Goal: Task Accomplishment & Management: Use online tool/utility

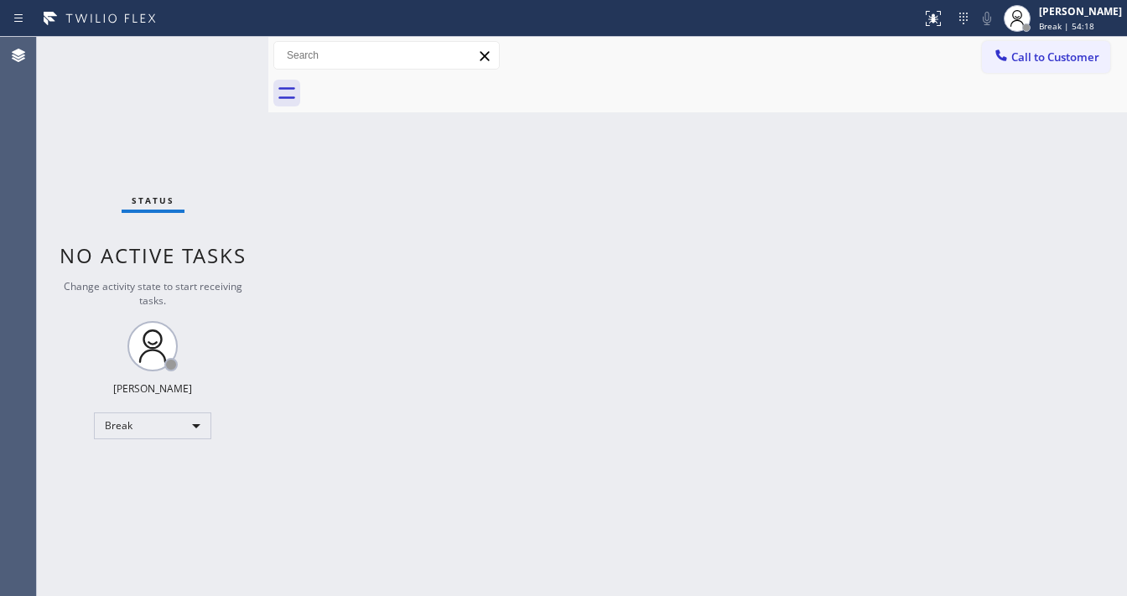
click at [50, 245] on div "Status No active tasks Change activity state to start receiving tasks. [PERSON_…" at bounding box center [152, 316] width 231 height 559
click at [226, 39] on div "Status No active tasks Change activity state to start receiving tasks. [PERSON_…" at bounding box center [152, 316] width 231 height 559
click at [147, 427] on div "Break" at bounding box center [152, 426] width 117 height 27
drag, startPoint x: 379, startPoint y: 424, endPoint x: 420, endPoint y: 543, distance: 126.0
click at [382, 425] on div at bounding box center [563, 298] width 1127 height 596
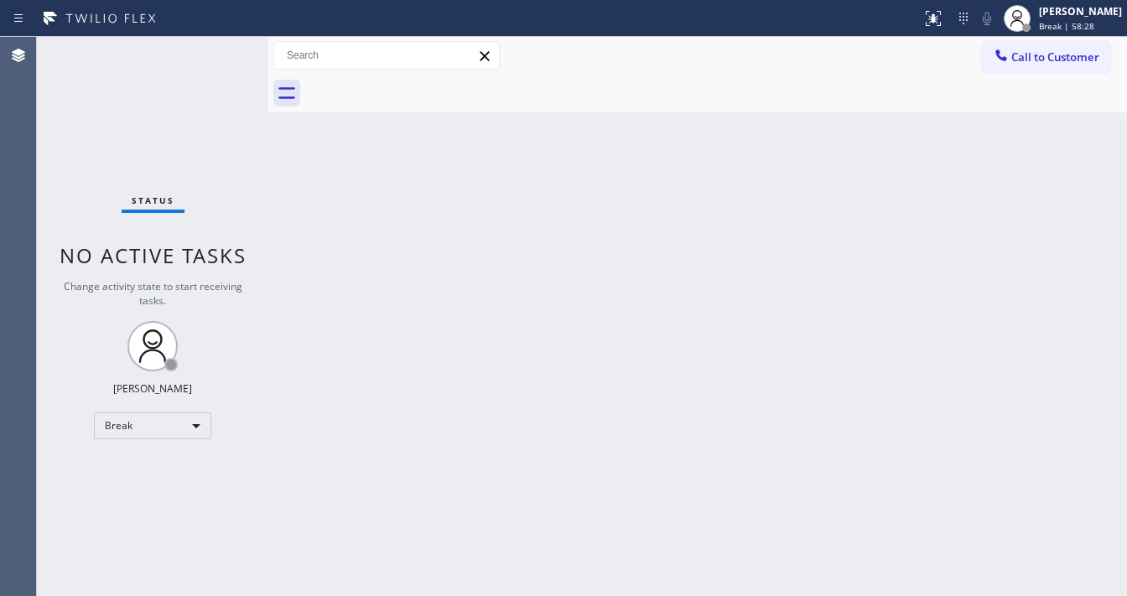
click at [44, 316] on div "Status No active tasks Change activity state to start receiving tasks. [PERSON_…" at bounding box center [152, 316] width 231 height 559
click at [141, 436] on div "Break" at bounding box center [152, 426] width 117 height 27
click at [138, 463] on li "Available" at bounding box center [152, 469] width 114 height 20
click at [404, 457] on div "Back to Dashboard Change Sender ID Customers Technicians Select a contact Outbo…" at bounding box center [697, 316] width 859 height 559
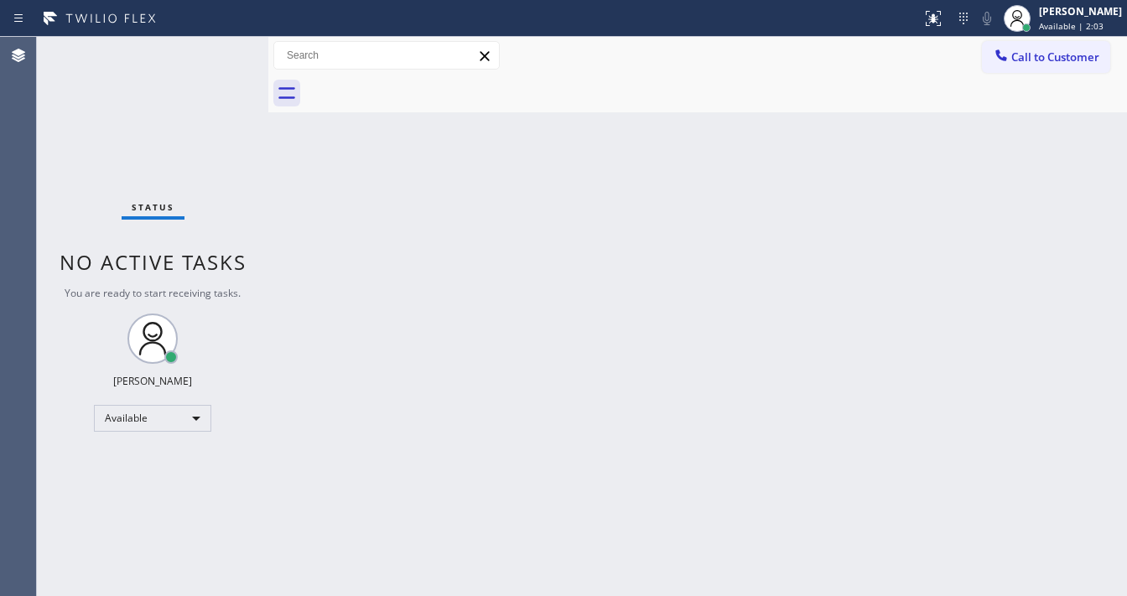
click at [73, 210] on div "Status No active tasks You are ready to start receiving tasks. [PERSON_NAME]" at bounding box center [152, 316] width 231 height 559
click at [218, 48] on div "Status No active tasks You are ready to start receiving tasks. [PERSON_NAME]" at bounding box center [152, 316] width 231 height 559
click at [227, 29] on div at bounding box center [461, 18] width 908 height 27
click at [221, 50] on div "Status No active tasks You are ready to start receiving tasks. [PERSON_NAME]" at bounding box center [152, 316] width 231 height 559
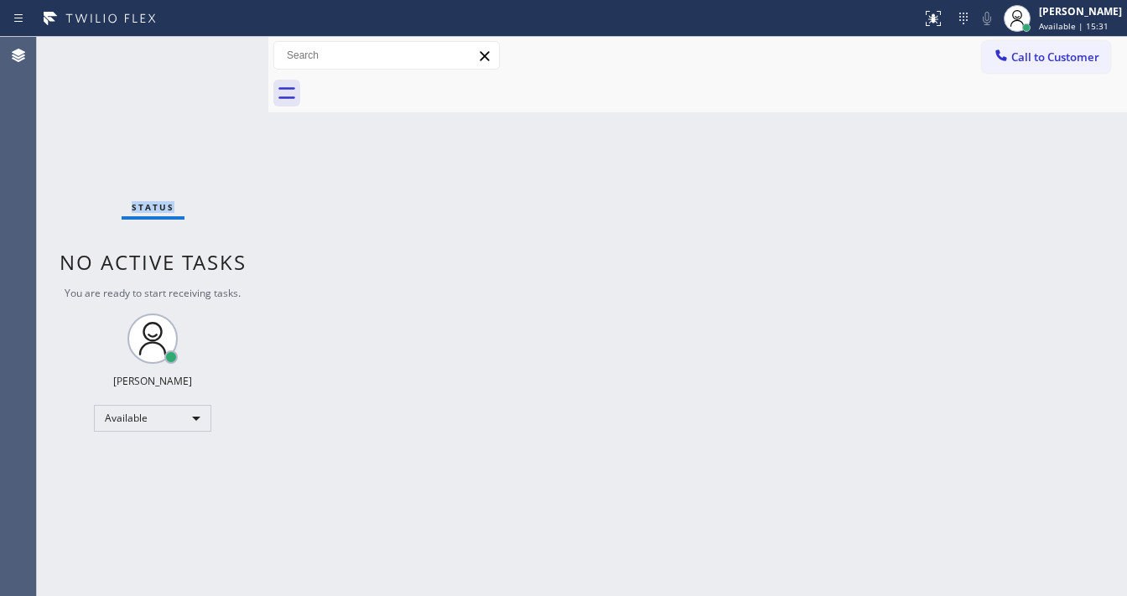
click at [221, 50] on div "Status No active tasks You are ready to start receiving tasks. [PERSON_NAME]" at bounding box center [152, 316] width 231 height 559
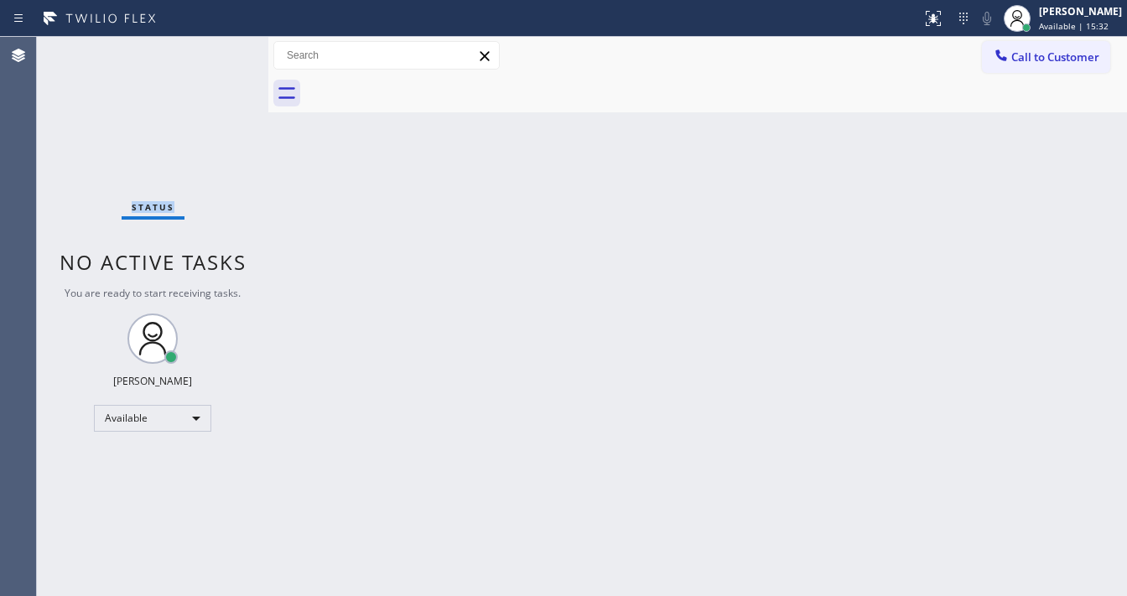
click at [221, 50] on div "Status No active tasks You are ready to start receiving tasks. [PERSON_NAME]" at bounding box center [152, 316] width 231 height 559
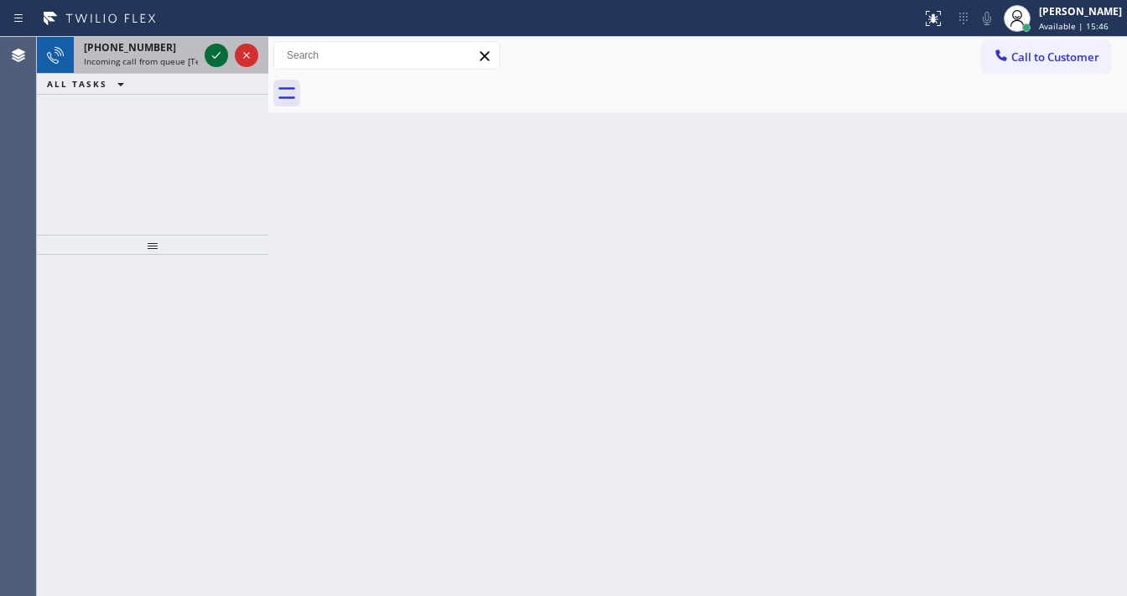
drag, startPoint x: 225, startPoint y: 52, endPoint x: 214, endPoint y: 57, distance: 12.0
click at [221, 52] on div at bounding box center [231, 55] width 60 height 37
click at [214, 57] on icon at bounding box center [216, 55] width 20 height 20
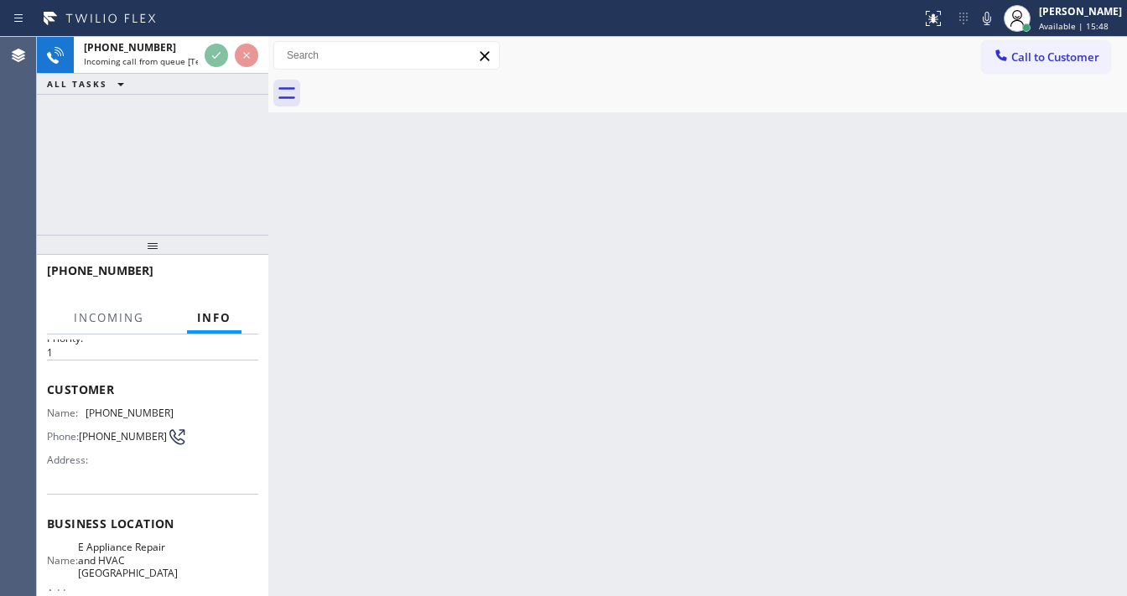
scroll to position [134, 0]
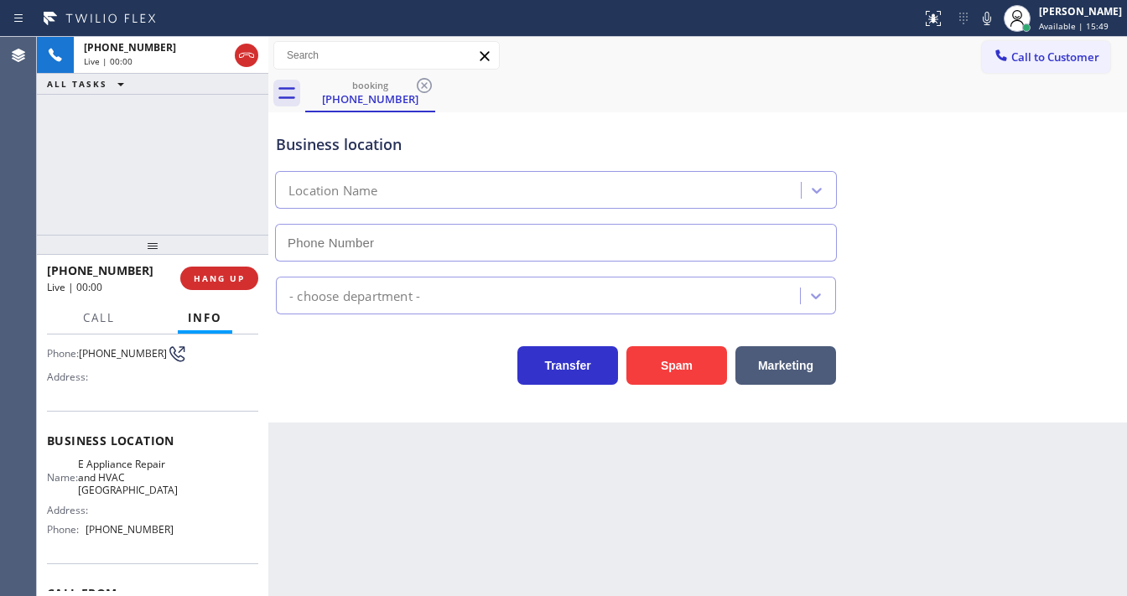
type input "[PHONE_NUMBER]"
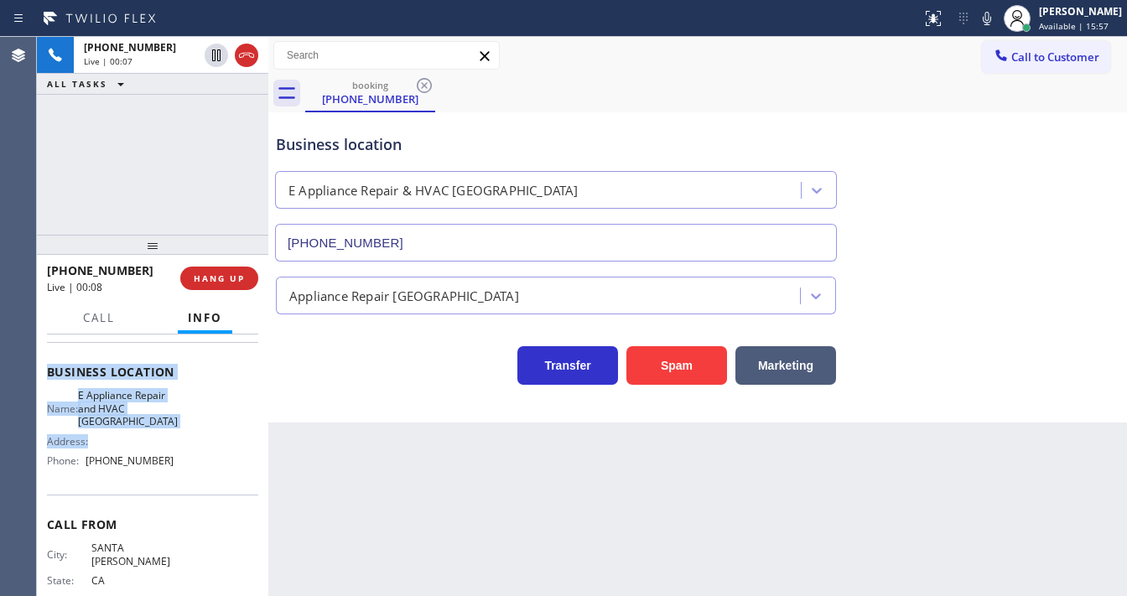
scroll to position [210, 0]
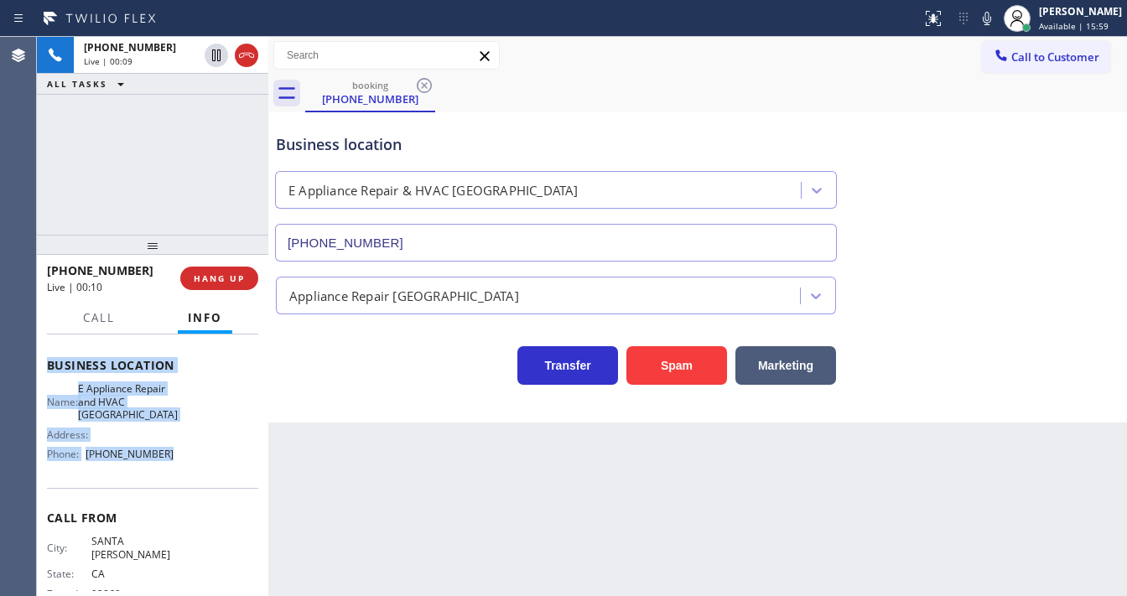
drag, startPoint x: 46, startPoint y: 425, endPoint x: 160, endPoint y: 455, distance: 117.8
click at [160, 455] on div "Context Queue: [Test] All Priority: 1 Customer Name: [PHONE_NUMBER] Phone: [PHO…" at bounding box center [152, 466] width 231 height 262
copy div "Customer Name: [PHONE_NUMBER] Phone: [PHONE_NUMBER] Address: Business location …"
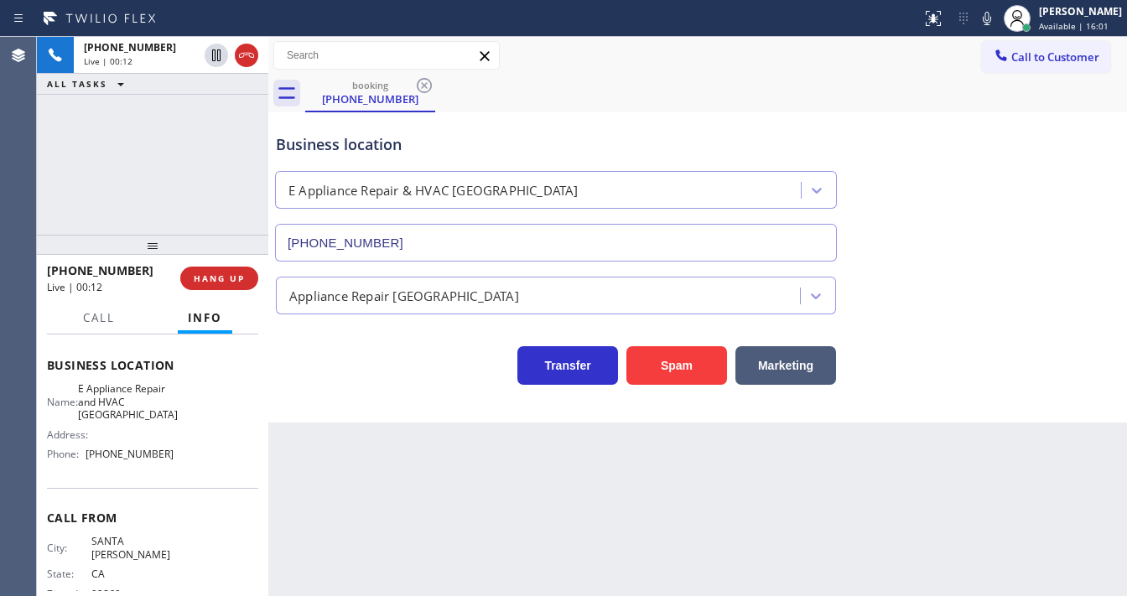
click at [119, 163] on div "[PHONE_NUMBER] Live | 00:12 ALL TASKS ALL TASKS ACTIVE TASKS TASKS IN WRAP UP" at bounding box center [152, 136] width 231 height 198
click at [120, 163] on div "[PHONE_NUMBER] Live | 00:16 ALL TASKS ALL TASKS ACTIVE TASKS TASKS IN WRAP UP" at bounding box center [152, 136] width 231 height 198
click at [101, 114] on div "[PHONE_NUMBER] Live | 00:59 ALL TASKS ALL TASKS ACTIVE TASKS TASKS IN WRAP UP" at bounding box center [152, 136] width 231 height 198
click at [197, 178] on div "[PHONE_NUMBER] Live | 01:13 ALL TASKS ALL TASKS ACTIVE TASKS TASKS IN WRAP UP" at bounding box center [152, 136] width 231 height 198
drag, startPoint x: 1000, startPoint y: 19, endPoint x: 985, endPoint y: 23, distance: 14.9
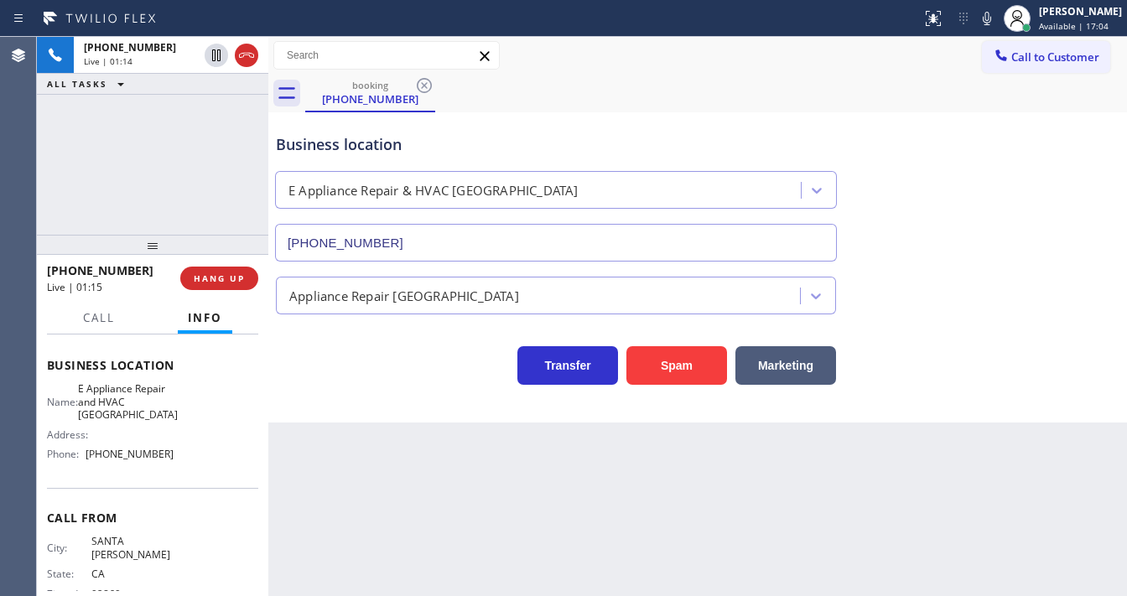
click at [997, 19] on icon at bounding box center [987, 18] width 20 height 20
click at [228, 133] on div "[PHONE_NUMBER] Live | 01:15 ALL TASKS ALL TASKS ACTIVE TASKS TASKS IN WRAP UP" at bounding box center [152, 136] width 231 height 198
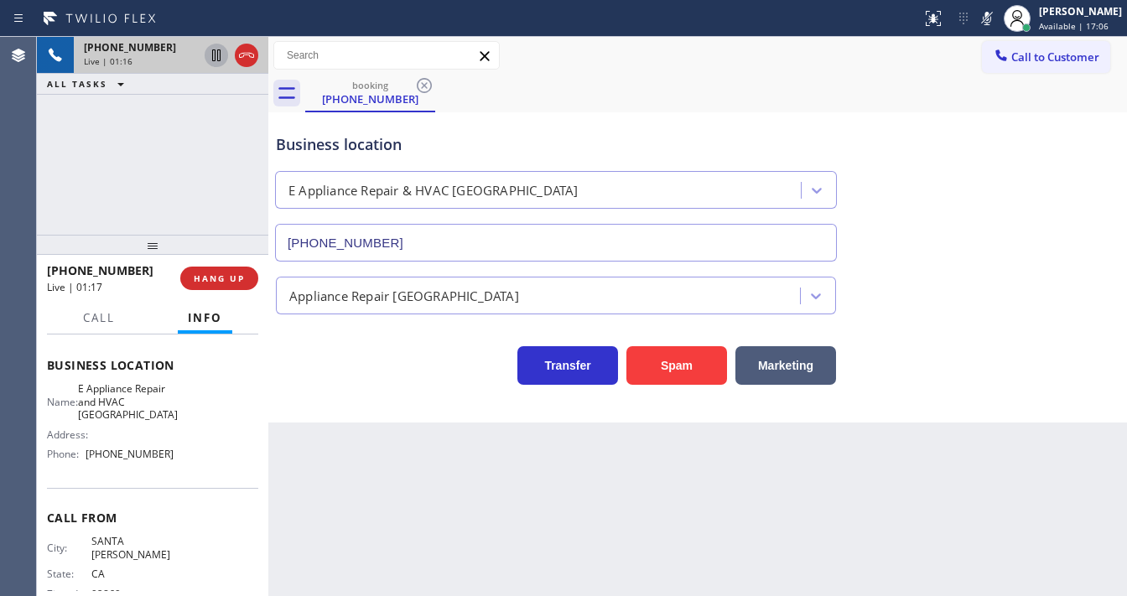
click at [216, 54] on icon at bounding box center [216, 55] width 20 height 20
click at [211, 58] on icon at bounding box center [216, 55] width 12 height 12
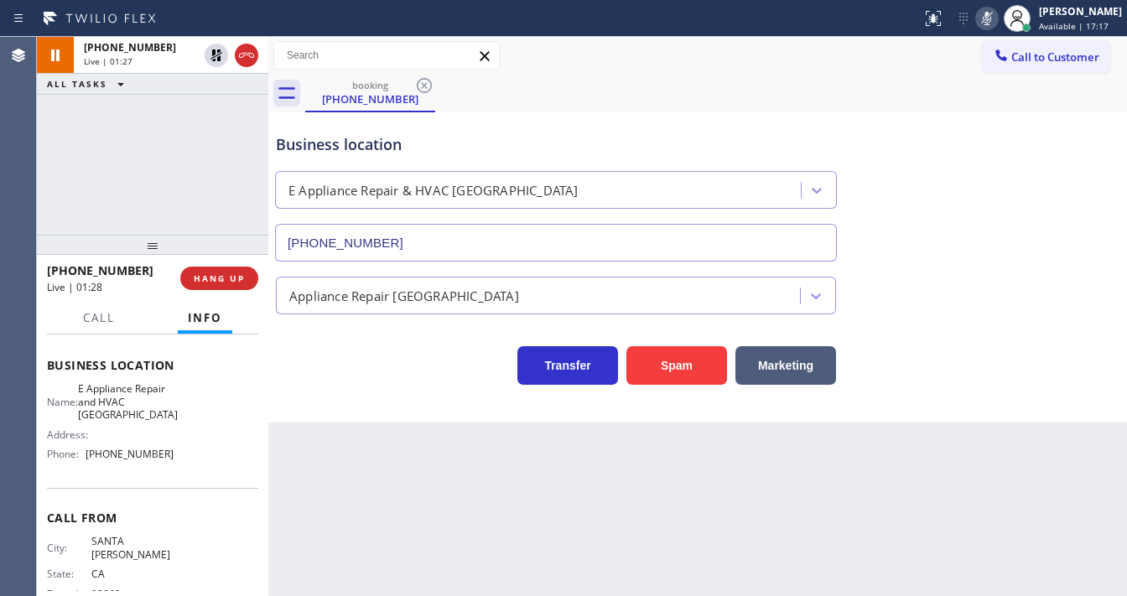
click at [990, 13] on icon at bounding box center [987, 18] width 20 height 20
click at [197, 169] on div "[PHONE_NUMBER] Live | 01:28 ALL TASKS ALL TASKS ACTIVE TASKS TASKS IN WRAP UP" at bounding box center [152, 136] width 231 height 198
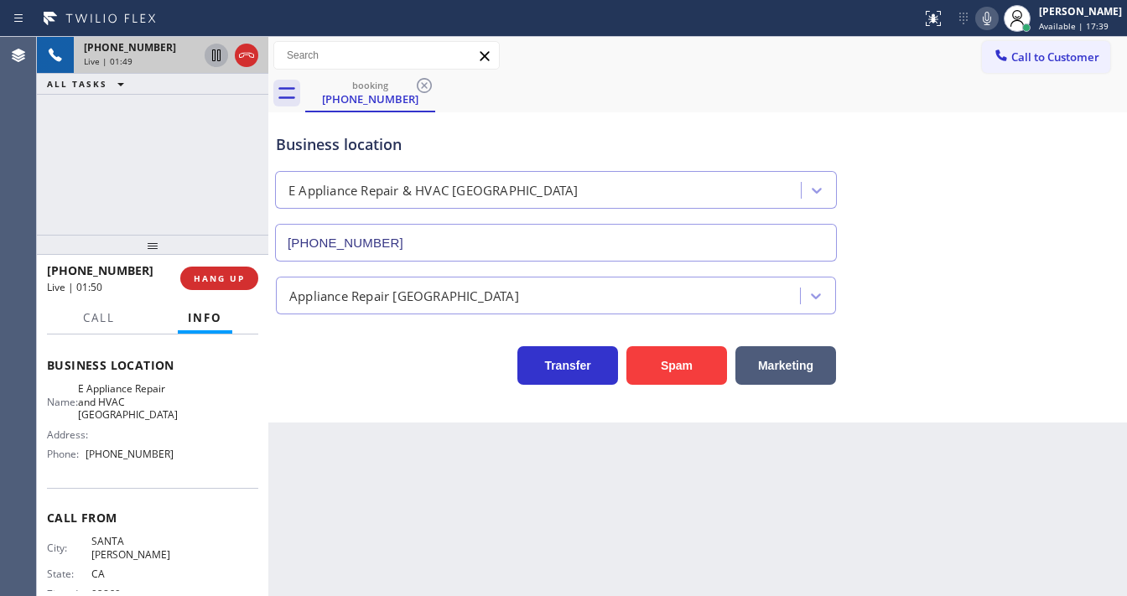
click at [212, 57] on icon at bounding box center [216, 55] width 8 height 12
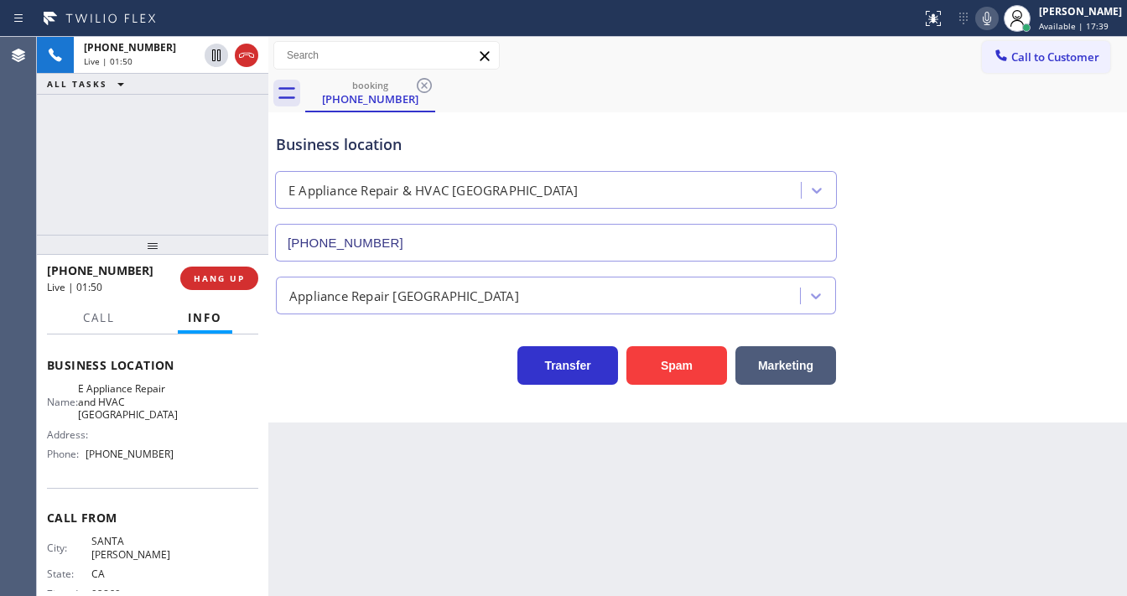
click at [993, 22] on icon at bounding box center [987, 18] width 20 height 20
click at [134, 195] on div "[PHONE_NUMBER] Live | 01:51 ALL TASKS ALL TASKS ACTIVE TASKS TASKS IN WRAP UP" at bounding box center [152, 136] width 231 height 198
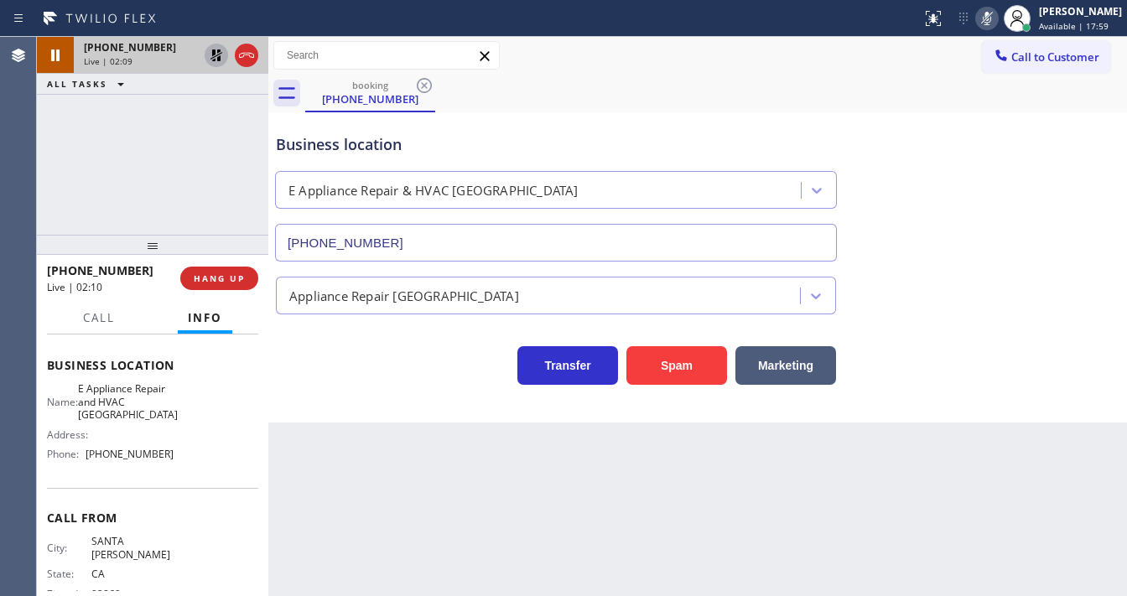
click at [215, 51] on icon at bounding box center [216, 55] width 12 height 12
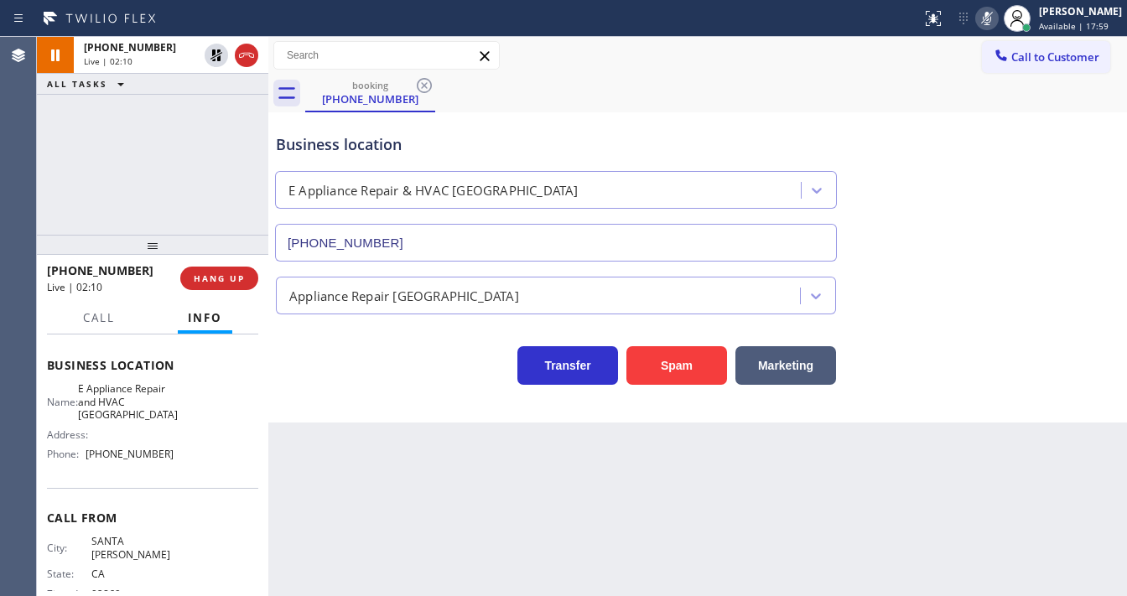
click at [993, 19] on icon at bounding box center [987, 18] width 20 height 20
click at [185, 174] on div "[PHONE_NUMBER] Live | 02:11 ALL TASKS ALL TASKS ACTIVE TASKS TASKS IN WRAP UP" at bounding box center [152, 136] width 231 height 198
click at [110, 321] on span "Call" at bounding box center [99, 317] width 32 height 15
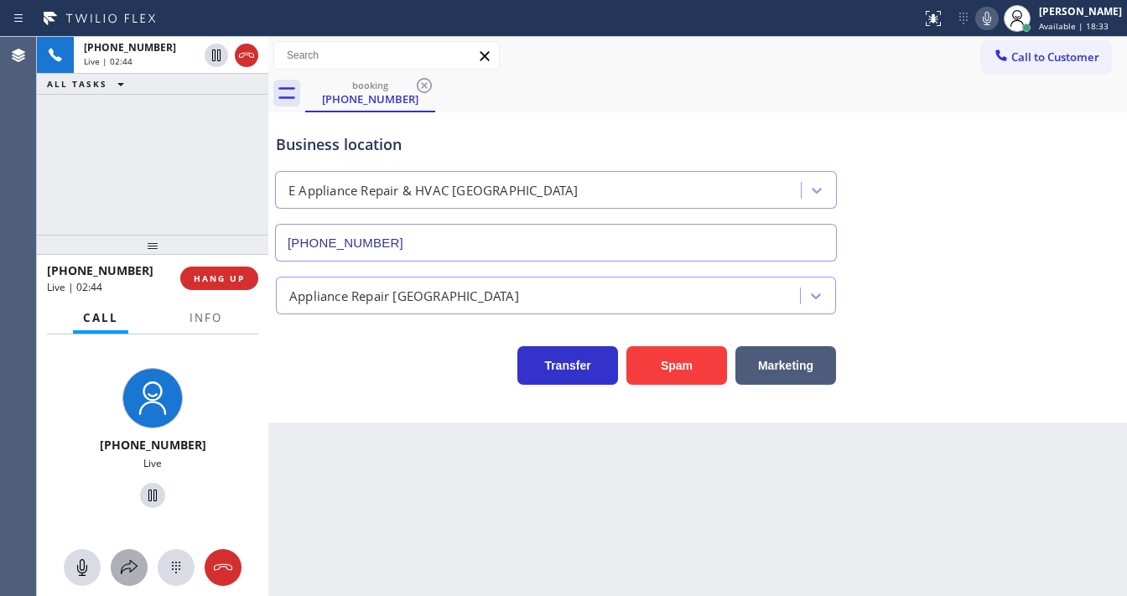
click at [129, 554] on button at bounding box center [129, 567] width 37 height 37
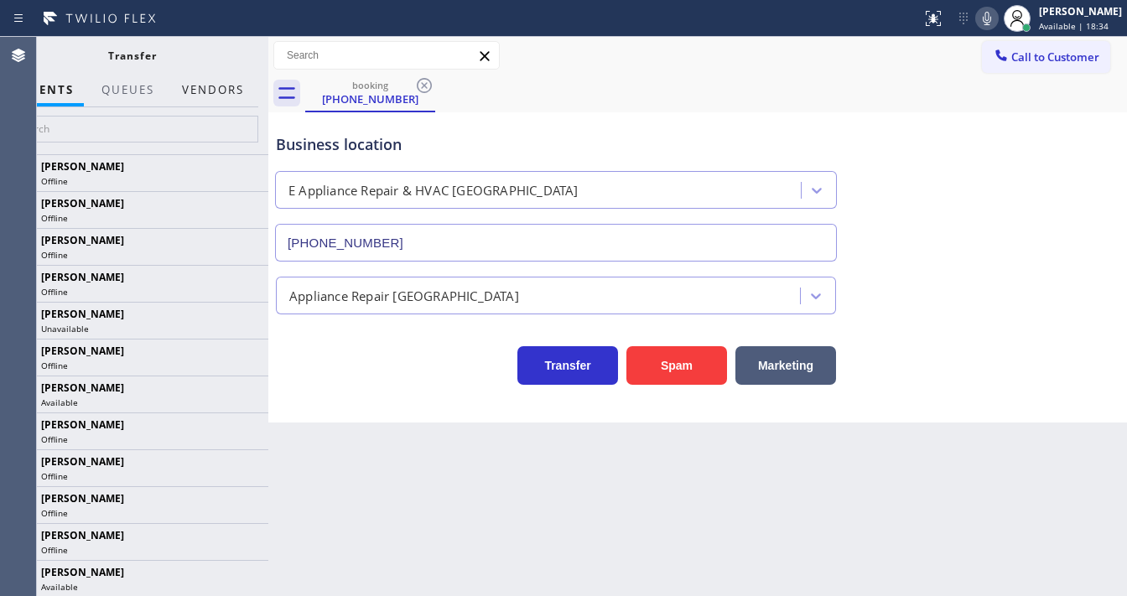
click at [206, 84] on button "Vendors" at bounding box center [213, 90] width 82 height 33
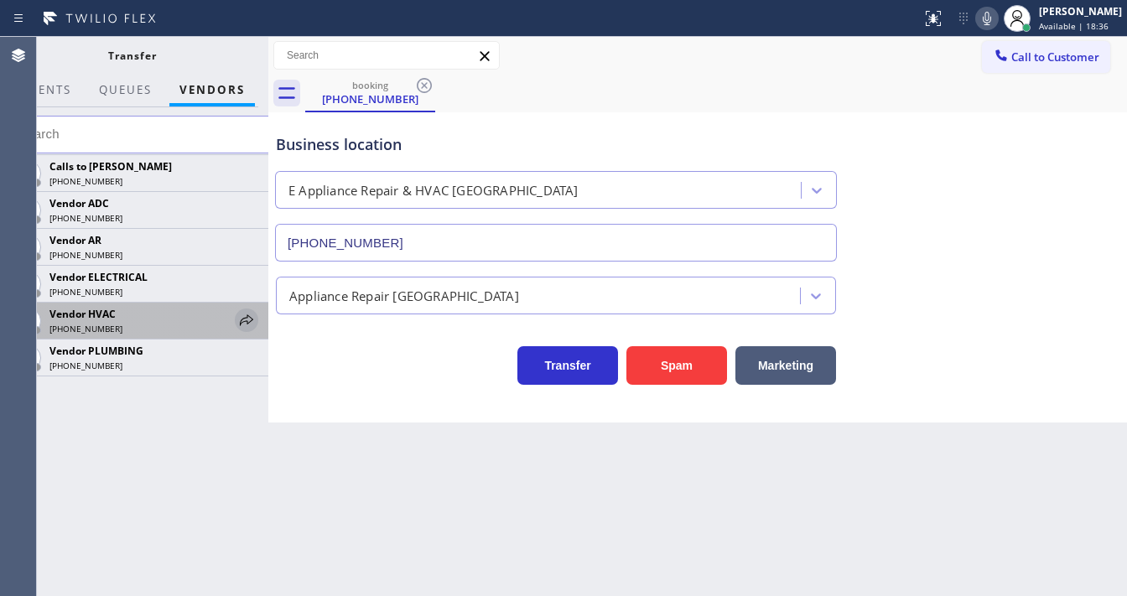
click at [242, 323] on icon at bounding box center [246, 320] width 20 height 20
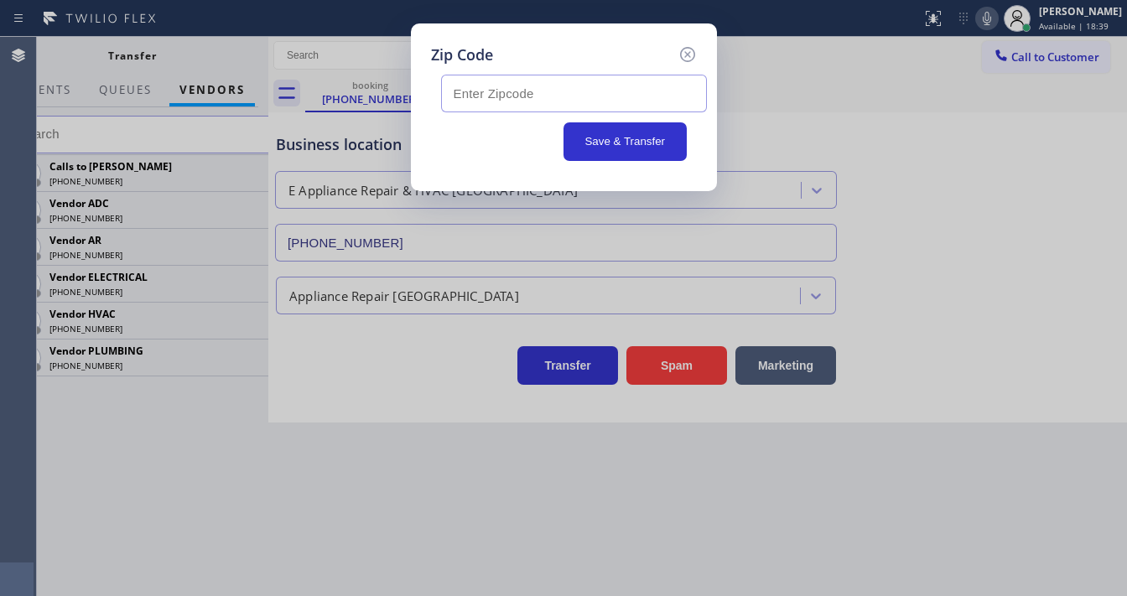
click at [516, 84] on input "text" at bounding box center [574, 94] width 266 height 38
paste input "91423"
type input "91423"
click at [600, 126] on button "Save & Transfer" at bounding box center [625, 141] width 123 height 39
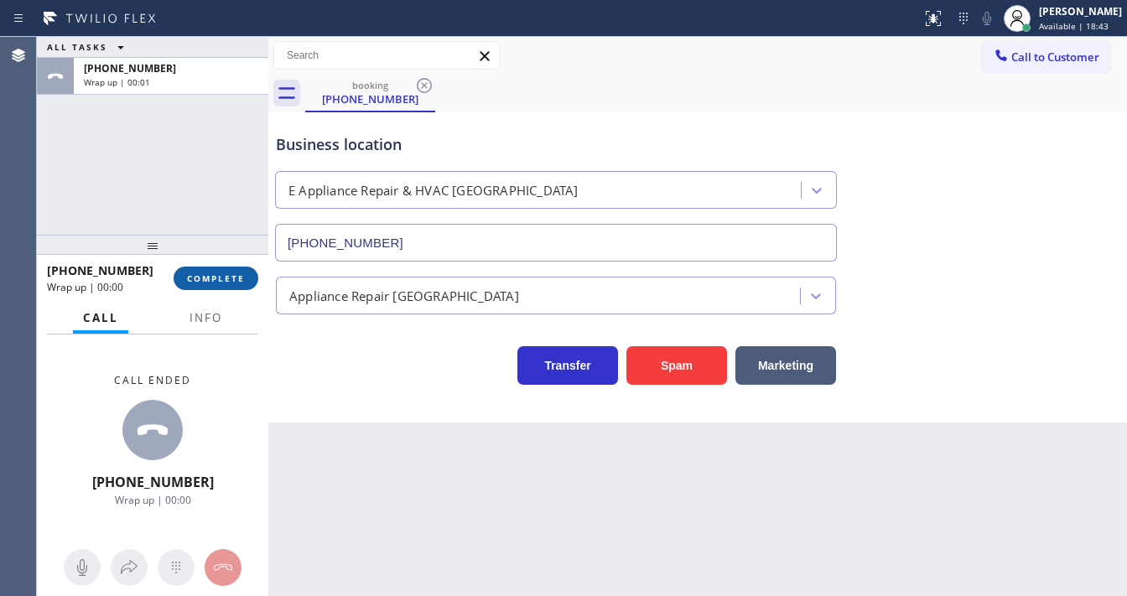
click at [238, 278] on span "COMPLETE" at bounding box center [216, 279] width 58 height 12
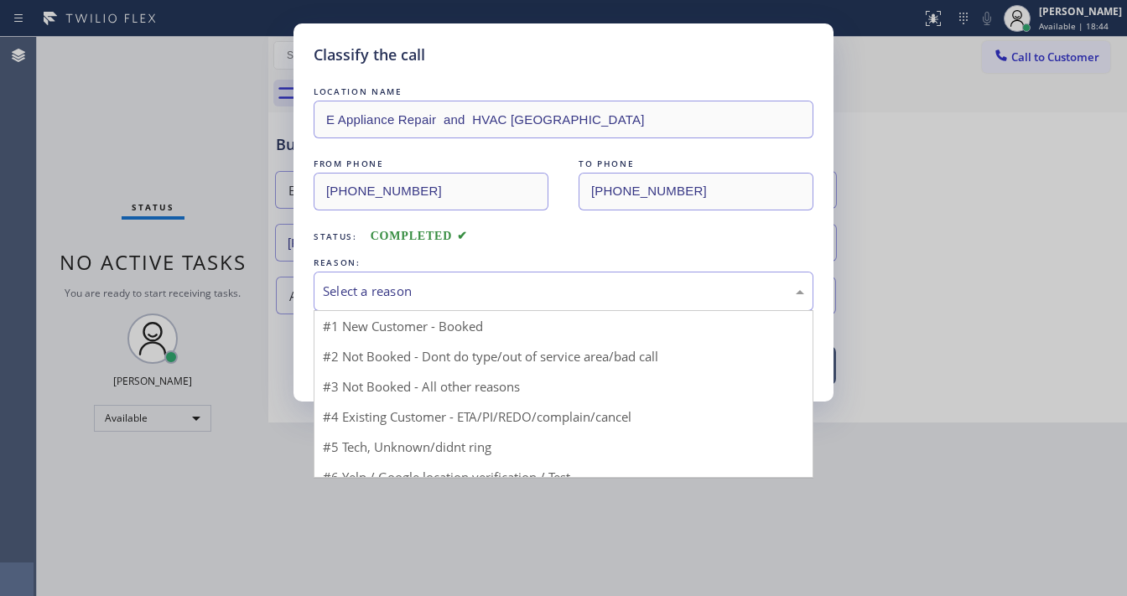
click at [381, 287] on div "Select a reason" at bounding box center [563, 291] width 481 height 19
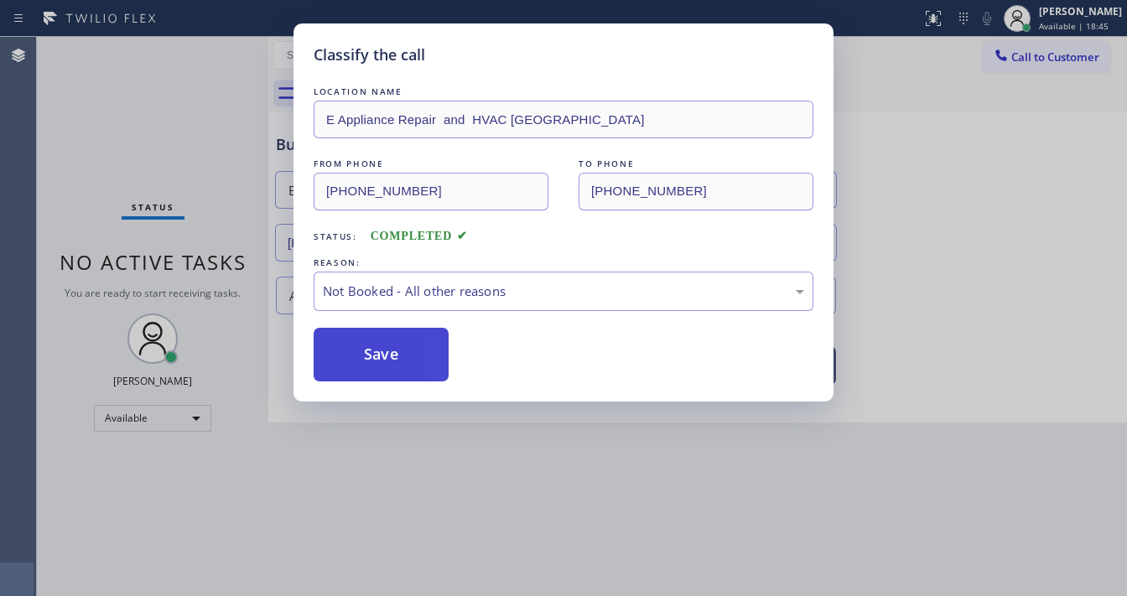
click at [370, 352] on button "Save" at bounding box center [381, 355] width 135 height 54
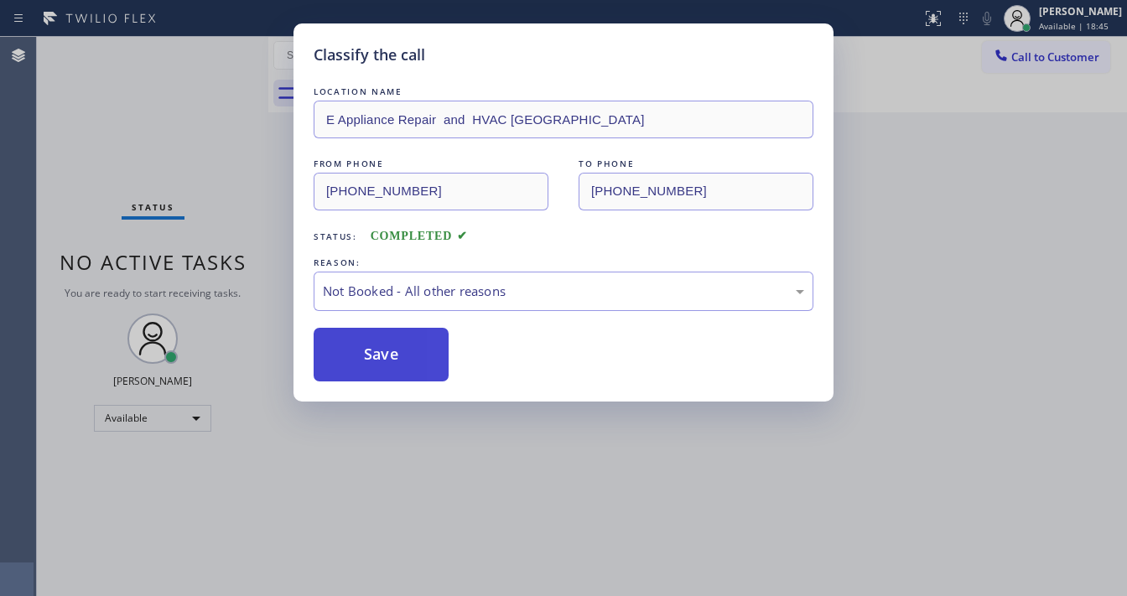
click at [370, 352] on button "Save" at bounding box center [381, 355] width 135 height 54
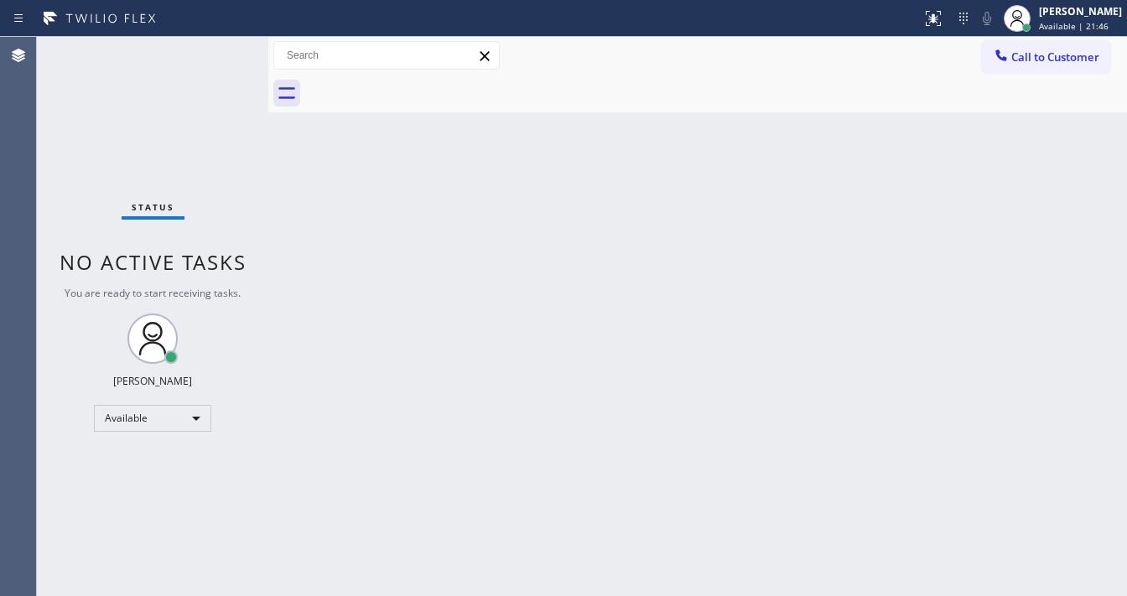
click at [855, 49] on div "Call to Customer Outbound call Location HVAC Alliance Expert Your caller id pho…" at bounding box center [697, 55] width 859 height 29
drag, startPoint x: 102, startPoint y: 133, endPoint x: 106, endPoint y: 143, distance: 9.8
click at [102, 133] on div "Status No active tasks You are ready to start receiving tasks. [PERSON_NAME]" at bounding box center [152, 316] width 231 height 559
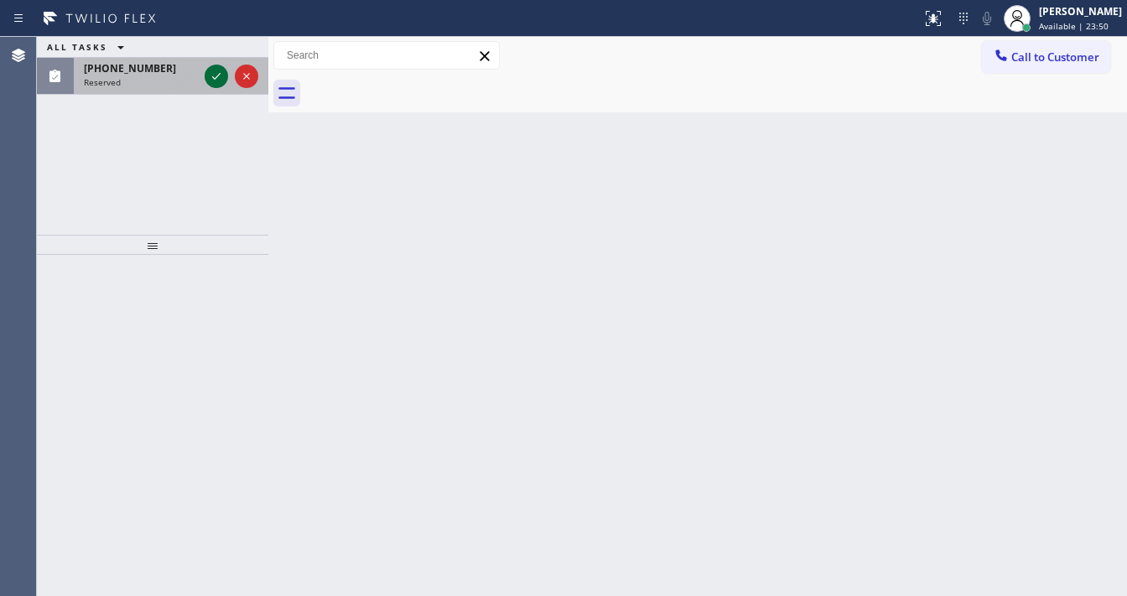
click at [210, 76] on icon at bounding box center [216, 76] width 20 height 20
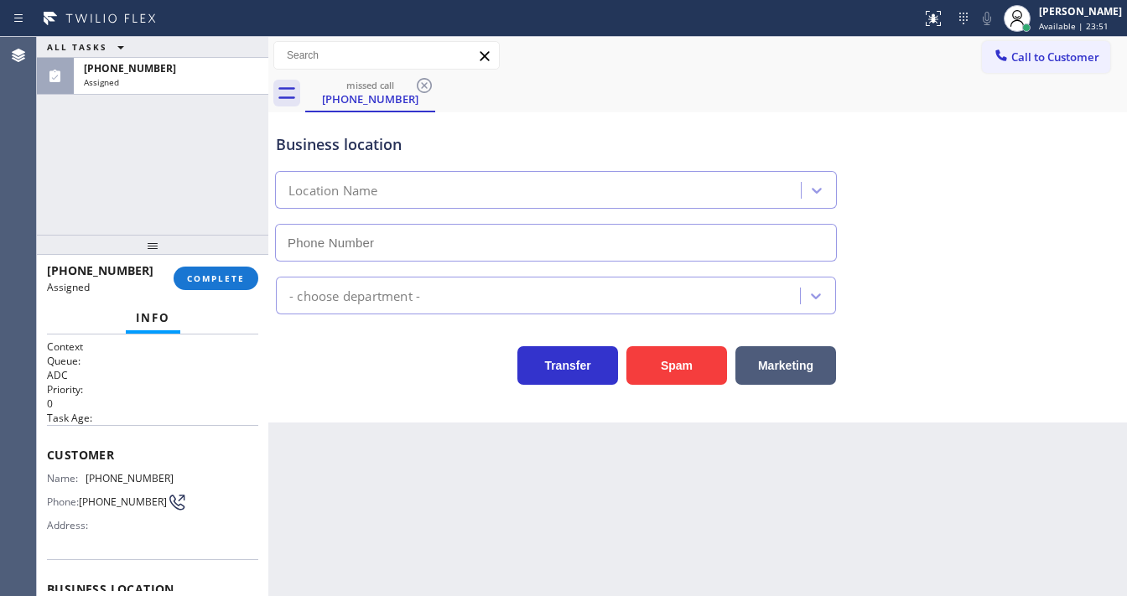
click at [221, 319] on div "Info" at bounding box center [152, 319] width 211 height 34
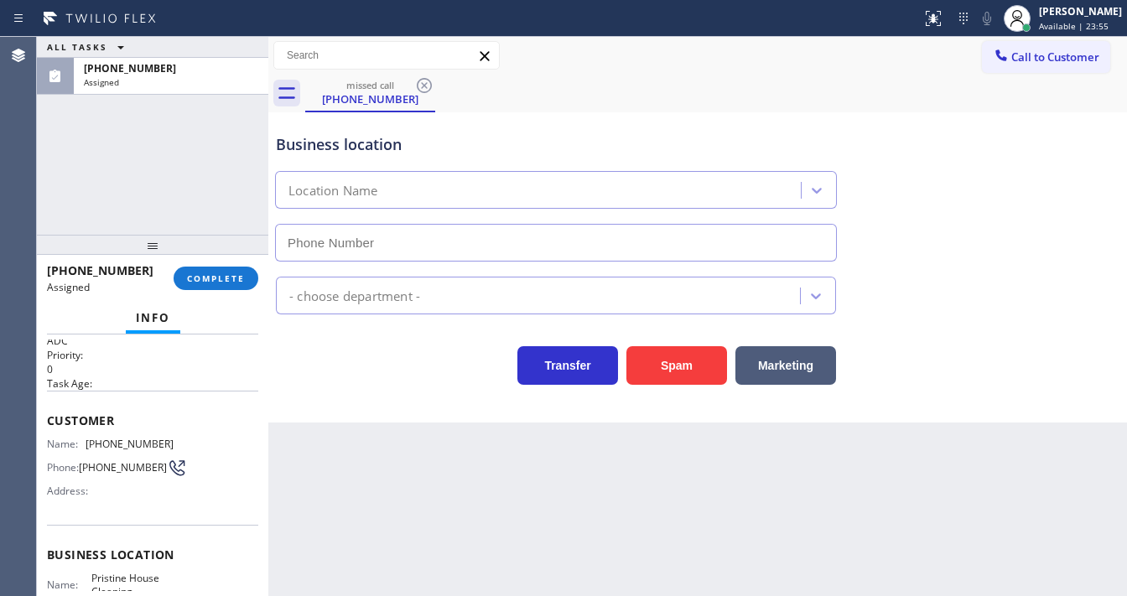
scroll to position [101, 0]
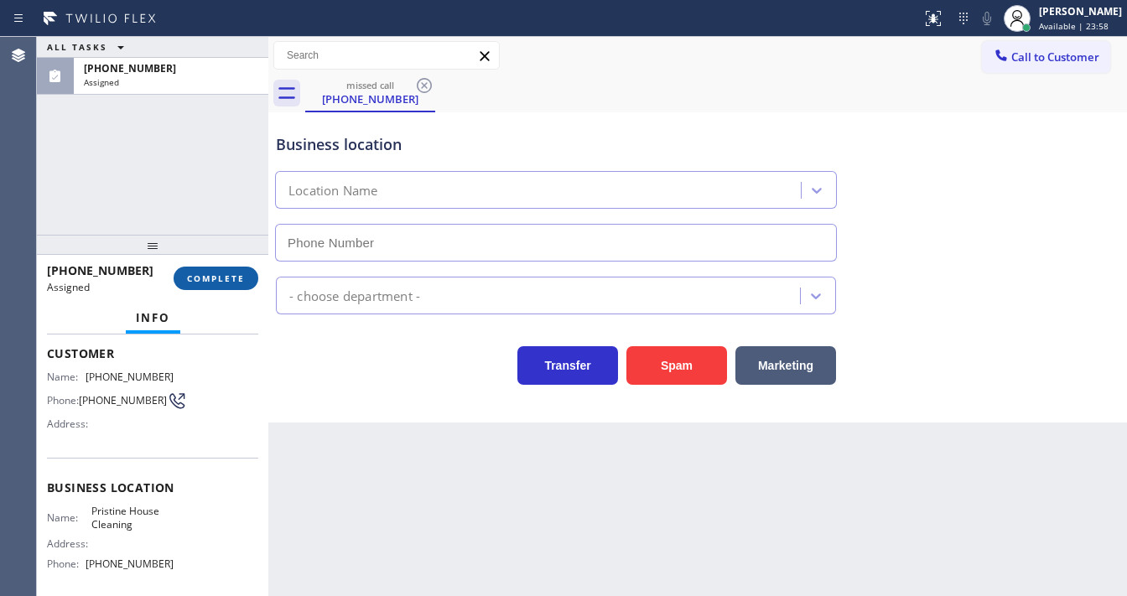
click at [214, 278] on span "COMPLETE" at bounding box center [216, 279] width 58 height 12
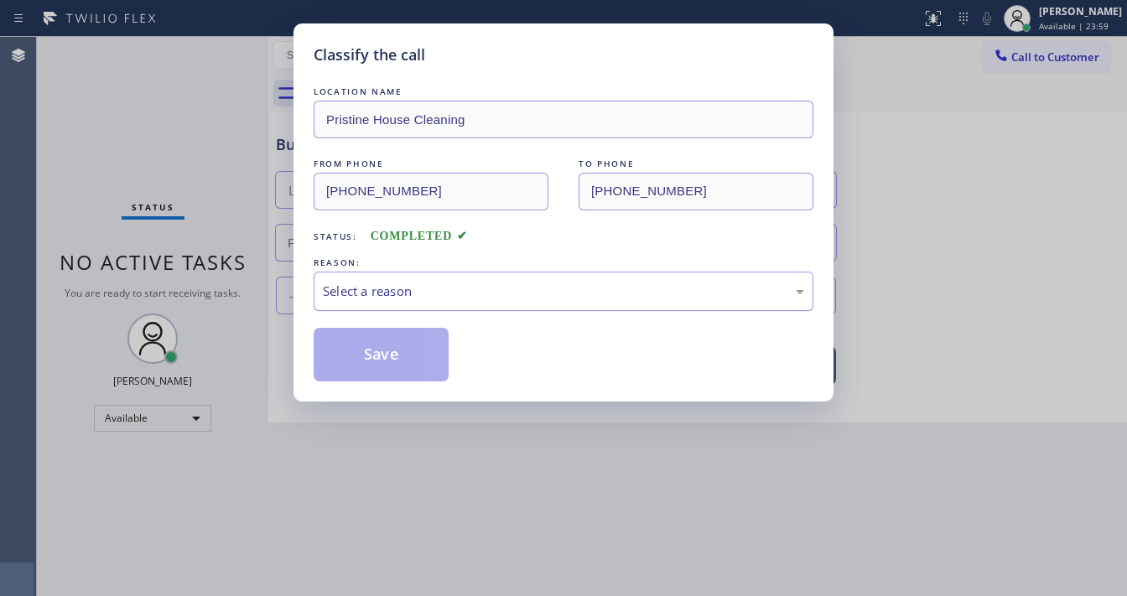
click at [403, 297] on div "Select a reason" at bounding box center [563, 291] width 481 height 19
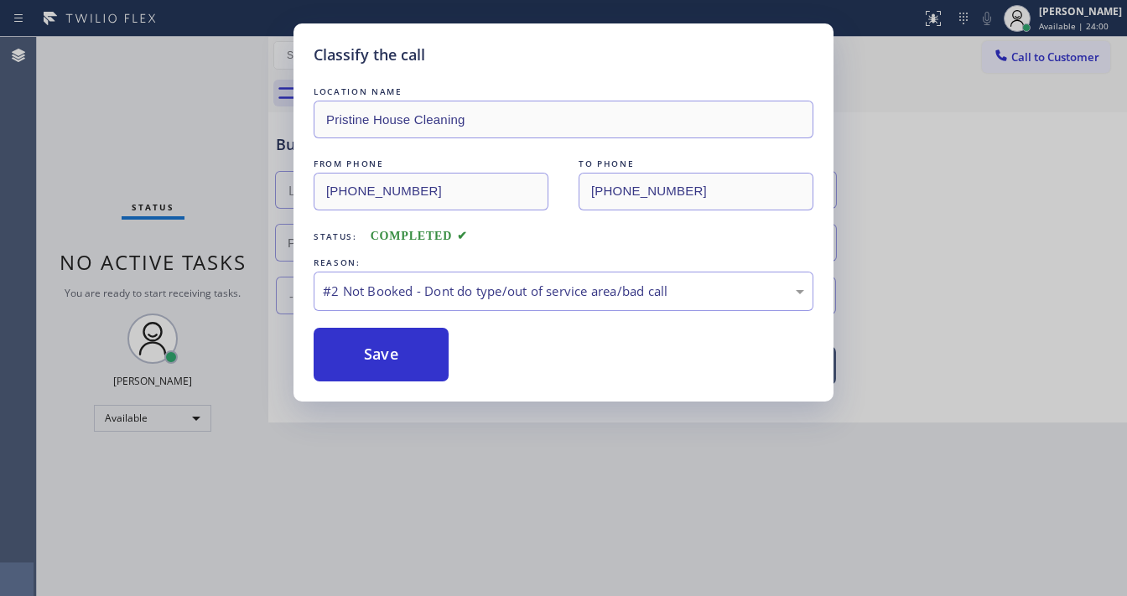
click at [386, 366] on button "Save" at bounding box center [381, 355] width 135 height 54
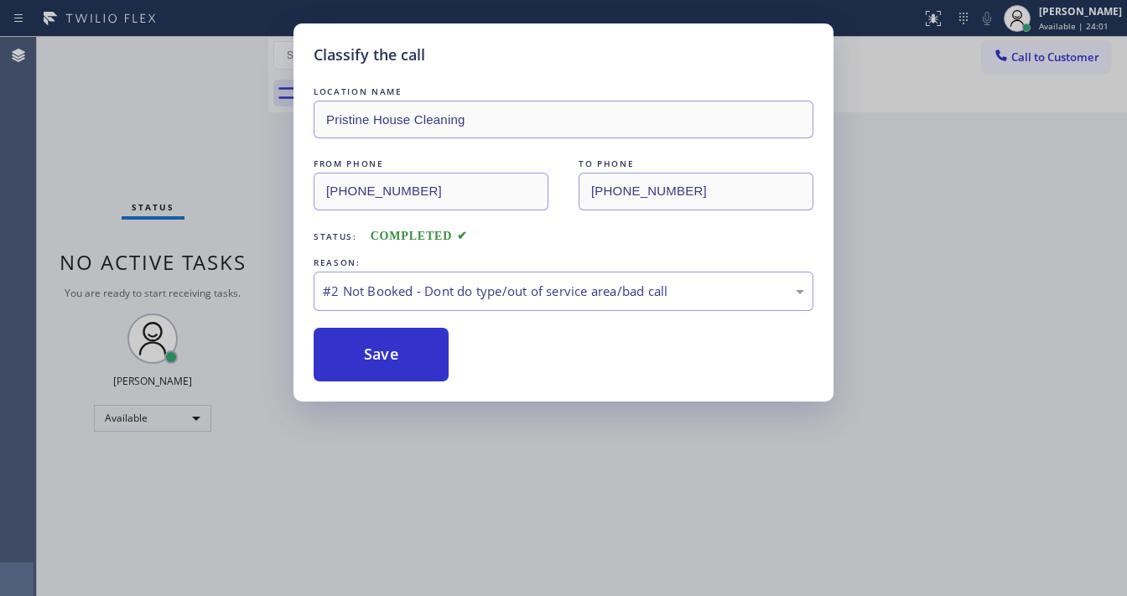
click at [386, 366] on button "Save" at bounding box center [381, 355] width 135 height 54
click at [539, 595] on div "Classify the call LOCATION NAME Pristine House Cleaning FROM PHONE [PHONE_NUMBE…" at bounding box center [563, 298] width 1127 height 596
click at [204, 74] on div "Classify the call LOCATION NAME Pristine House Cleaning FROM PHONE [PHONE_NUMBE…" at bounding box center [563, 298] width 1127 height 596
click at [432, 302] on div "#2 Not Booked - Dont do type/out of service area/bad call" at bounding box center [564, 291] width 500 height 39
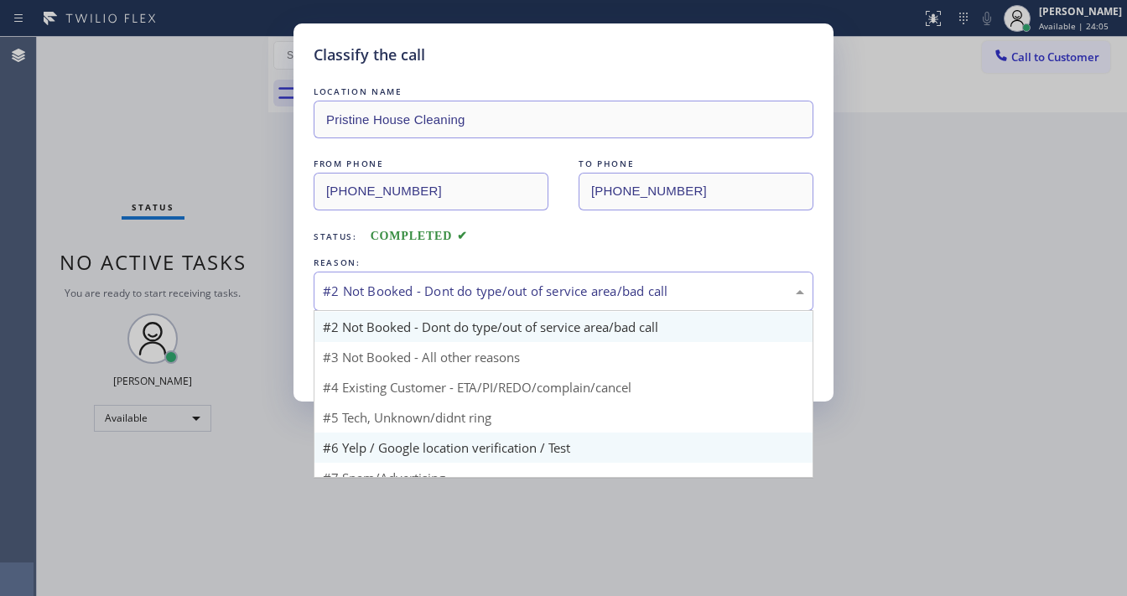
scroll to position [44, 0]
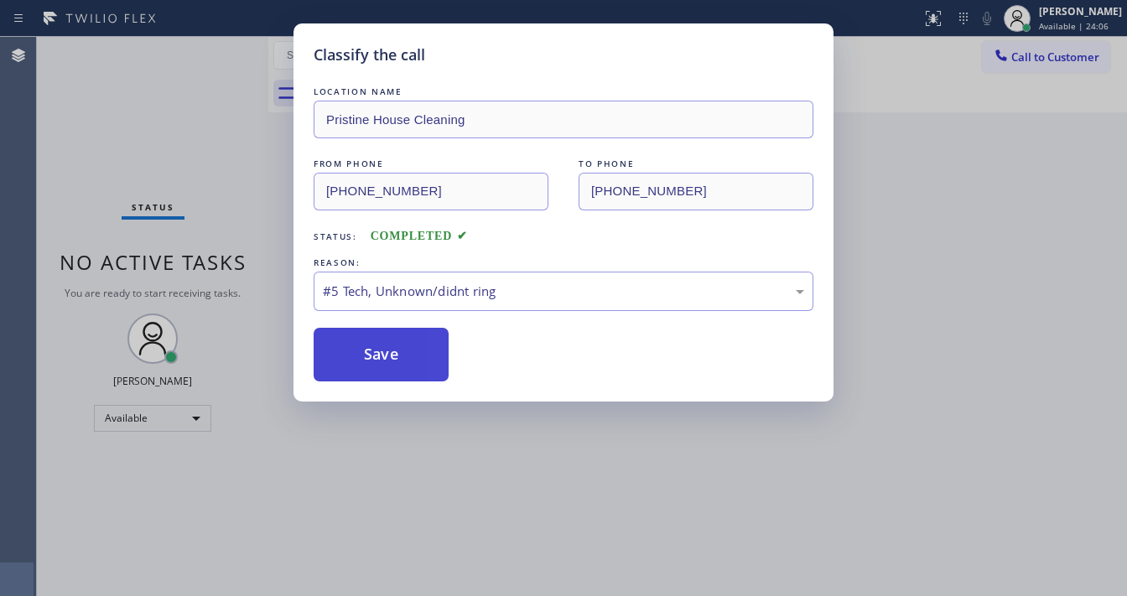
click at [385, 362] on button "Save" at bounding box center [381, 355] width 135 height 54
click at [386, 362] on button "Save" at bounding box center [381, 355] width 135 height 54
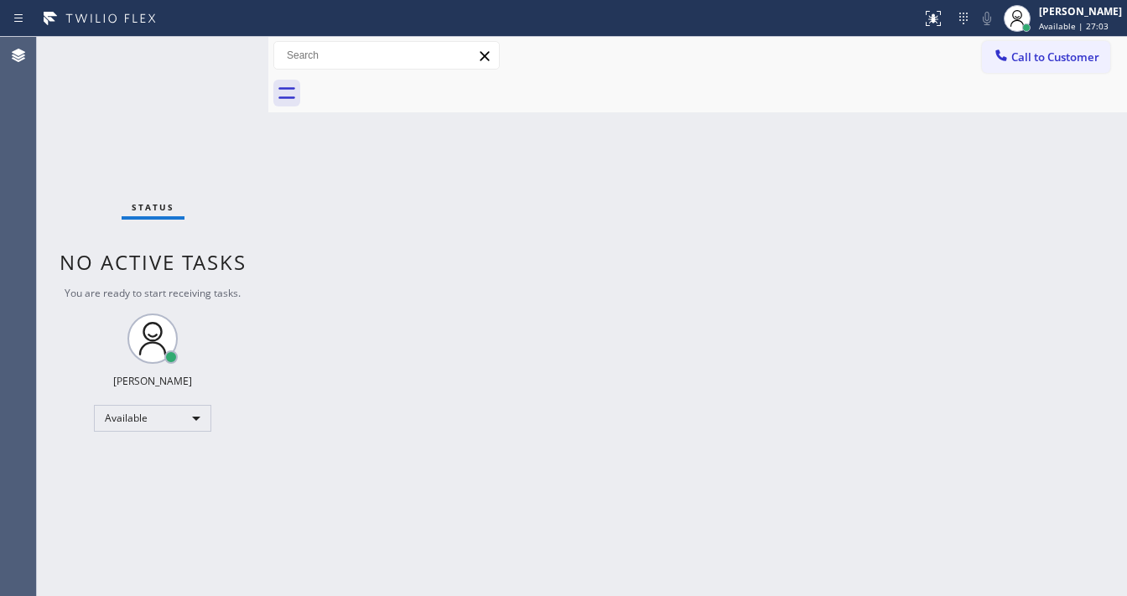
click at [178, 192] on div "Status No active tasks You are ready to start receiving tasks. [PERSON_NAME]" at bounding box center [152, 316] width 231 height 559
click at [189, 64] on div "Status No active tasks You are ready to start receiving tasks. [PERSON_NAME]" at bounding box center [152, 316] width 231 height 559
click at [1023, 298] on div "Back to Dashboard Change Sender ID Customers Technicians Select a contact Outbo…" at bounding box center [697, 316] width 859 height 559
click at [202, 57] on div "Status No active tasks You are ready to start receiving tasks. [PERSON_NAME]" at bounding box center [152, 316] width 231 height 559
click at [148, 153] on div "Status No active tasks You are ready to start receiving tasks. [PERSON_NAME]" at bounding box center [152, 316] width 231 height 559
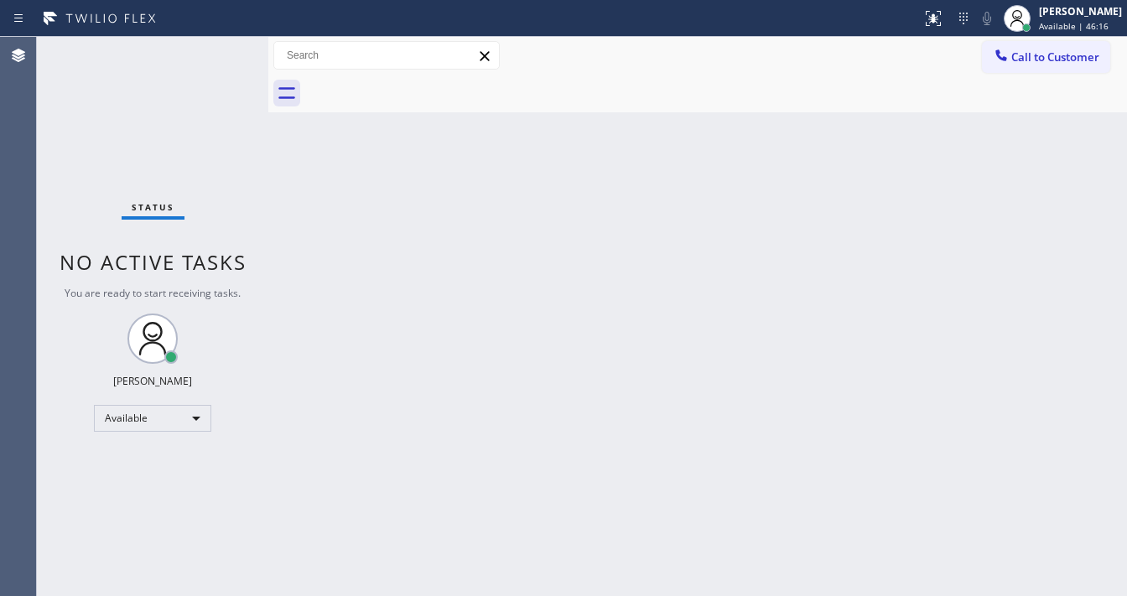
click at [1016, 146] on div "Back to Dashboard Change Sender ID Customers Technicians Select a contact Outbo…" at bounding box center [697, 316] width 859 height 559
click at [692, 369] on div "Back to Dashboard Change Sender ID Customers Technicians Select a contact Outbo…" at bounding box center [697, 316] width 859 height 559
click at [784, 257] on div "Back to Dashboard Change Sender ID Customers Technicians Select a contact Outbo…" at bounding box center [697, 316] width 859 height 559
click at [783, 257] on div "Back to Dashboard Change Sender ID Customers Technicians Select a contact Outbo…" at bounding box center [697, 316] width 859 height 559
click at [664, 288] on div "Back to Dashboard Change Sender ID Customers Technicians Select a contact Outbo…" at bounding box center [697, 316] width 859 height 559
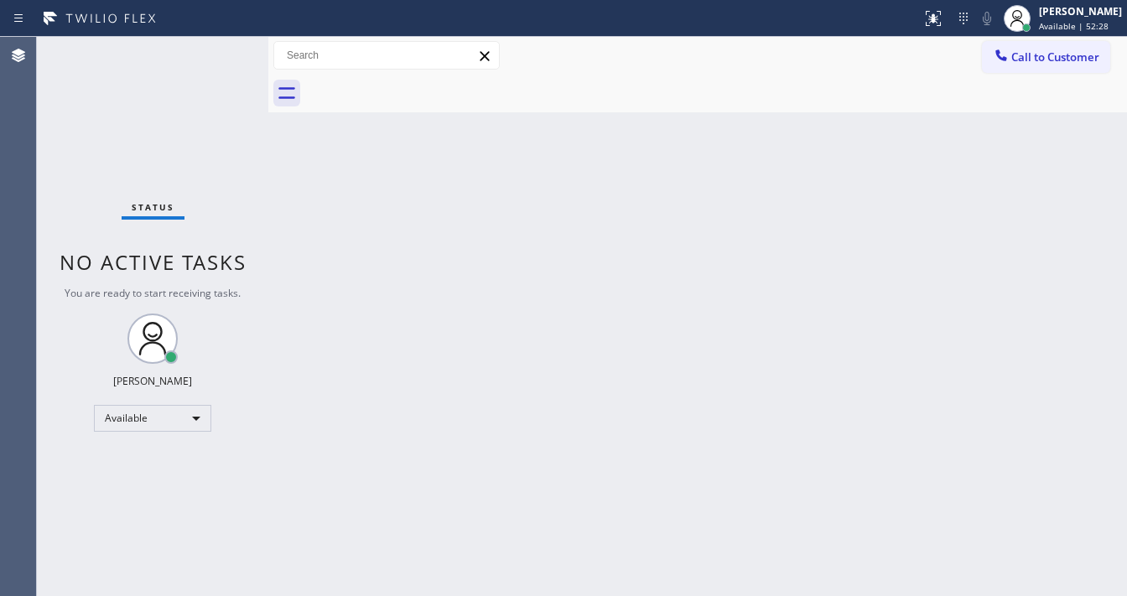
drag, startPoint x: 92, startPoint y: 72, endPoint x: 345, endPoint y: 72, distance: 252.4
click at [100, 72] on div "Status No active tasks You are ready to start receiving tasks. [PERSON_NAME]" at bounding box center [152, 316] width 231 height 559
click at [439, 594] on div "Back to Dashboard Change Sender ID Customers Technicians Select a contact Outbo…" at bounding box center [697, 316] width 859 height 559
click at [668, 595] on div "Back to Dashboard Change Sender ID Customers Technicians Select a contact Outbo…" at bounding box center [697, 316] width 859 height 559
click at [218, 46] on div "Status No active tasks You are ready to start receiving tasks. [PERSON_NAME]" at bounding box center [152, 316] width 231 height 559
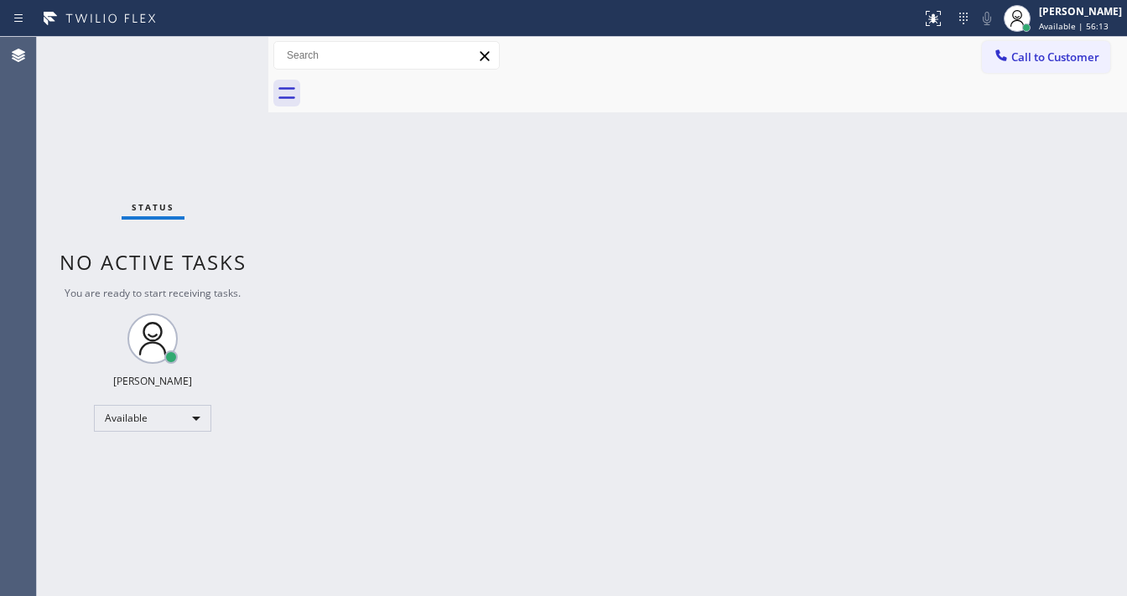
click at [218, 46] on div "Status No active tasks You are ready to start receiving tasks. [PERSON_NAME]" at bounding box center [152, 316] width 231 height 559
click at [221, 47] on div "Status No active tasks You are ready to start receiving tasks. [PERSON_NAME]" at bounding box center [152, 316] width 231 height 559
drag, startPoint x: 221, startPoint y: 47, endPoint x: 278, endPoint y: 86, distance: 69.5
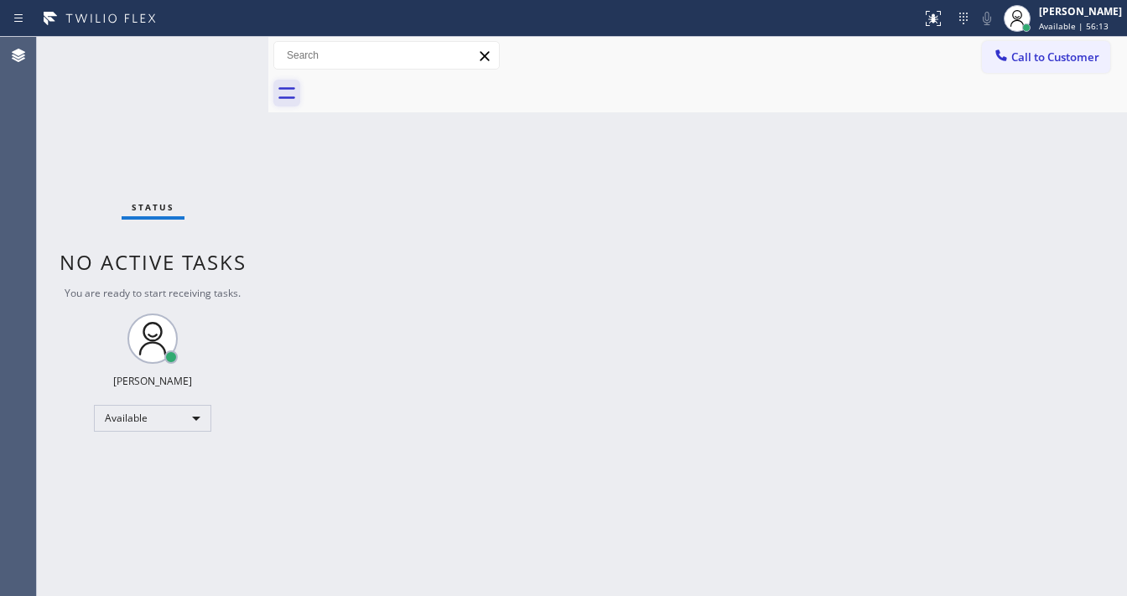
click at [233, 54] on div "Status No active tasks You are ready to start receiving tasks. [PERSON_NAME]" at bounding box center [152, 316] width 231 height 559
click at [720, 517] on div "Back to Dashboard Change Sender ID Customers Technicians Select a contact Outbo…" at bounding box center [697, 316] width 859 height 559
click at [169, 109] on div "Status No active tasks You are ready to start receiving tasks. [PERSON_NAME]" at bounding box center [152, 316] width 231 height 559
click at [190, 66] on div "Status No active tasks You are ready to start receiving tasks. [PERSON_NAME]" at bounding box center [152, 316] width 231 height 559
click at [151, 141] on div "Status No active tasks You are ready to start receiving tasks. [PERSON_NAME]" at bounding box center [152, 316] width 231 height 559
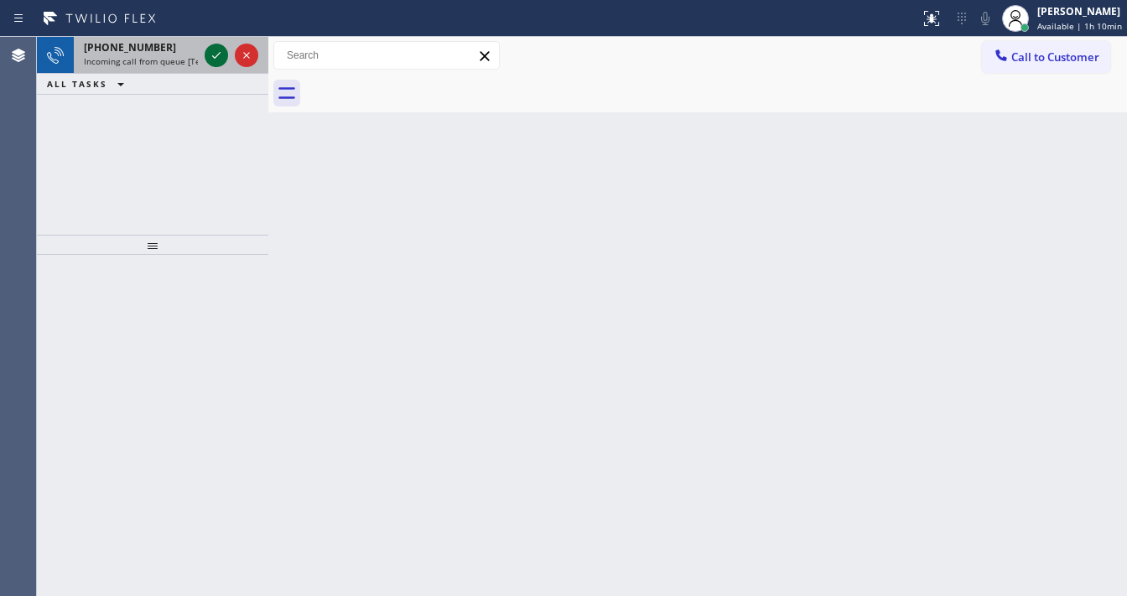
click at [215, 51] on icon at bounding box center [216, 55] width 20 height 20
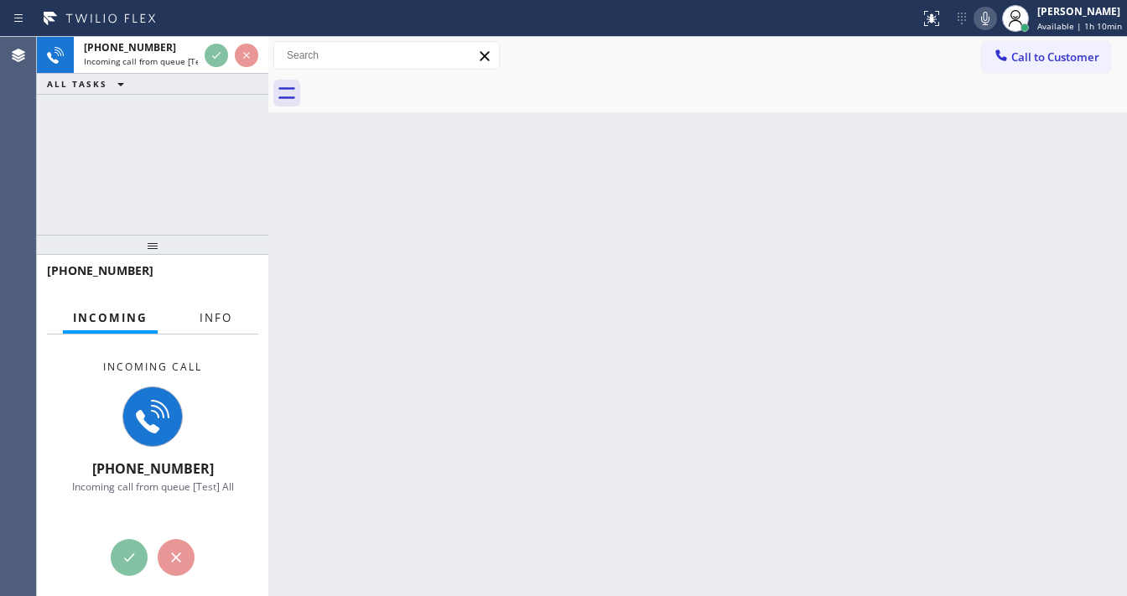
click at [212, 299] on div "[PHONE_NUMBER]" at bounding box center [152, 278] width 231 height 47
click at [221, 313] on span "Info" at bounding box center [216, 317] width 33 height 15
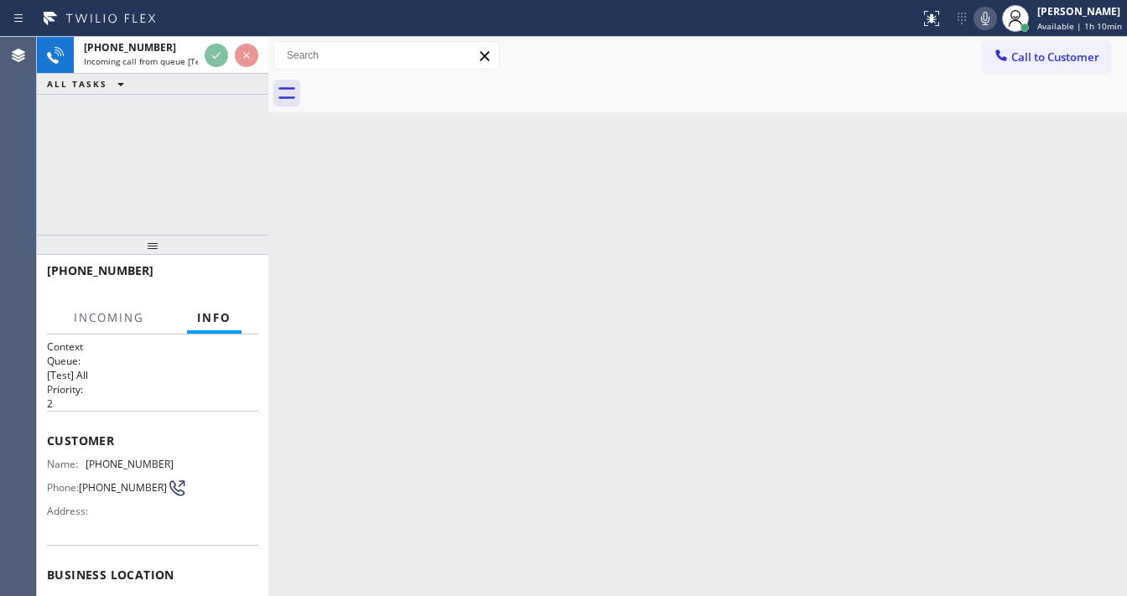
click at [101, 151] on div "[PHONE_NUMBER] Incoming call from queue [Test] All ALL TASKS ALL TASKS ACTIVE T…" at bounding box center [152, 136] width 231 height 198
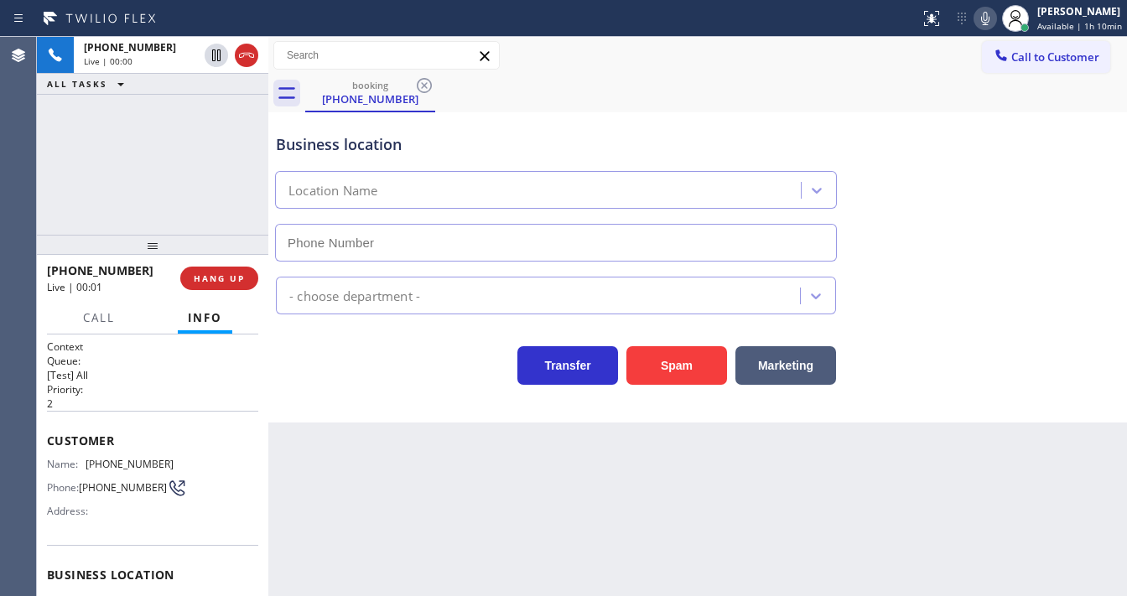
type input "[PHONE_NUMBER]"
click at [154, 185] on div "[PHONE_NUMBER] Live | 00:34 ALL TASKS ALL TASKS ACTIVE TASKS TASKS IN WRAP UP" at bounding box center [152, 136] width 231 height 198
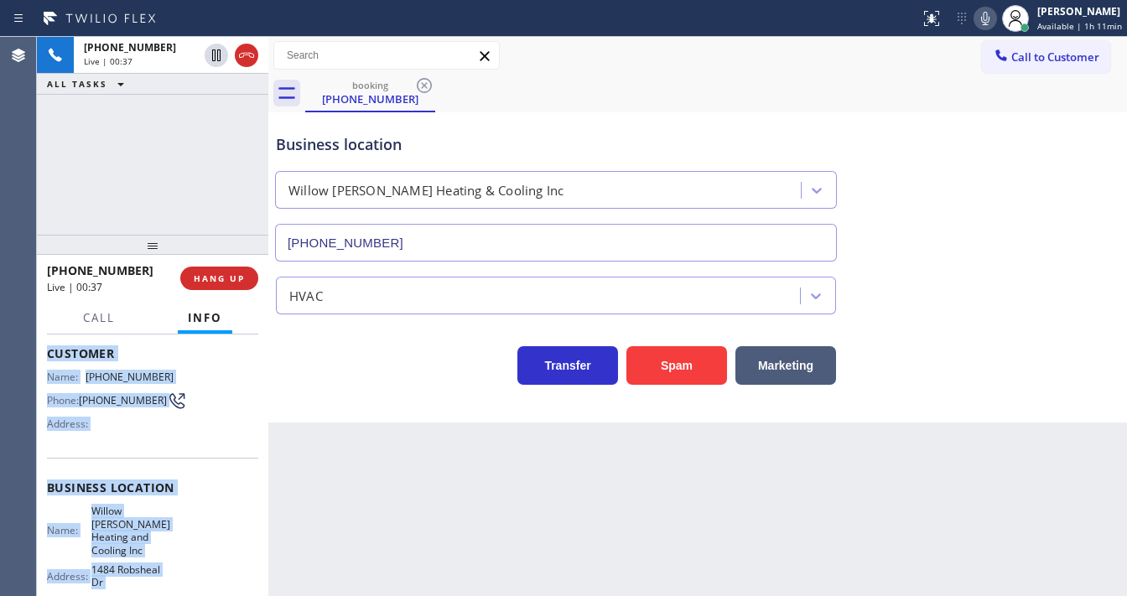
scroll to position [201, 0]
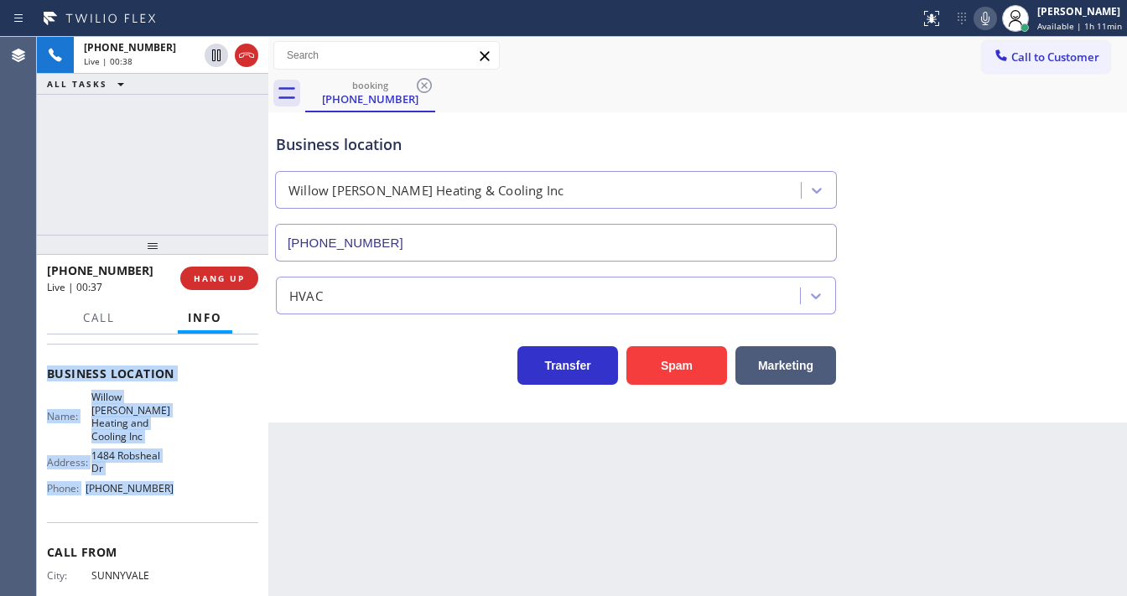
drag, startPoint x: 50, startPoint y: 438, endPoint x: 183, endPoint y: 473, distance: 137.1
click at [183, 473] on div "Context Queue: [Test] All Priority: 2 Customer Name: [PHONE_NUMBER] Phone: [PHO…" at bounding box center [152, 394] width 211 height 512
copy div "Customer Name: [PHONE_NUMBER] Phone: [PHONE_NUMBER] Address: Business location …"
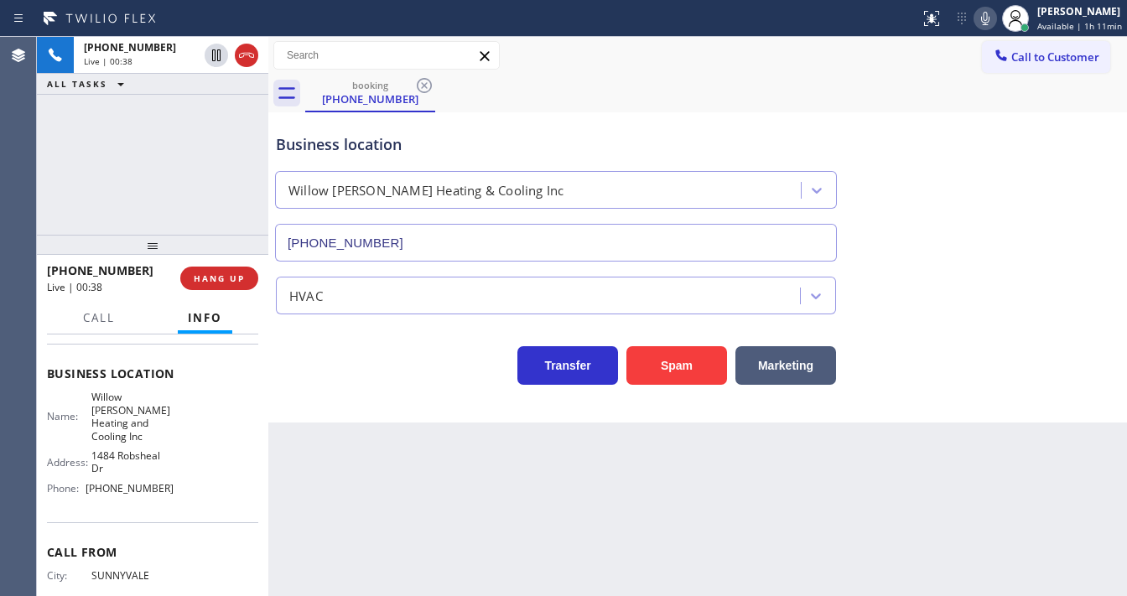
click at [178, 214] on div "[PHONE_NUMBER] Live | 00:38 ALL TASKS ALL TASKS ACTIVE TASKS TASKS IN WRAP UP" at bounding box center [152, 136] width 231 height 198
click at [139, 171] on div "[PHONE_NUMBER] Live | 01:39 ALL TASKS ALL TASKS ACTIVE TASKS TASKS IN WRAP UP" at bounding box center [152, 136] width 231 height 198
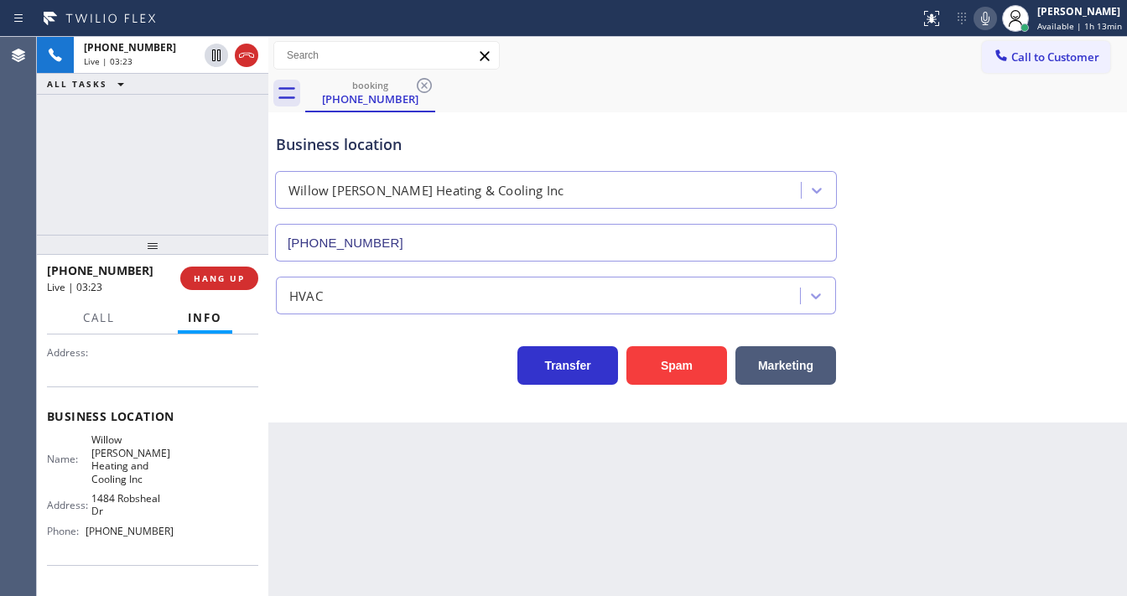
scroll to position [0, 0]
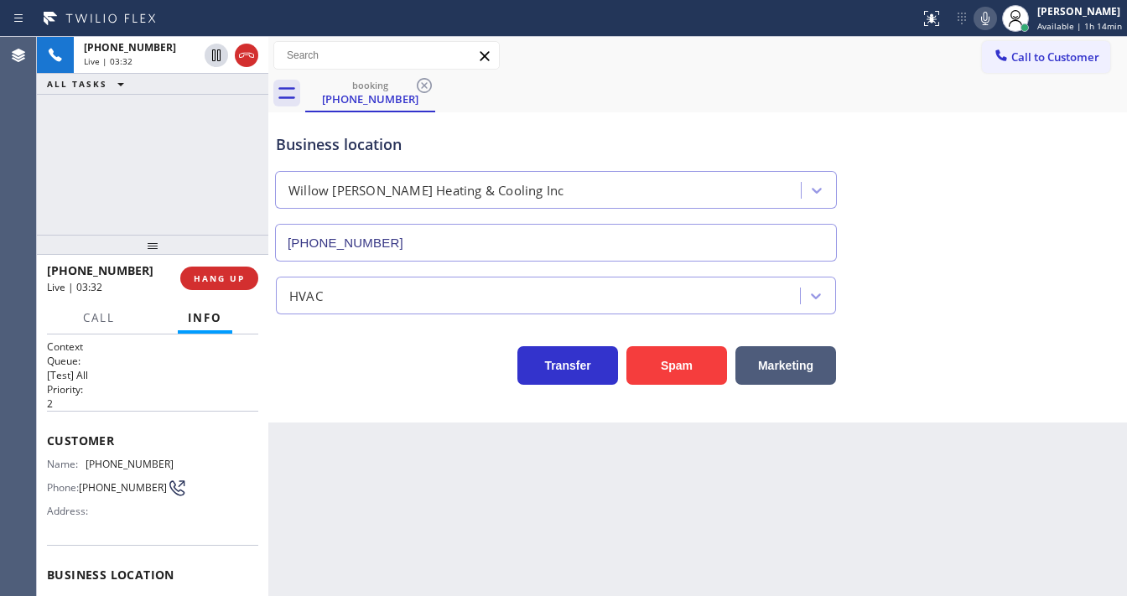
click at [164, 200] on div "[PHONE_NUMBER] Live | 03:32 ALL TASKS ALL TASKS ACTIVE TASKS TASKS IN WRAP UP" at bounding box center [152, 136] width 231 height 198
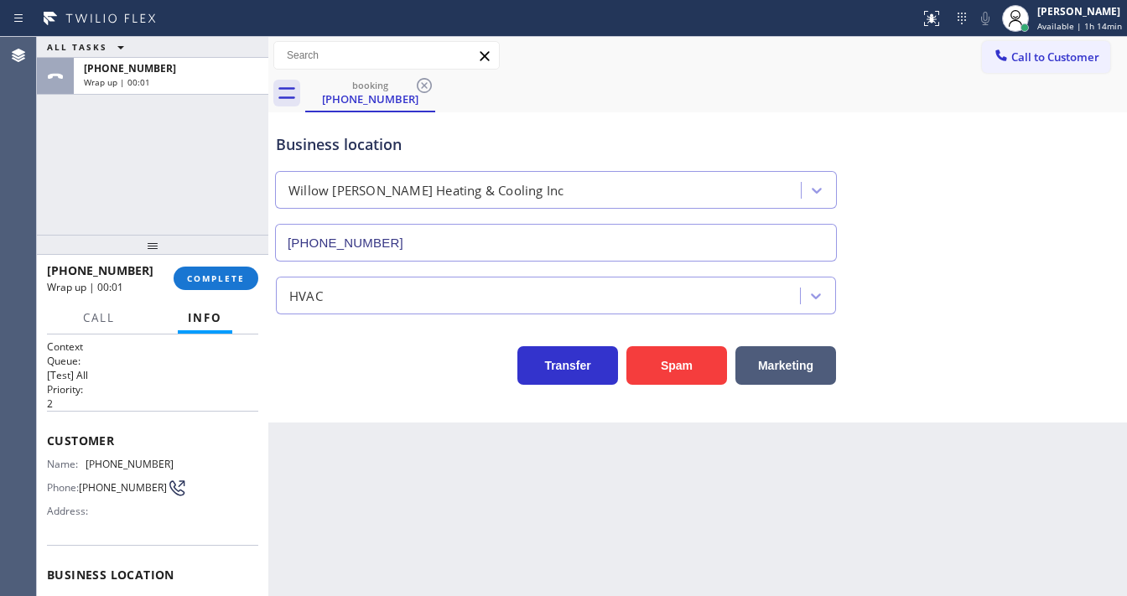
click at [156, 221] on div "ALL TASKS ALL TASKS ACTIVE TASKS TASKS IN WRAP UP [PHONE_NUMBER] Wrap up | 00:01" at bounding box center [152, 136] width 231 height 198
click at [225, 279] on span "COMPLETE" at bounding box center [216, 279] width 58 height 12
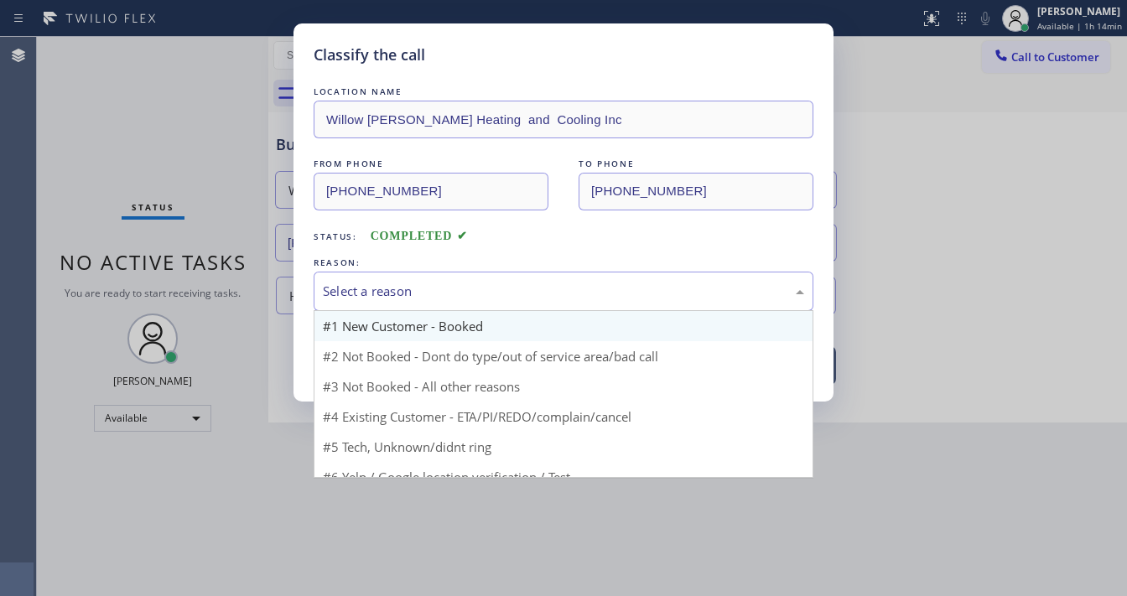
drag, startPoint x: 396, startPoint y: 292, endPoint x: 440, endPoint y: 320, distance: 52.4
click at [399, 290] on div "Select a reason" at bounding box center [563, 291] width 481 height 19
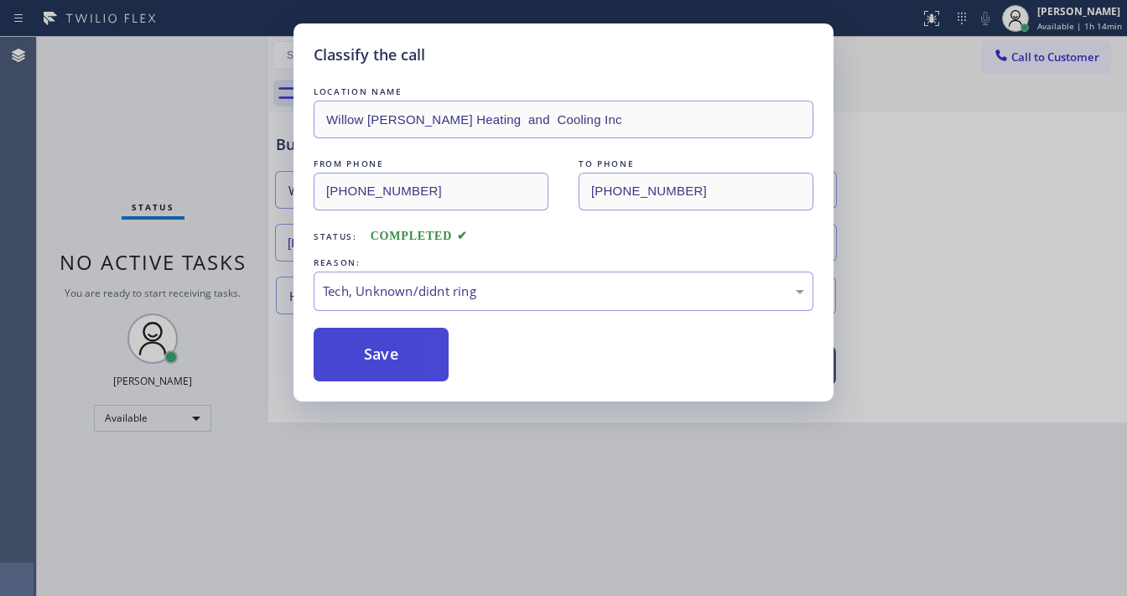
click at [405, 351] on button "Save" at bounding box center [381, 355] width 135 height 54
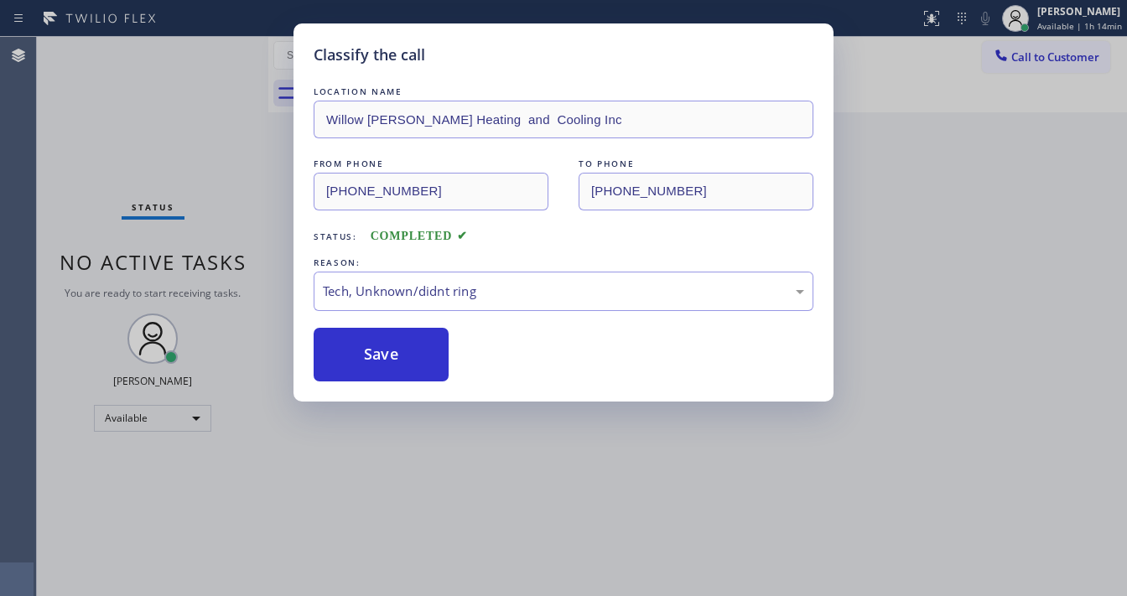
drag, startPoint x: 966, startPoint y: 245, endPoint x: 946, endPoint y: 168, distance: 79.7
click at [963, 242] on div "Classify the call LOCATION NAME Willow [PERSON_NAME] Heating and Cooling Inc FR…" at bounding box center [563, 298] width 1127 height 596
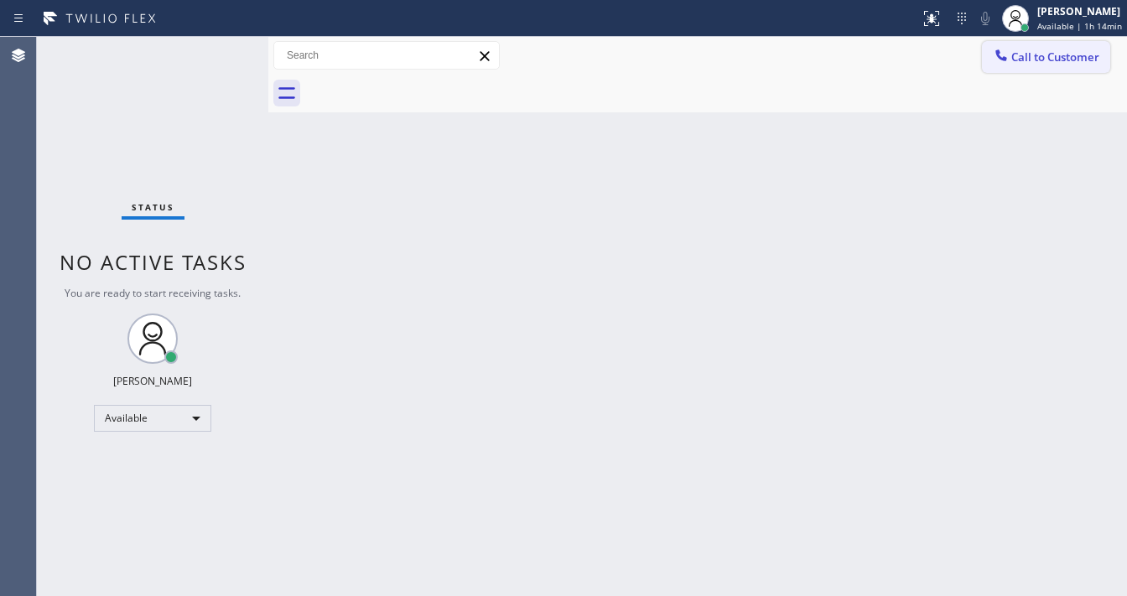
click at [1033, 52] on span "Call to Customer" at bounding box center [1055, 56] width 88 height 15
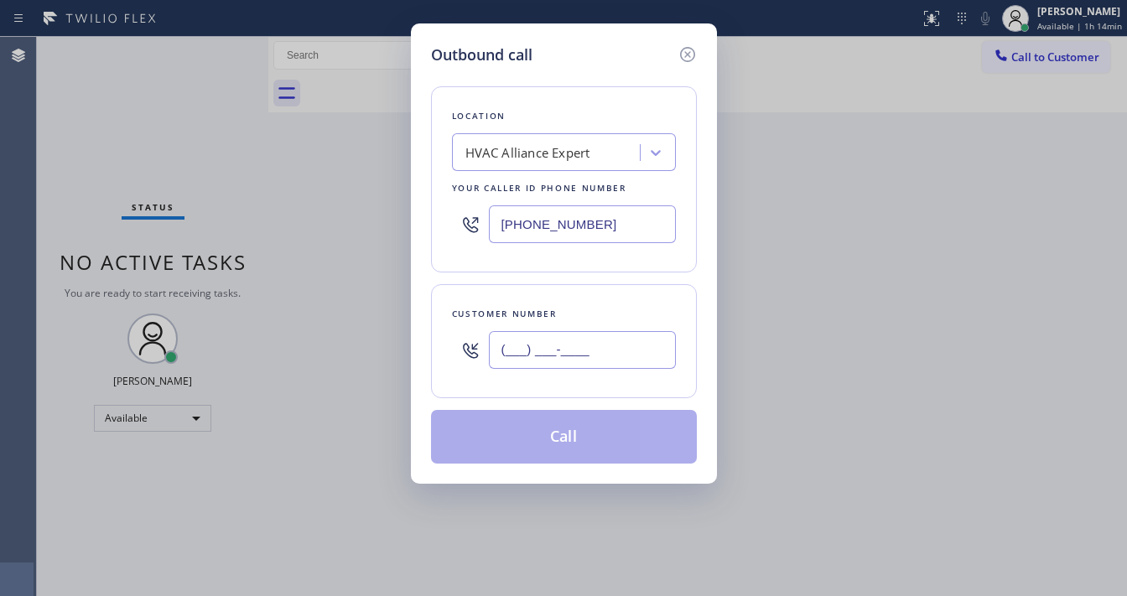
drag, startPoint x: 543, startPoint y: 358, endPoint x: 608, endPoint y: 276, distance: 104.5
click at [553, 355] on input "(___) ___-____" at bounding box center [582, 350] width 187 height 38
paste input "4087"
type input "(___) ___-4087"
click at [636, 218] on input "[PHONE_NUMBER]" at bounding box center [582, 224] width 187 height 38
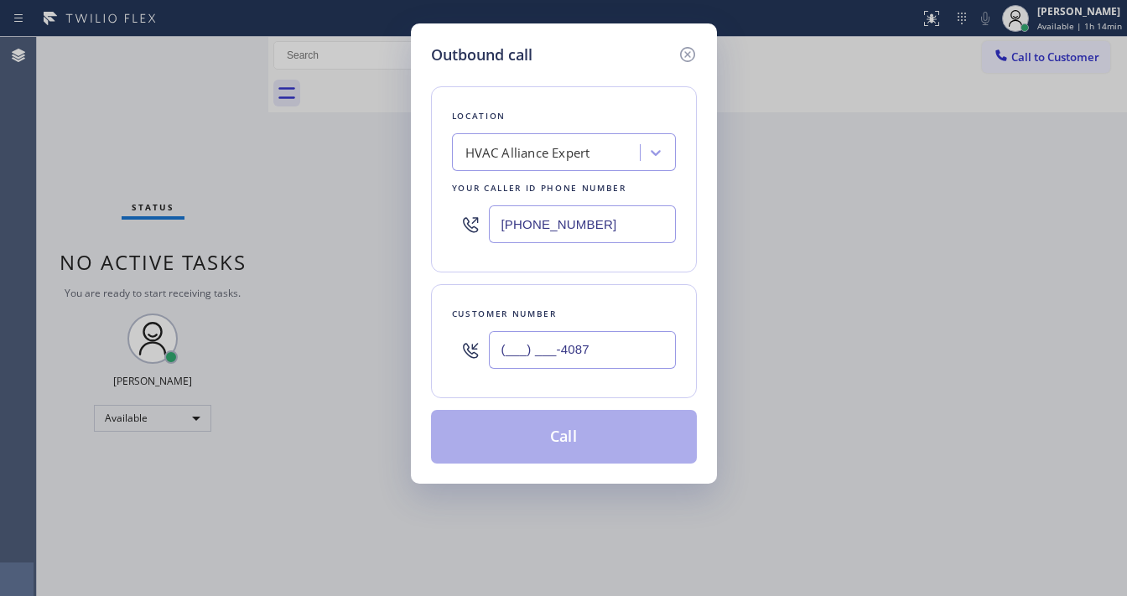
click at [568, 315] on div "Customer number" at bounding box center [564, 314] width 224 height 18
click at [559, 342] on input "(___) ___-4087" at bounding box center [582, 350] width 187 height 38
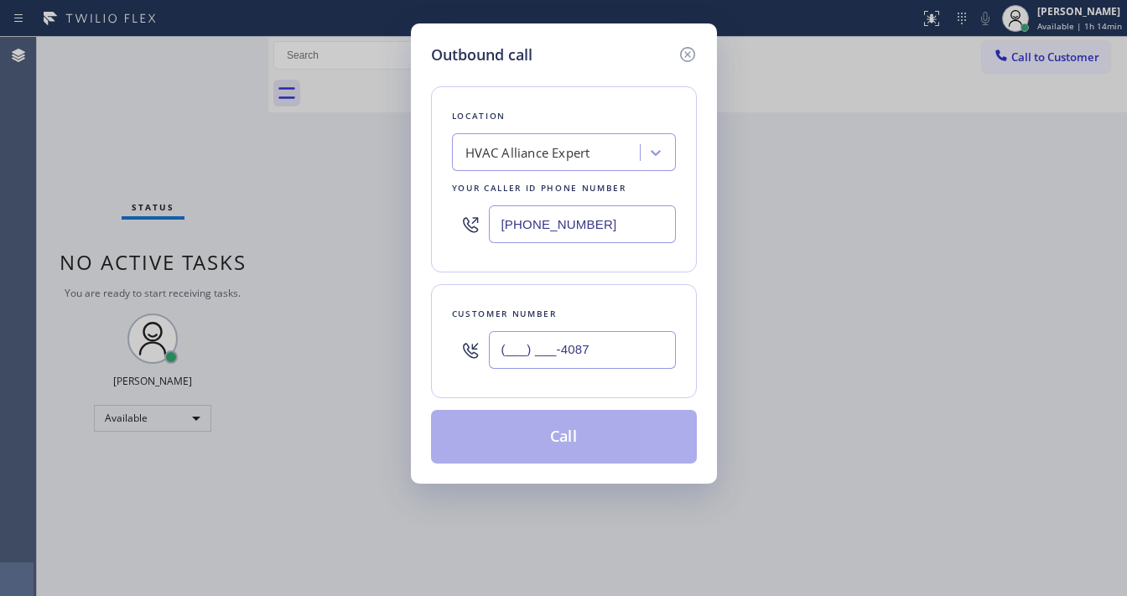
click at [556, 230] on input "[PHONE_NUMBER]" at bounding box center [582, 224] width 187 height 38
paste input "408) 757-6625"
drag, startPoint x: 548, startPoint y: 259, endPoint x: 548, endPoint y: 294, distance: 35.2
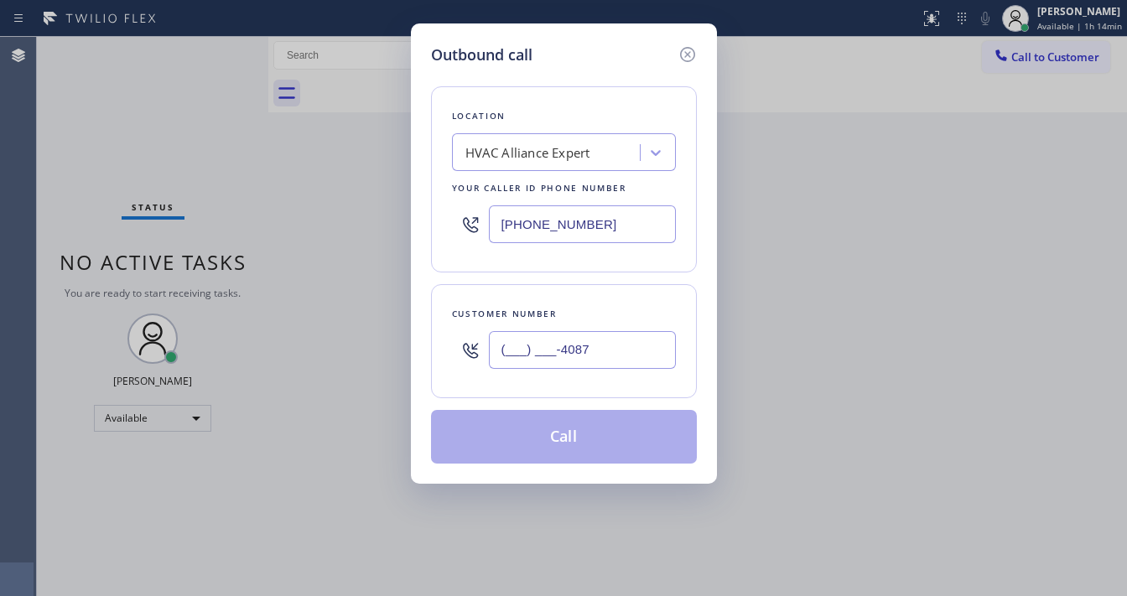
click at [548, 260] on div "Location HVAC Alliance Expert Your caller id phone number [PHONE_NUMBER]" at bounding box center [564, 179] width 266 height 186
click at [537, 345] on input "(___) ___-4087" at bounding box center [582, 350] width 187 height 38
type input "[PHONE_NUMBER]"
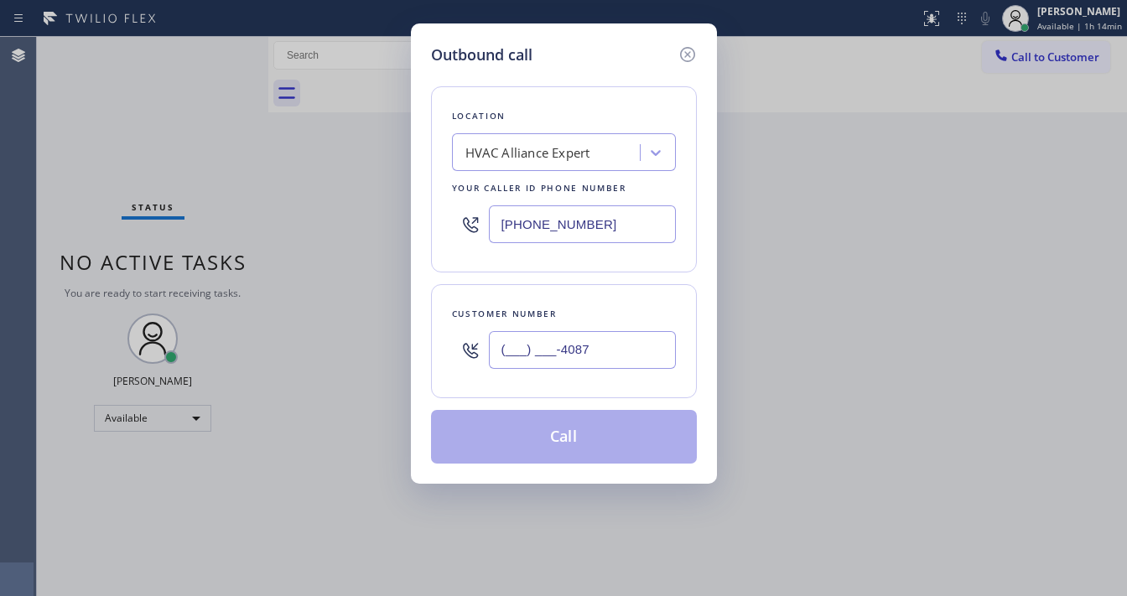
click at [520, 351] on input "(___) ___-4087" at bounding box center [582, 350] width 187 height 38
paste input "408) 757-6625"
type input "[PHONE_NUMBER]"
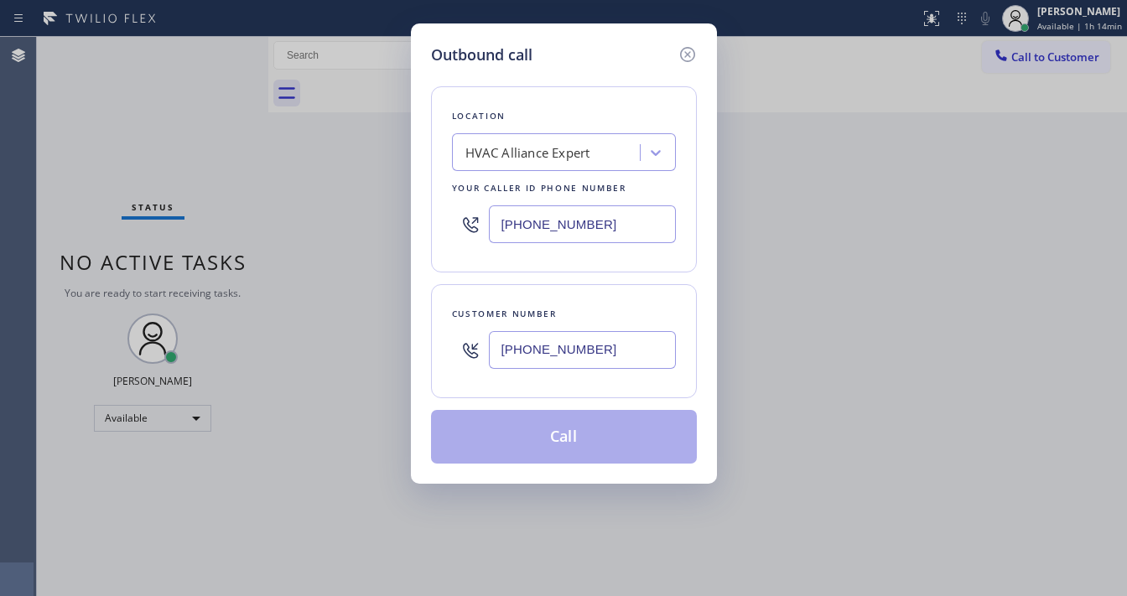
click at [534, 288] on div "Customer number [PHONE_NUMBER]" at bounding box center [564, 341] width 266 height 114
click at [560, 220] on input "[PHONE_NUMBER]" at bounding box center [582, 224] width 187 height 38
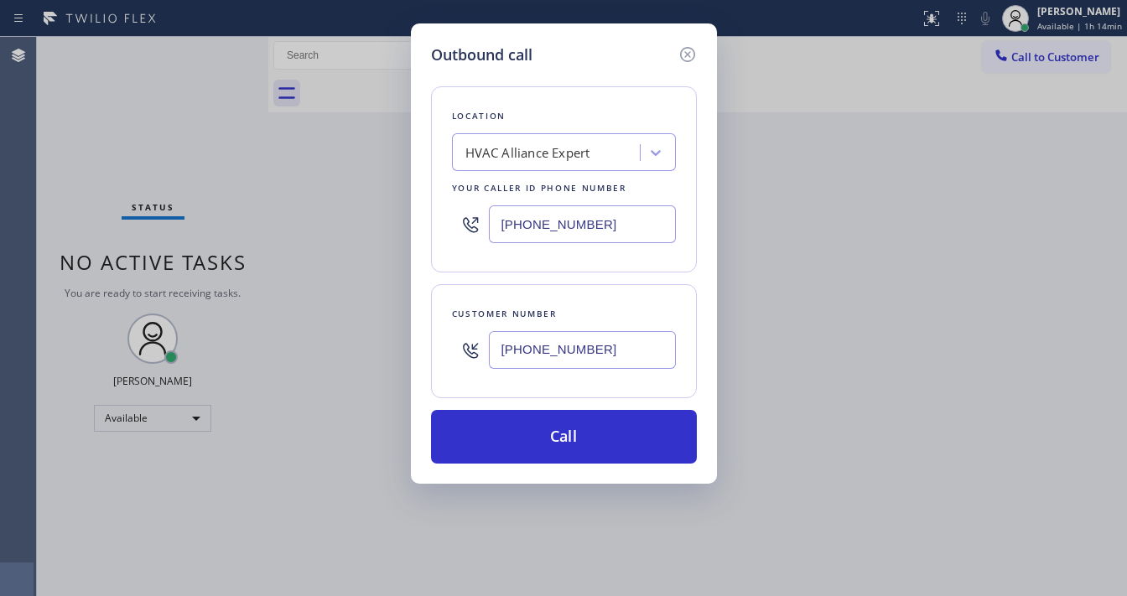
click at [560, 220] on input "[PHONE_NUMBER]" at bounding box center [582, 224] width 187 height 38
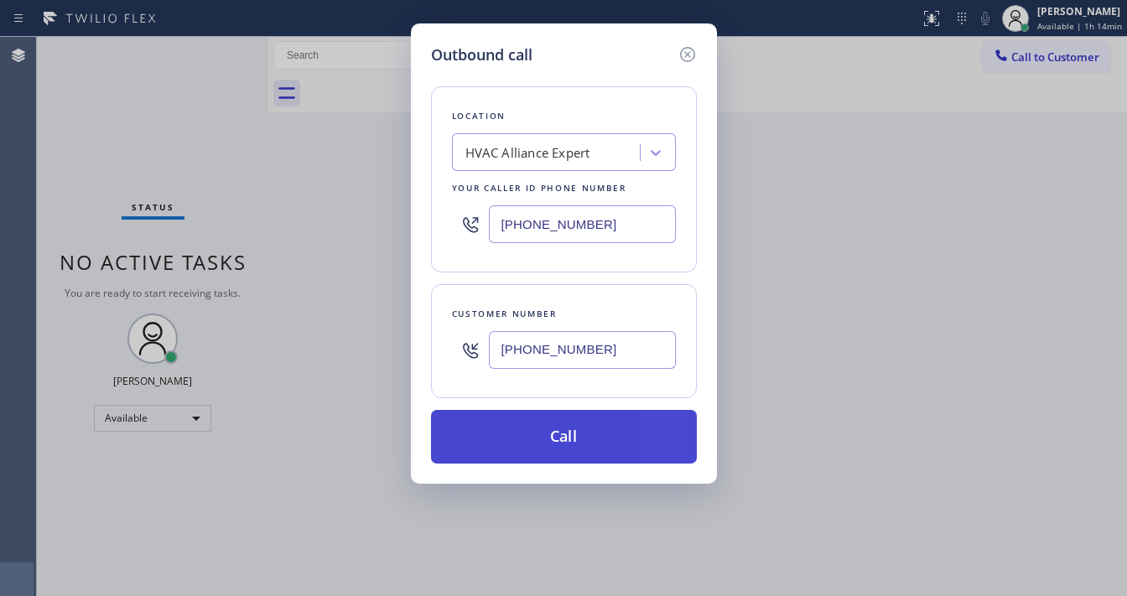
paste input "408) 478-9490"
type input "[PHONE_NUMBER]"
click at [564, 440] on button "Call" at bounding box center [564, 437] width 266 height 54
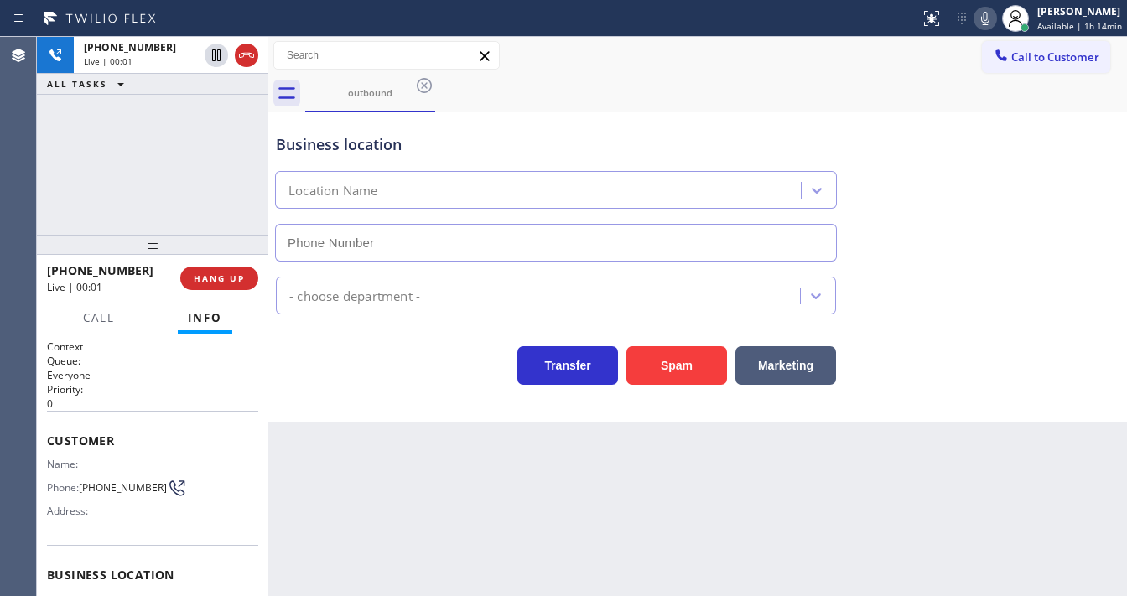
type input "[PHONE_NUMBER]"
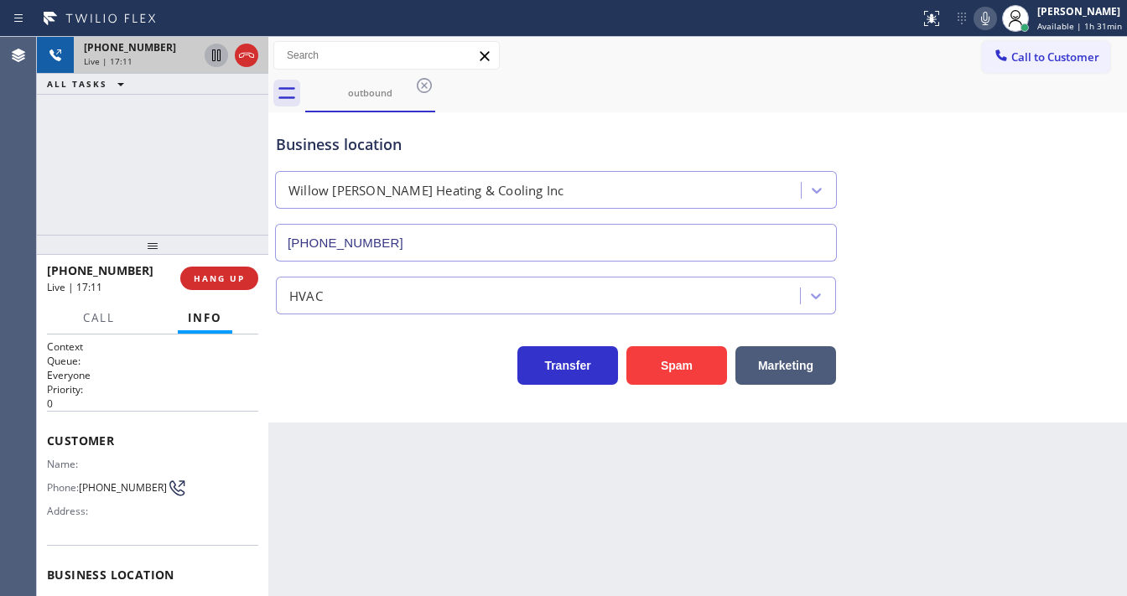
click at [217, 56] on icon at bounding box center [216, 55] width 8 height 12
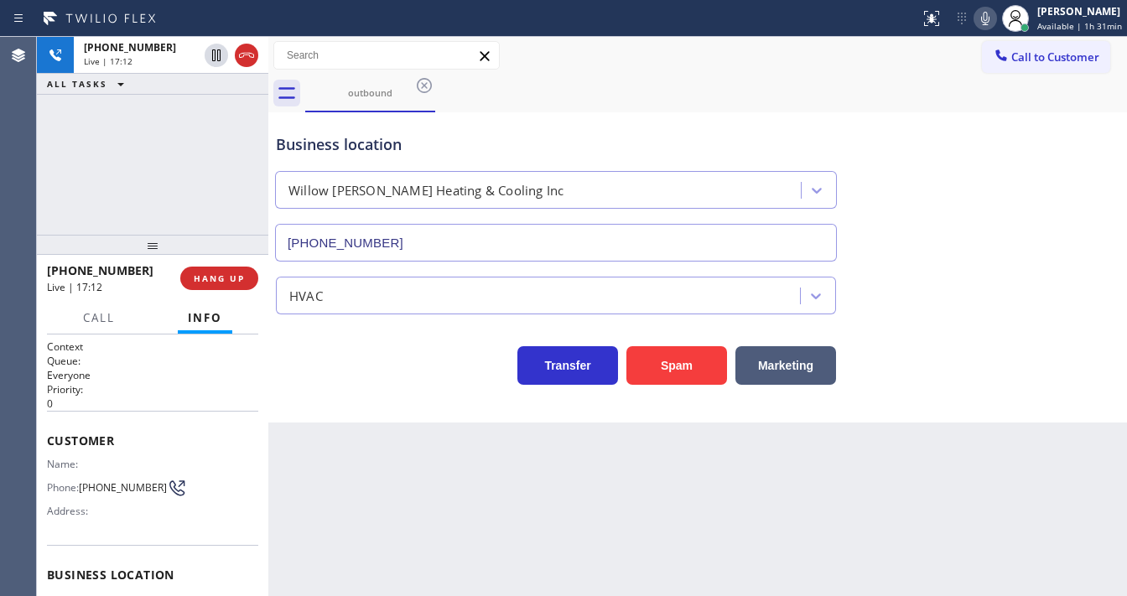
click at [989, 24] on icon at bounding box center [985, 18] width 8 height 13
click at [185, 161] on div "[PHONE_NUMBER] Live | 17:16 ALL TASKS ALL TASKS ACTIVE TASKS TASKS IN WRAP UP" at bounding box center [152, 136] width 231 height 198
drag, startPoint x: 30, startPoint y: 185, endPoint x: 128, endPoint y: 119, distance: 117.9
click at [30, 185] on div "Agent Desktop" at bounding box center [18, 316] width 36 height 559
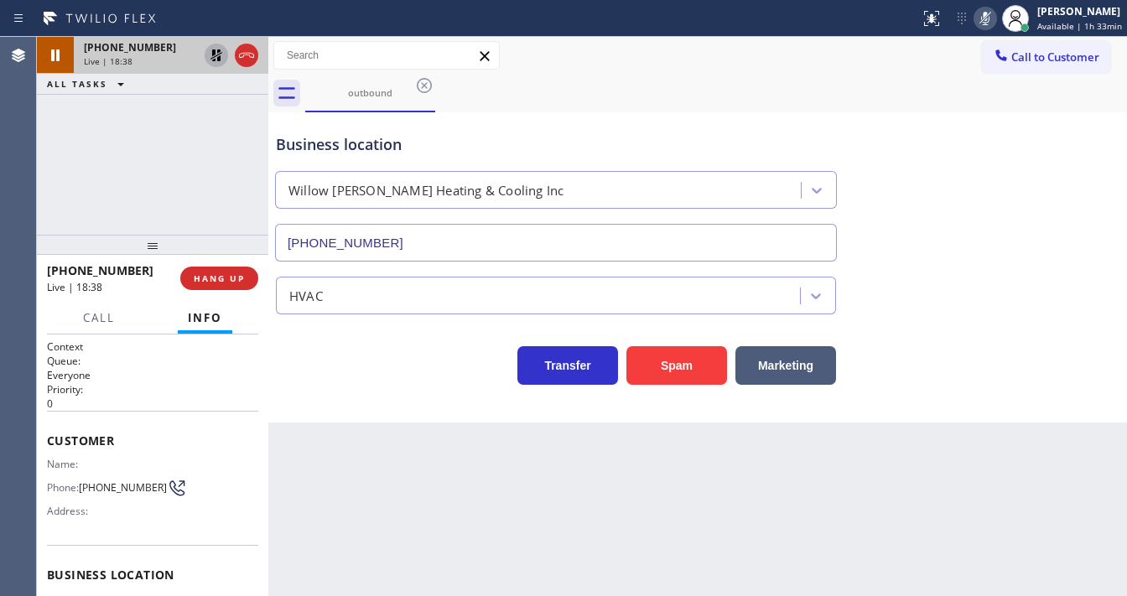
click at [212, 60] on icon at bounding box center [216, 55] width 20 height 20
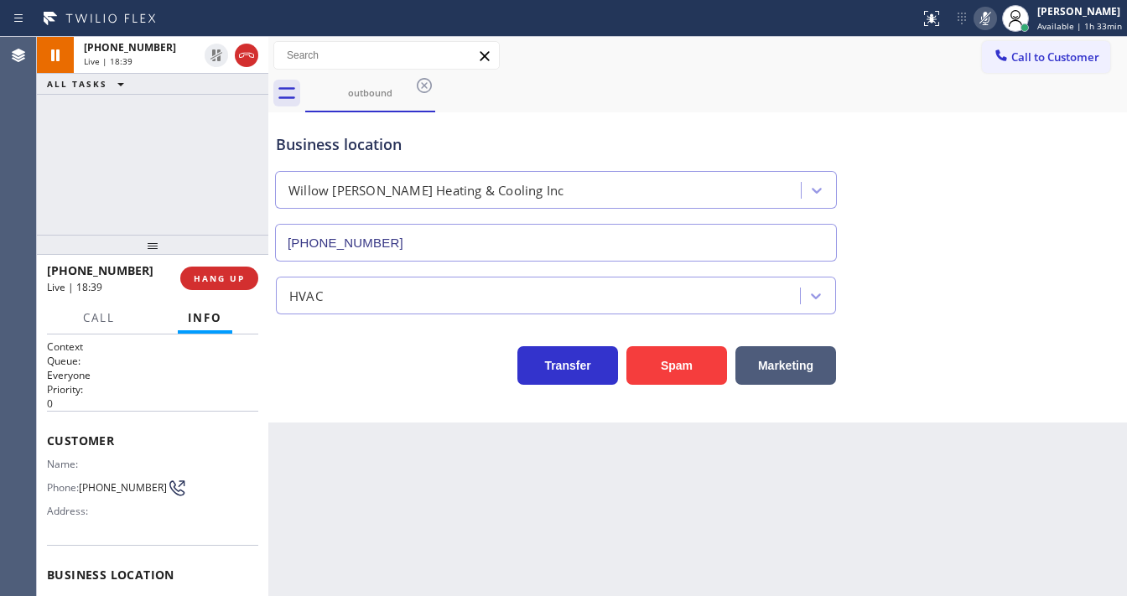
click at [995, 23] on icon at bounding box center [985, 18] width 20 height 20
click at [971, 91] on div "outbound" at bounding box center [716, 94] width 822 height 38
click at [223, 194] on div "[PHONE_NUMBER] Live | 18:41 ALL TASKS ALL TASKS ACTIVE TASKS TASKS IN WRAP UP" at bounding box center [152, 136] width 231 height 198
click at [215, 197] on div "[PHONE_NUMBER] Live | 24:33 ALL TASKS ALL TASKS ACTIVE TASKS TASKS IN WRAP UP" at bounding box center [152, 136] width 231 height 198
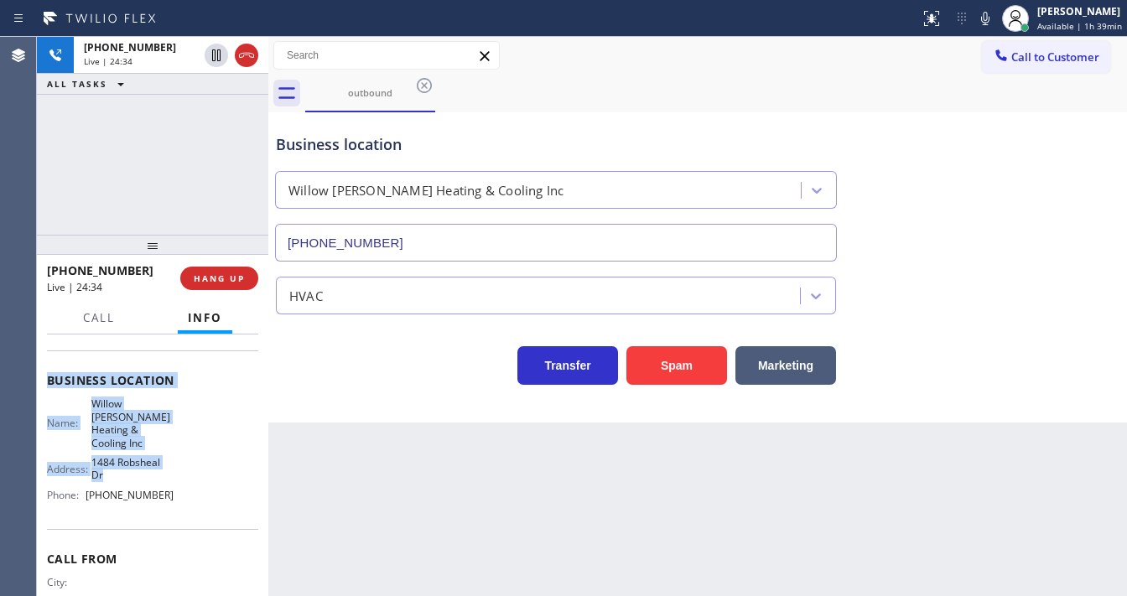
scroll to position [181, 0]
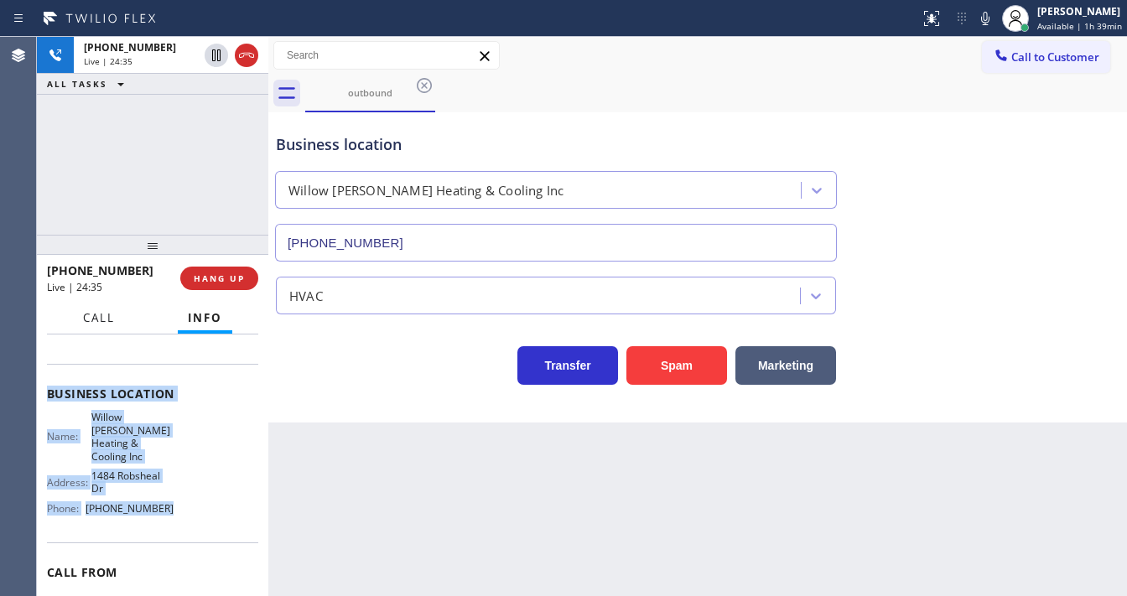
drag, startPoint x: 52, startPoint y: 428, endPoint x: 84, endPoint y: 314, distance: 117.6
click at [193, 504] on div "Context Queue: Everyone Priority: 0 Customer Name: Phone: [PHONE_NUMBER] Addres…" at bounding box center [152, 415] width 211 height 512
copy div "ustomer Name: Phone: [PHONE_NUMBER] Address: Business location Name: [GEOGRAPHI…"
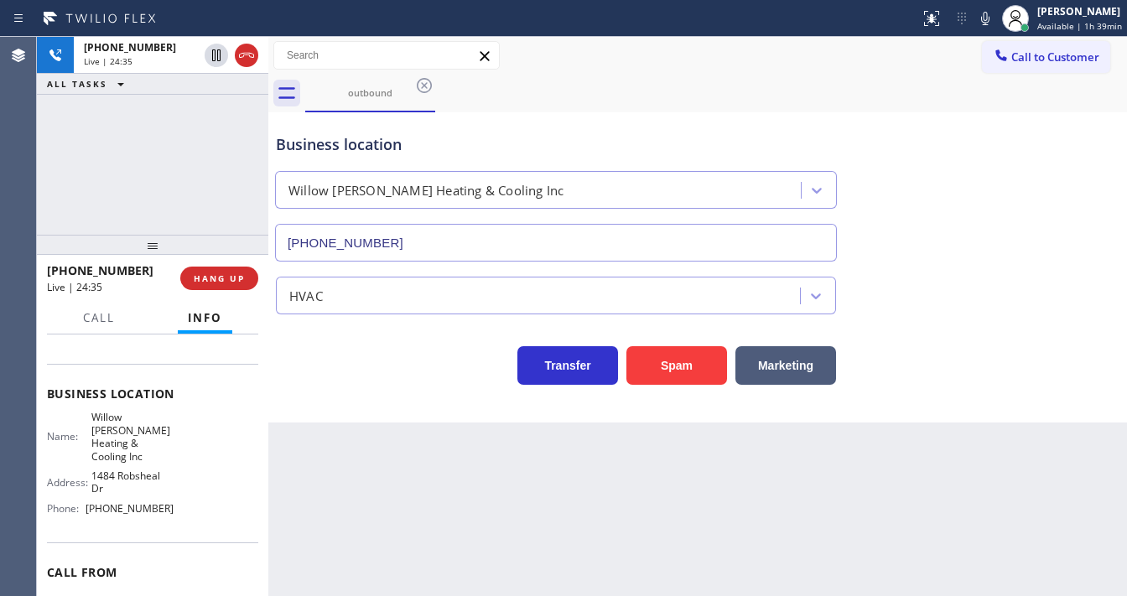
click at [137, 175] on div "[PHONE_NUMBER] Live | 24:35 ALL TASKS ALL TASKS ACTIVE TASKS TASKS IN WRAP UP" at bounding box center [152, 136] width 231 height 198
click at [986, 21] on icon at bounding box center [985, 18] width 8 height 13
click at [986, 21] on icon at bounding box center [985, 18] width 20 height 20
click at [954, 107] on div "outbound" at bounding box center [716, 94] width 822 height 38
click at [617, 148] on div "Business location" at bounding box center [556, 144] width 560 height 23
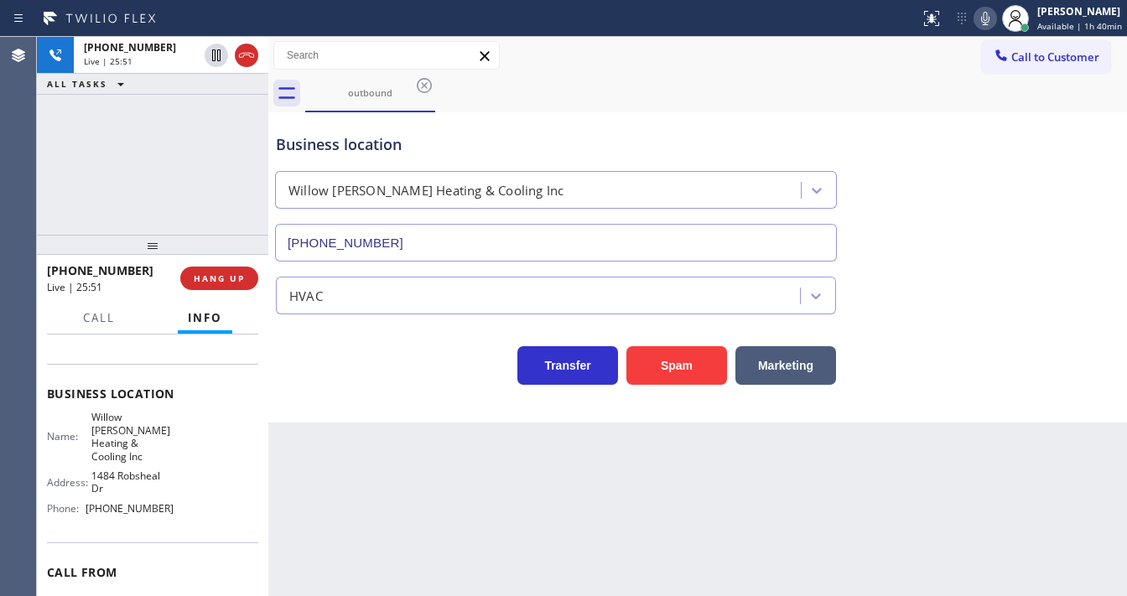
click at [572, 42] on div "Call to Customer Outbound call Location Willow [PERSON_NAME] Heating & Cooling …" at bounding box center [697, 55] width 859 height 29
click at [193, 193] on div "[PHONE_NUMBER] Live | 26:18 ALL TASKS ALL TASKS ACTIVE TASKS TASKS IN WRAP UP" at bounding box center [152, 136] width 231 height 198
click at [436, 388] on div "Business location [GEOGRAPHIC_DATA][PERSON_NAME] Heating & Cooling Inc [PHONE_N…" at bounding box center [697, 267] width 859 height 310
click at [211, 151] on div "[PHONE_NUMBER] Live | 33:51 ALL TASKS ALL TASKS ACTIVE TASKS TASKS IN WRAP UP" at bounding box center [152, 136] width 231 height 198
click at [990, 19] on icon at bounding box center [985, 18] width 20 height 20
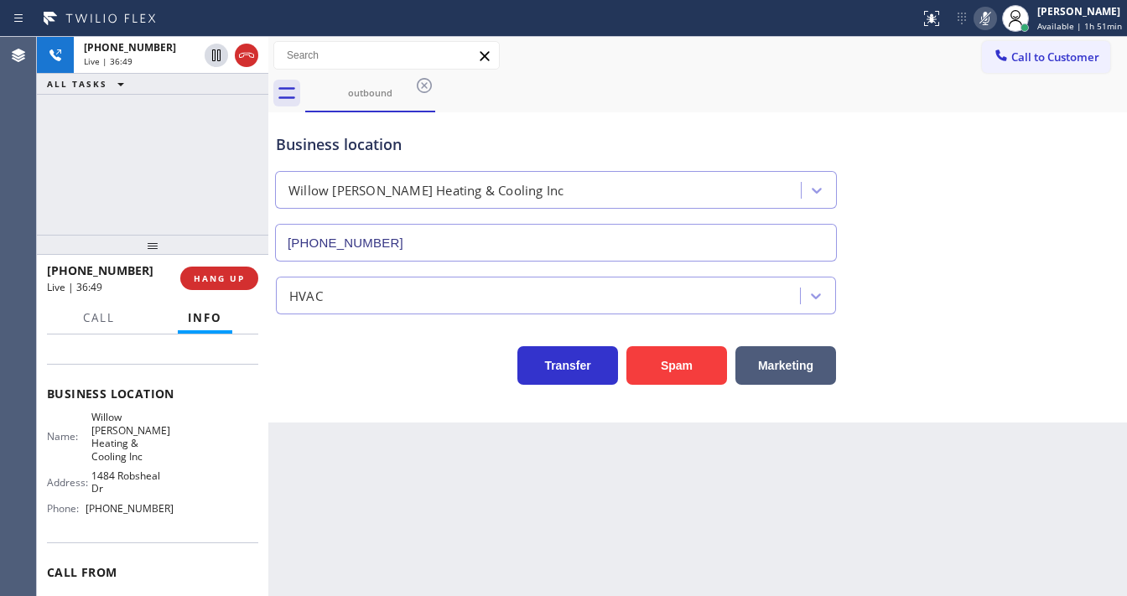
click at [990, 19] on icon at bounding box center [985, 18] width 8 height 13
click at [189, 152] on div "[PHONE_NUMBER] Live | 36:51 ALL TASKS ALL TASKS ACTIVE TASKS TASKS IN WRAP UP" at bounding box center [152, 136] width 231 height 198
click at [160, 121] on div "[PHONE_NUMBER] Live | 43:09 ALL TASKS ALL TASKS ACTIVE TASKS TASKS IN WRAP UP" at bounding box center [152, 136] width 231 height 198
click at [169, 188] on div "[PHONE_NUMBER] Live | 43:13 ALL TASKS ALL TASKS ACTIVE TASKS TASKS IN WRAP UP" at bounding box center [152, 136] width 231 height 198
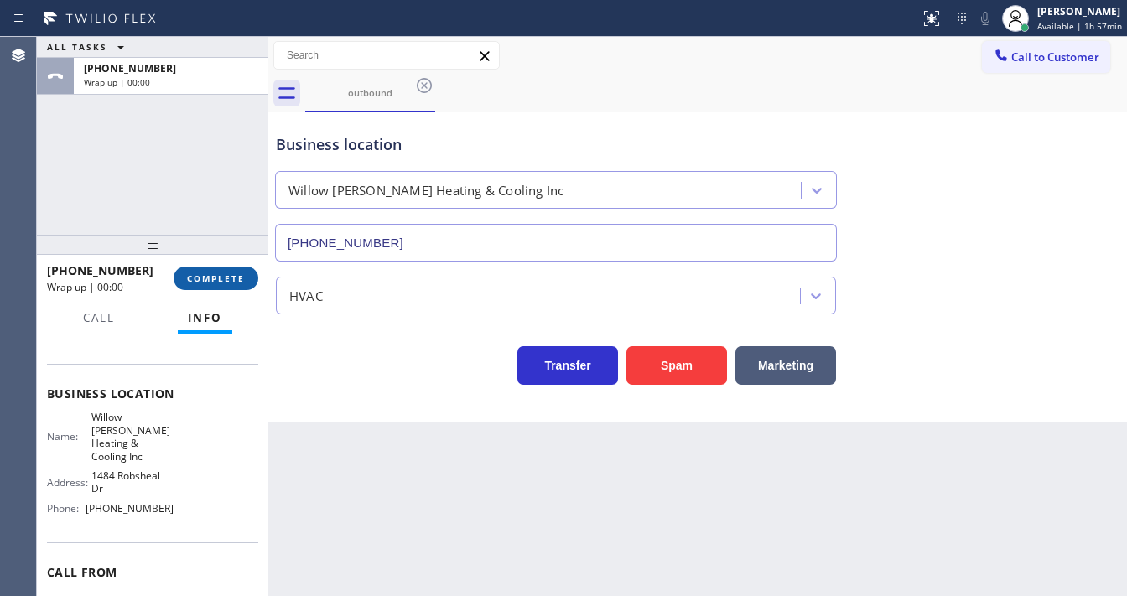
click at [217, 272] on button "COMPLETE" at bounding box center [216, 278] width 85 height 23
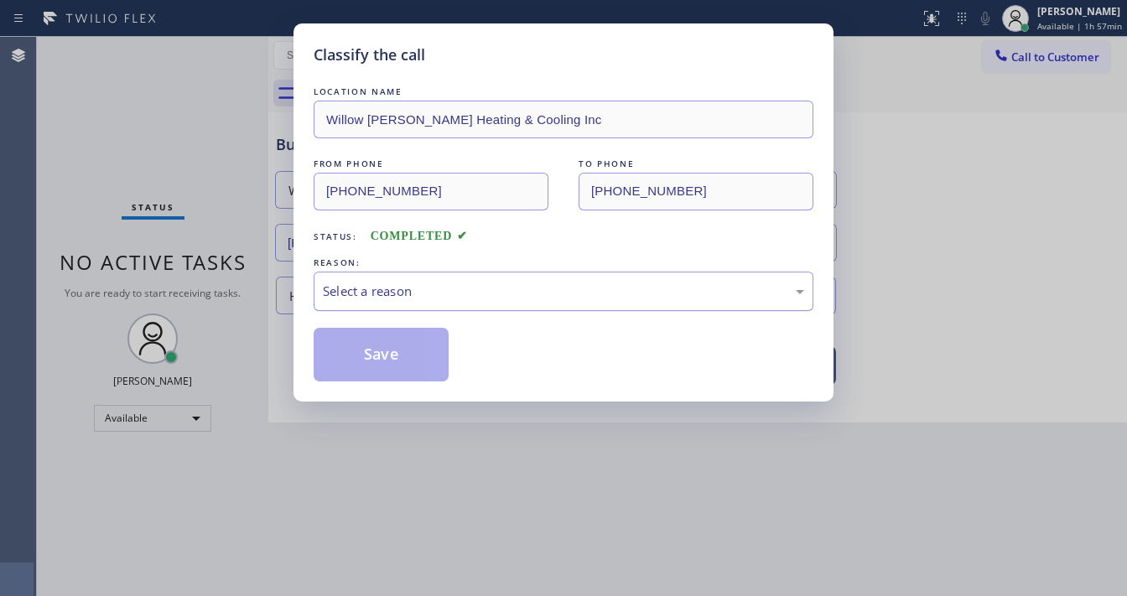
click at [450, 292] on div "Select a reason" at bounding box center [563, 291] width 481 height 19
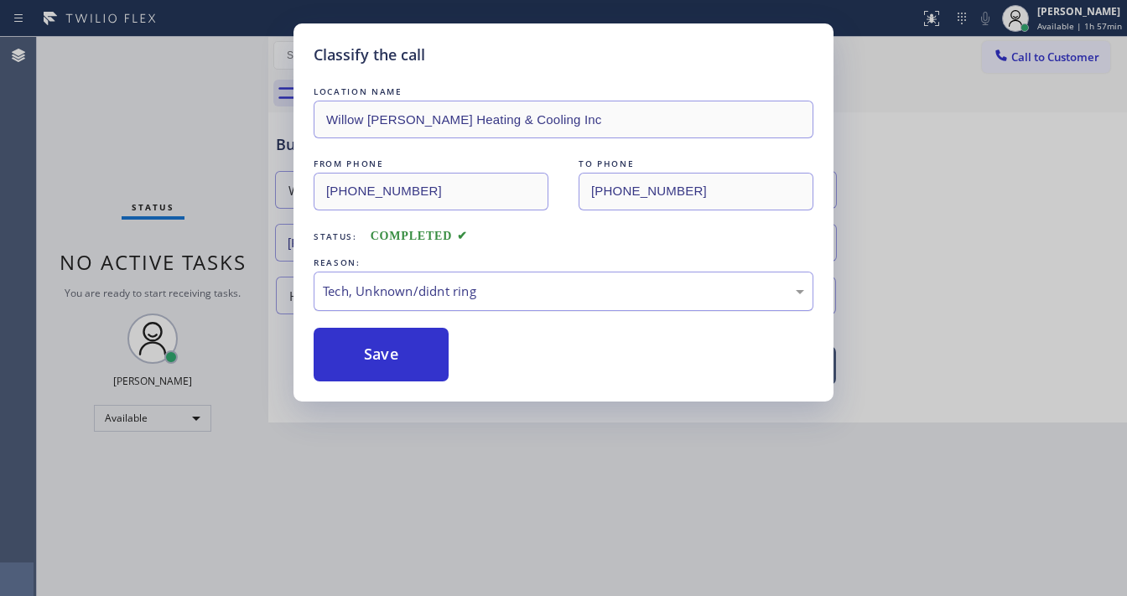
click at [397, 285] on div "Tech, Unknown/didnt ring" at bounding box center [563, 291] width 481 height 19
click at [372, 341] on button "Save" at bounding box center [381, 355] width 135 height 54
click at [372, 350] on button "Save" at bounding box center [381, 355] width 135 height 54
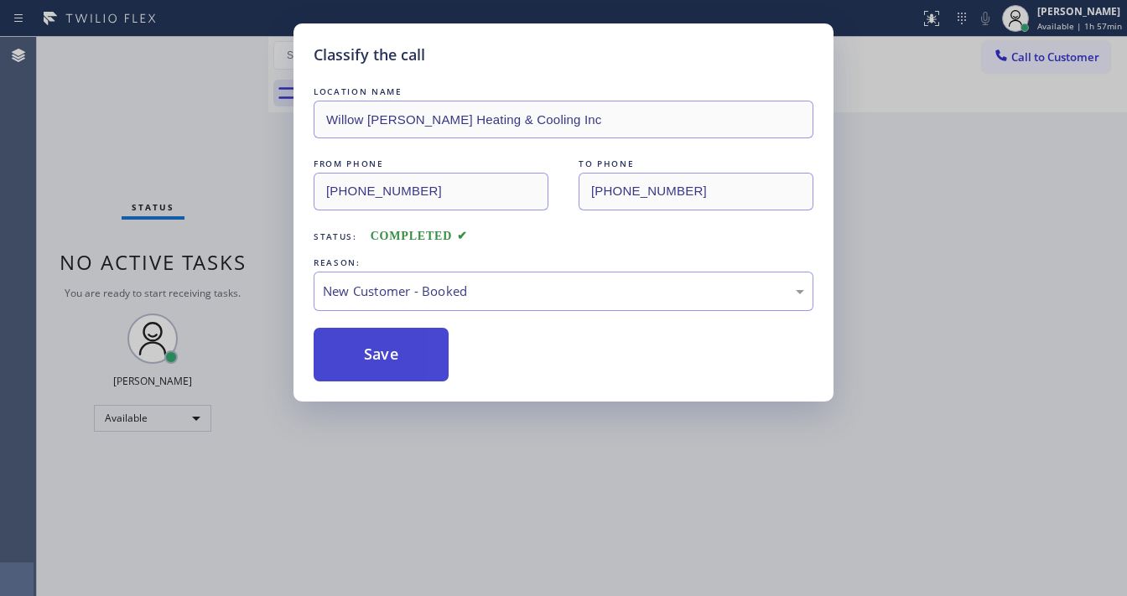
click at [372, 352] on button "Save" at bounding box center [381, 355] width 135 height 54
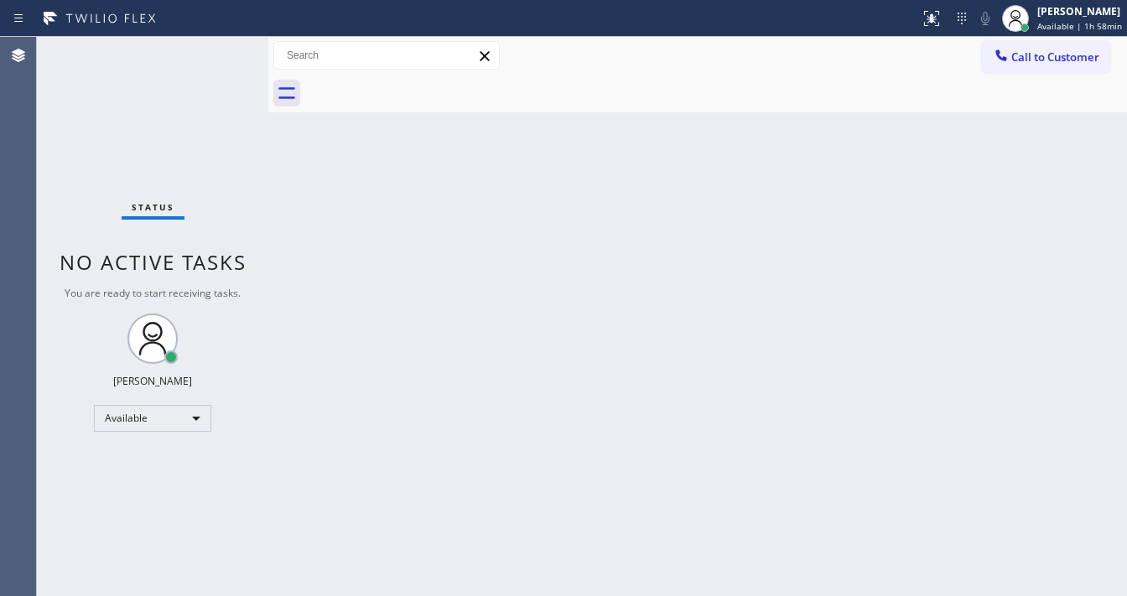
click at [175, 151] on div "Status No active tasks You are ready to start receiving tasks. [PERSON_NAME]" at bounding box center [152, 316] width 231 height 559
click at [199, 36] on div "Status report No issues detected If you experience an issue, please download th…" at bounding box center [563, 18] width 1127 height 37
click at [213, 72] on div "Status No active tasks You are ready to start receiving tasks. [PERSON_NAME]" at bounding box center [152, 316] width 231 height 559
click at [230, 48] on div "Status No active tasks You are ready to start receiving tasks. [PERSON_NAME]" at bounding box center [152, 316] width 231 height 559
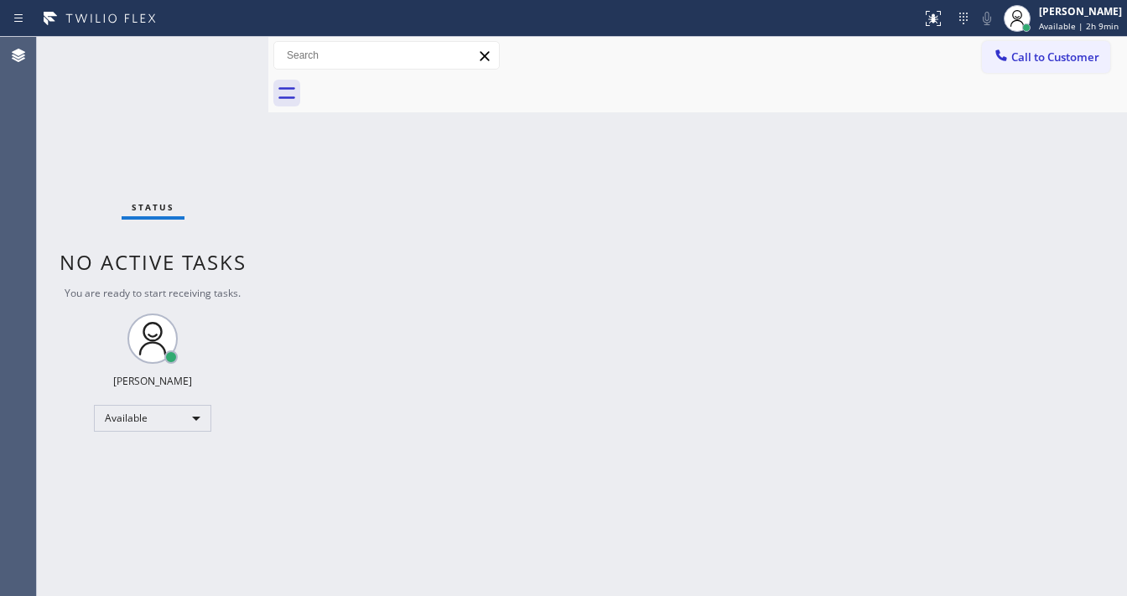
click at [225, 47] on div "Status No active tasks You are ready to start receiving tasks. [PERSON_NAME]" at bounding box center [152, 316] width 231 height 559
click at [43, 108] on div "Status No active tasks You are ready to start receiving tasks. [PERSON_NAME]" at bounding box center [152, 316] width 231 height 559
click at [446, 588] on div "Back to Dashboard Change Sender ID Customers Technicians Select a contact Outbo…" at bounding box center [697, 316] width 859 height 559
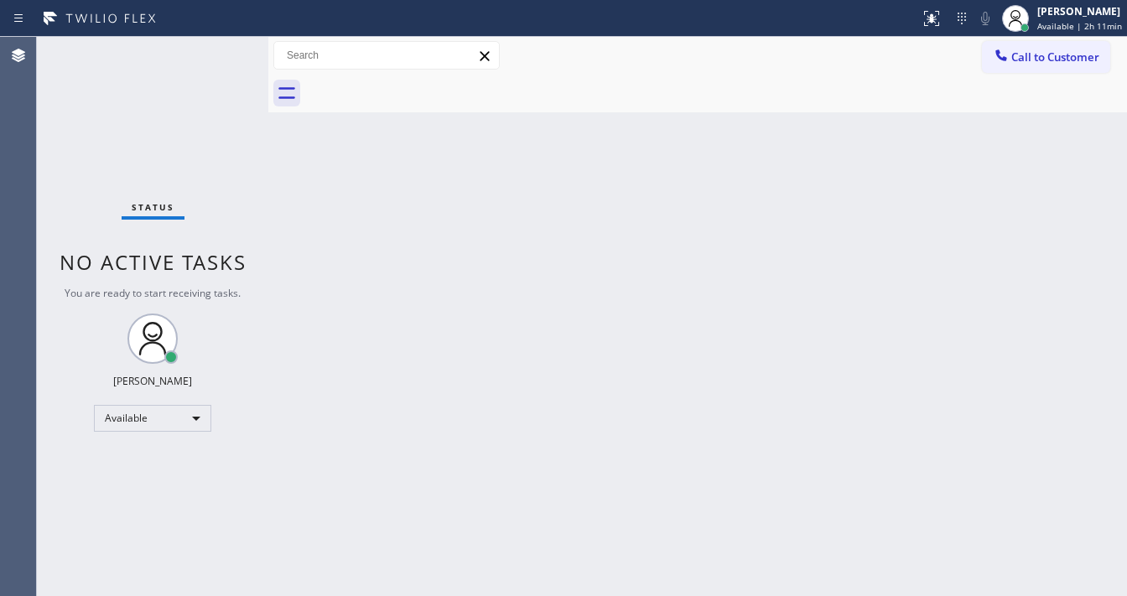
click at [122, 149] on div "Status No active tasks You are ready to start receiving tasks. [PERSON_NAME]" at bounding box center [152, 316] width 231 height 559
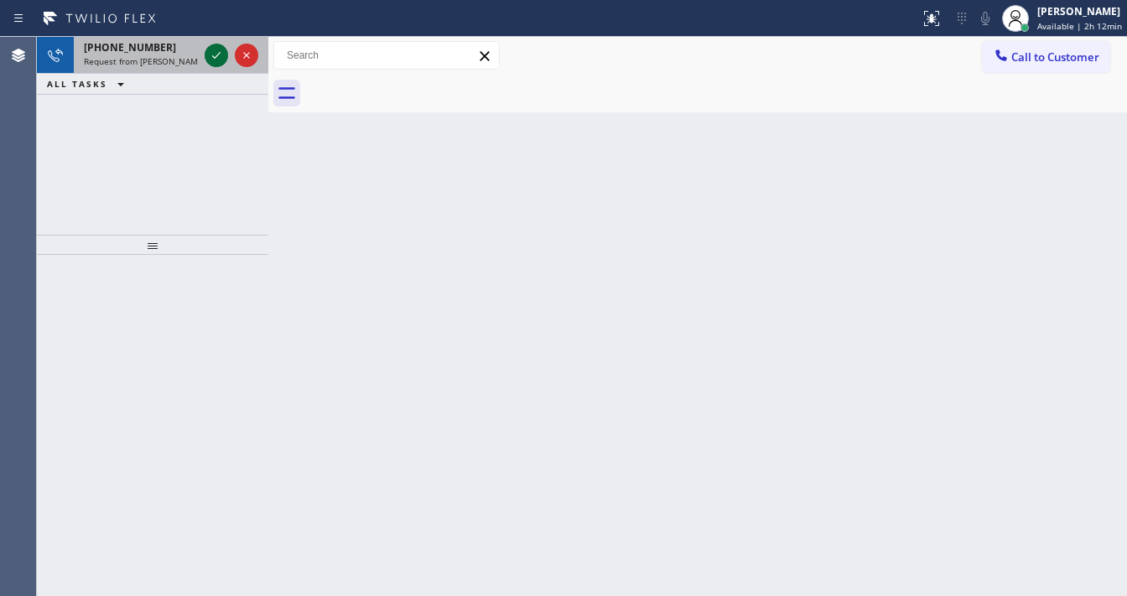
click at [211, 56] on icon at bounding box center [216, 55] width 20 height 20
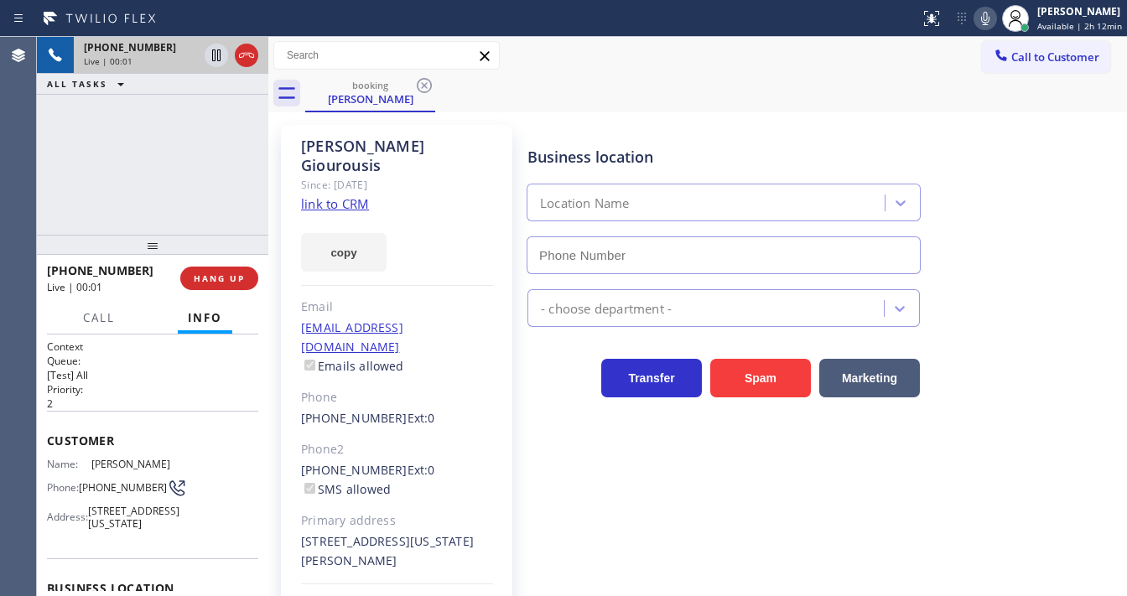
type input "[PHONE_NUMBER]"
click at [353, 195] on link "link to CRM" at bounding box center [335, 203] width 68 height 17
click at [210, 148] on div "[PHONE_NUMBER] Live | 01:08 ALL TASKS ALL TASKS ACTIVE TASKS TASKS IN WRAP UP" at bounding box center [152, 136] width 231 height 198
click at [210, 157] on div "[PHONE_NUMBER] Live | 01:10 ALL TASKS ALL TASKS ACTIVE TASKS TASKS IN WRAP UP" at bounding box center [152, 136] width 231 height 198
click at [152, 245] on div at bounding box center [152, 245] width 231 height 20
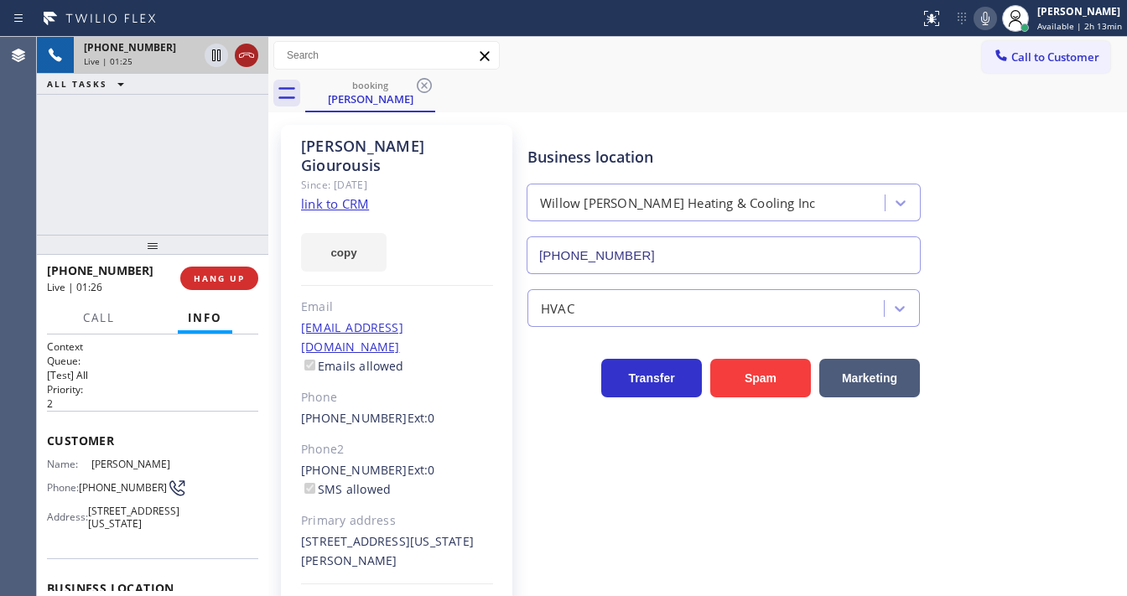
click at [250, 57] on icon at bounding box center [246, 55] width 20 height 20
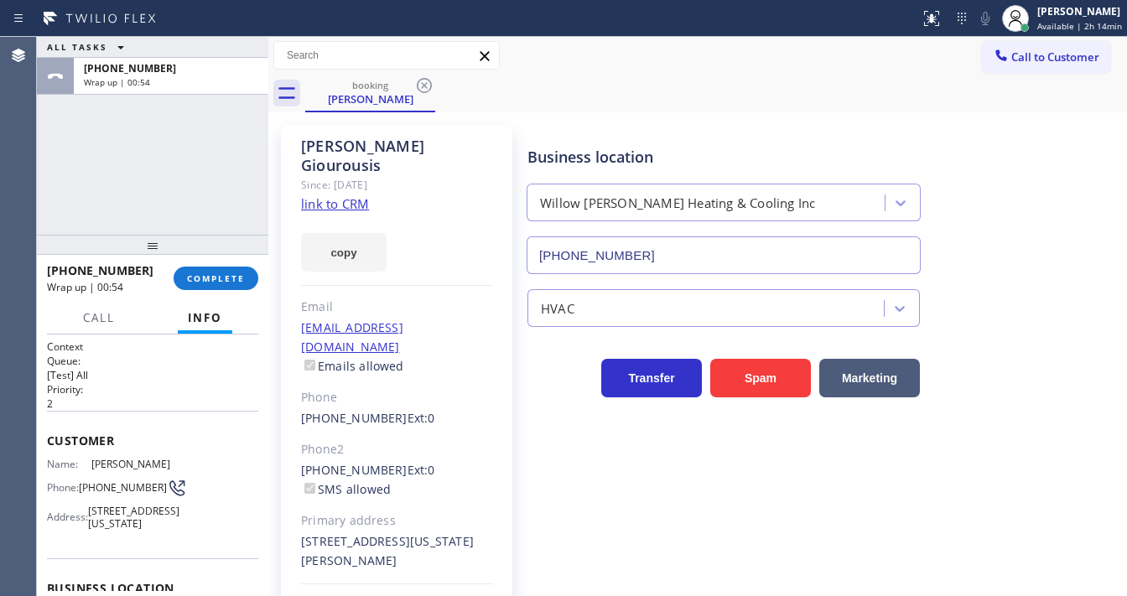
click at [73, 188] on div "ALL TASKS ALL TASKS ACTIVE TASKS TASKS IN WRAP UP [PHONE_NUMBER] Wrap up | 00:54" at bounding box center [152, 136] width 231 height 198
click at [34, 180] on div "Agent Desktop" at bounding box center [18, 316] width 36 height 559
click at [215, 279] on span "COMPLETE" at bounding box center [216, 279] width 58 height 12
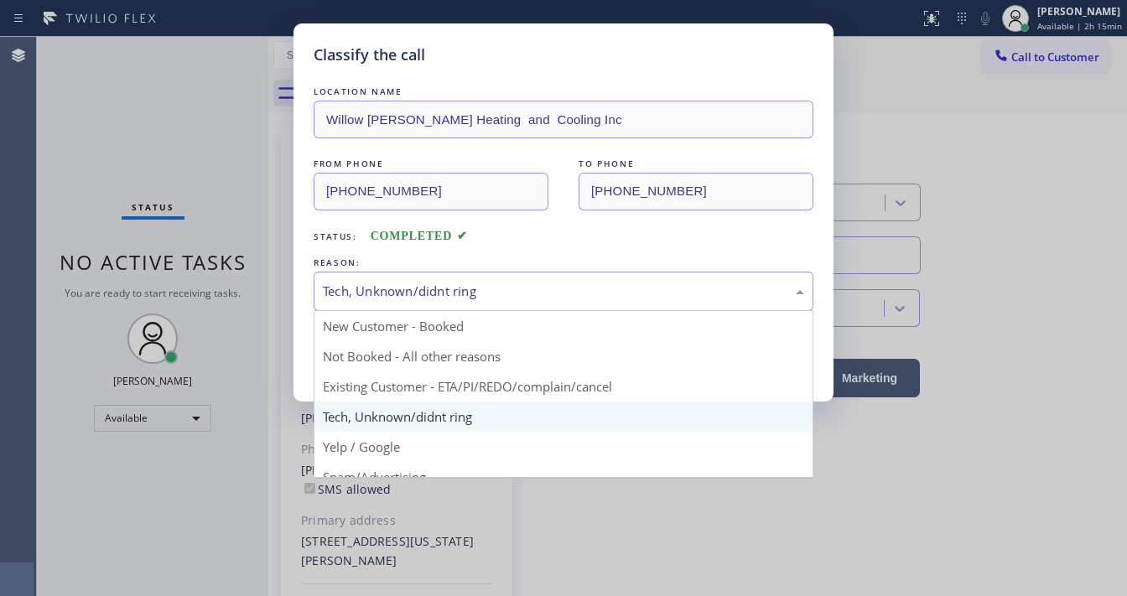
click at [396, 295] on div "Tech, Unknown/didnt ring" at bounding box center [563, 291] width 481 height 19
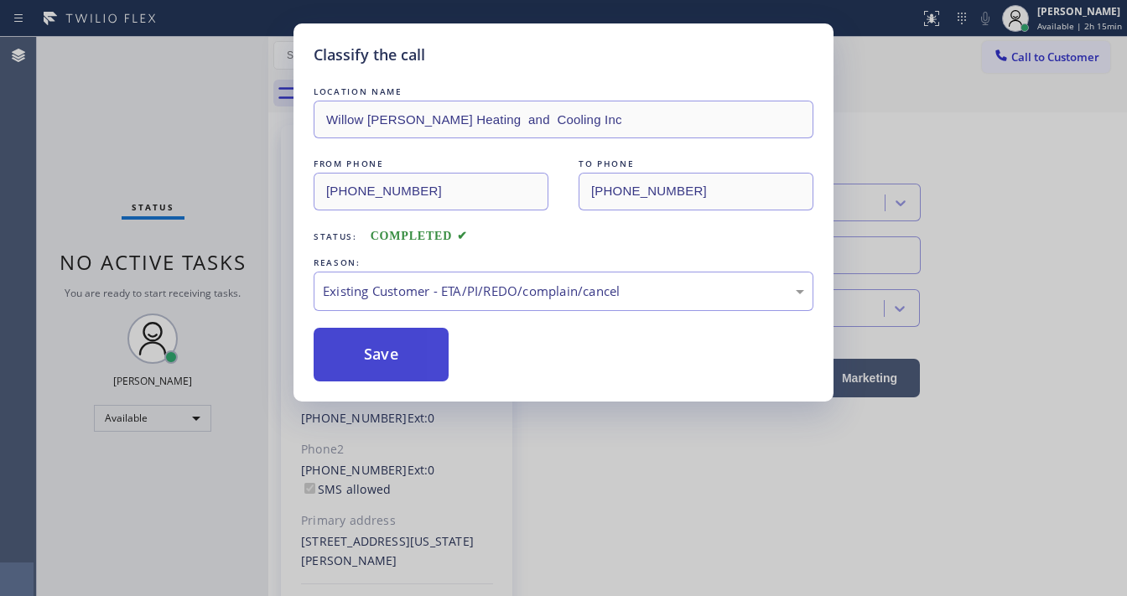
click at [367, 379] on button "Save" at bounding box center [381, 355] width 135 height 54
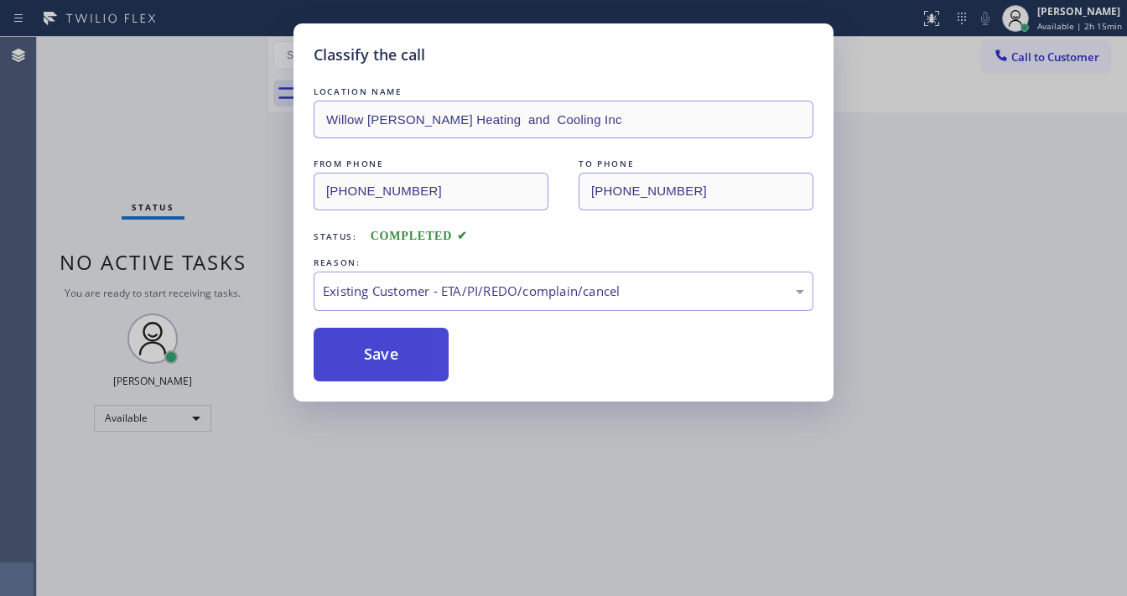
click at [367, 379] on button "Save" at bounding box center [381, 355] width 135 height 54
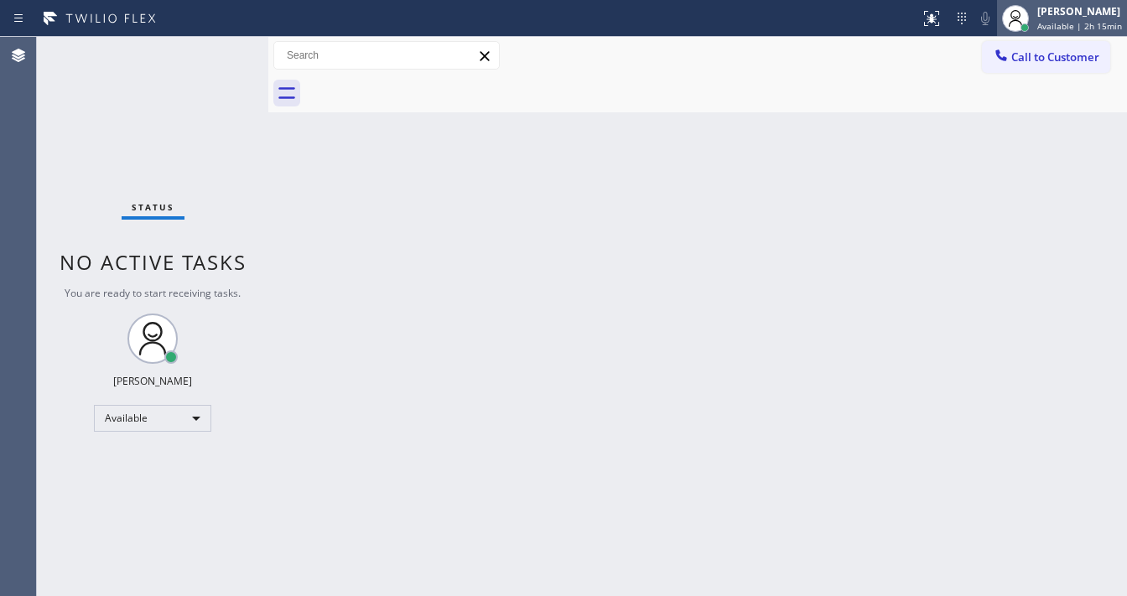
click at [1042, 20] on span "Available | 2h 15min" at bounding box center [1079, 26] width 85 height 12
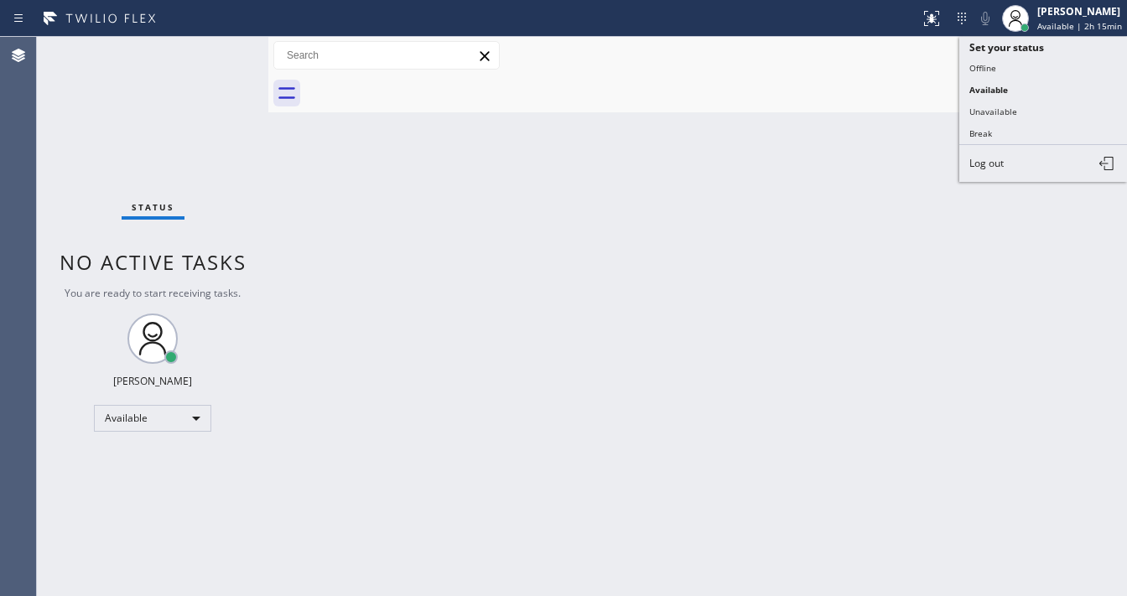
click at [993, 122] on button "Break" at bounding box center [1043, 133] width 168 height 22
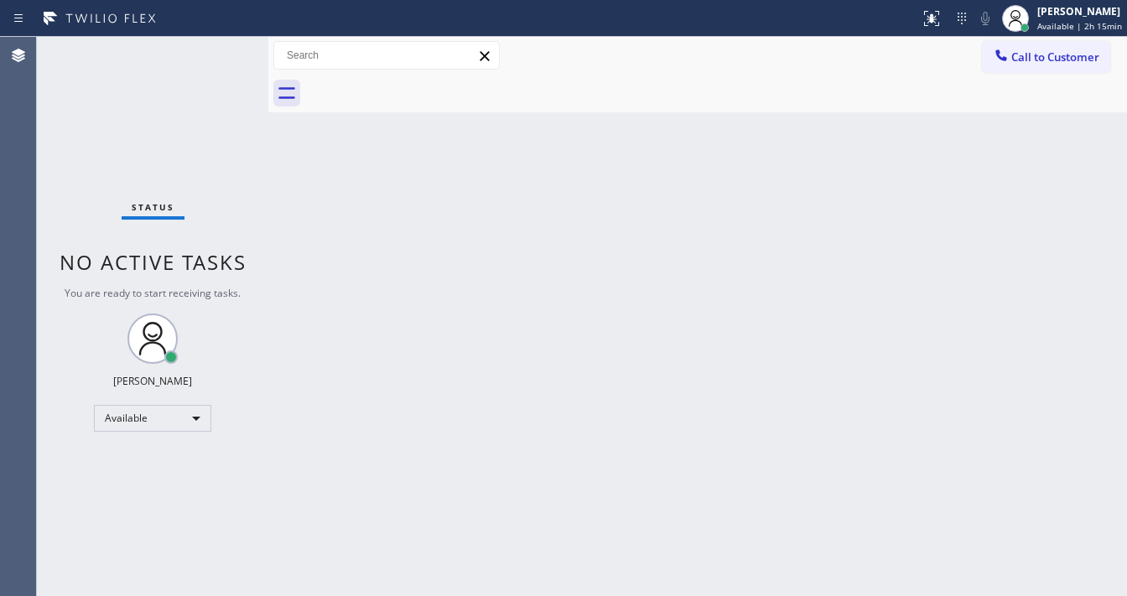
drag, startPoint x: 667, startPoint y: 174, endPoint x: 525, endPoint y: 584, distance: 433.9
click at [663, 175] on div "Back to Dashboard Change Sender ID Customers Technicians Select a contact Outbo…" at bounding box center [697, 316] width 859 height 559
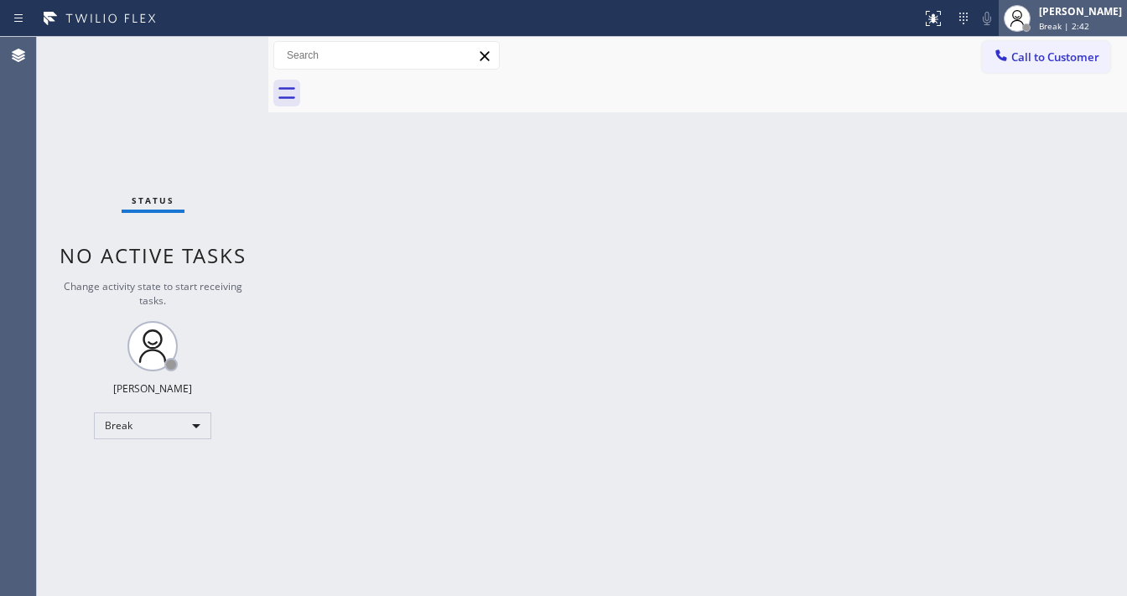
click at [1067, 10] on div "[PERSON_NAME]" at bounding box center [1080, 11] width 83 height 14
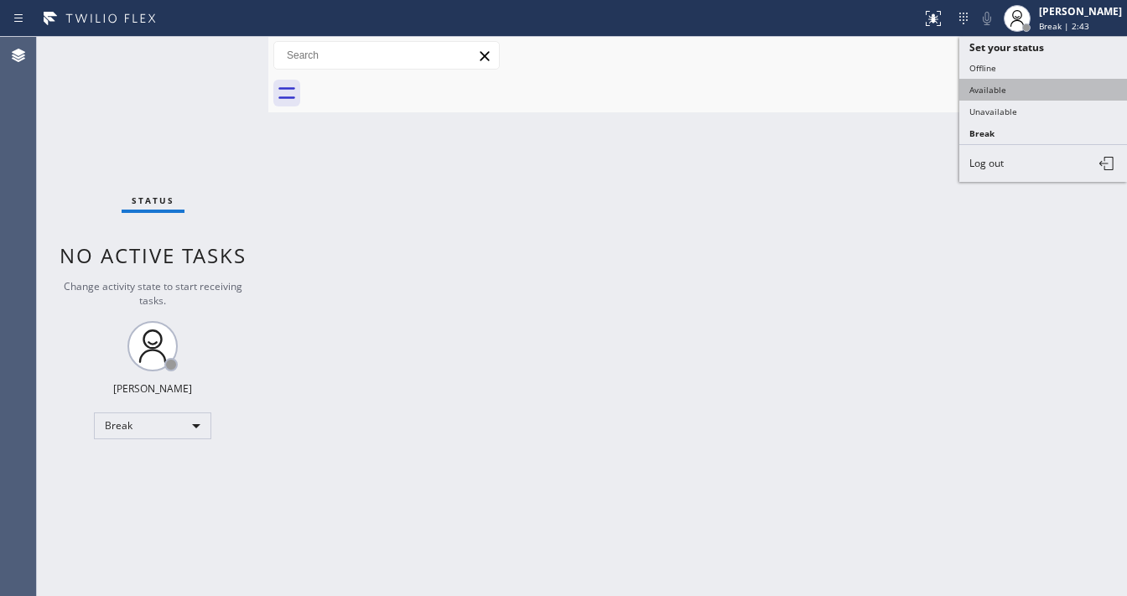
click at [995, 81] on button "Available" at bounding box center [1043, 90] width 168 height 22
drag, startPoint x: 788, startPoint y: 127, endPoint x: 774, endPoint y: 137, distance: 17.0
click at [780, 134] on div "Back to Dashboard Change Sender ID Customers Technicians Select a contact Outbo…" at bounding box center [697, 316] width 859 height 559
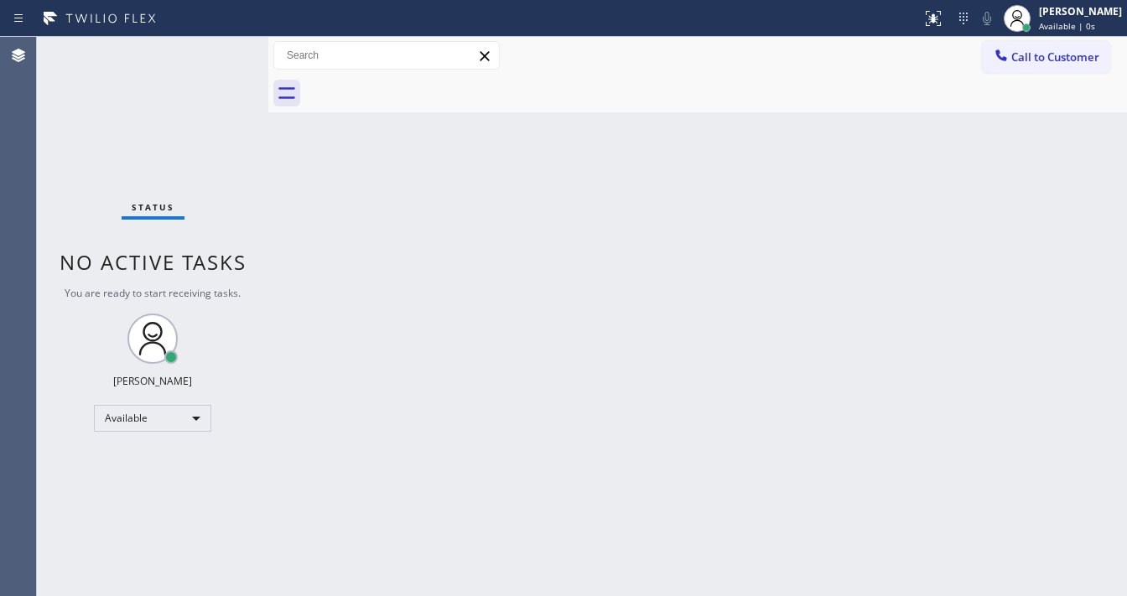
click at [563, 433] on div "Back to Dashboard Change Sender ID Customers Technicians Select a contact Outbo…" at bounding box center [697, 316] width 859 height 559
click at [107, 101] on div "Status No active tasks You are ready to start receiving tasks. [PERSON_NAME]" at bounding box center [152, 316] width 231 height 559
drag, startPoint x: 211, startPoint y: 322, endPoint x: 128, endPoint y: 419, distance: 127.9
click at [128, 419] on div "Available" at bounding box center [152, 418] width 117 height 27
click at [138, 495] on li "Break" at bounding box center [152, 504] width 114 height 20
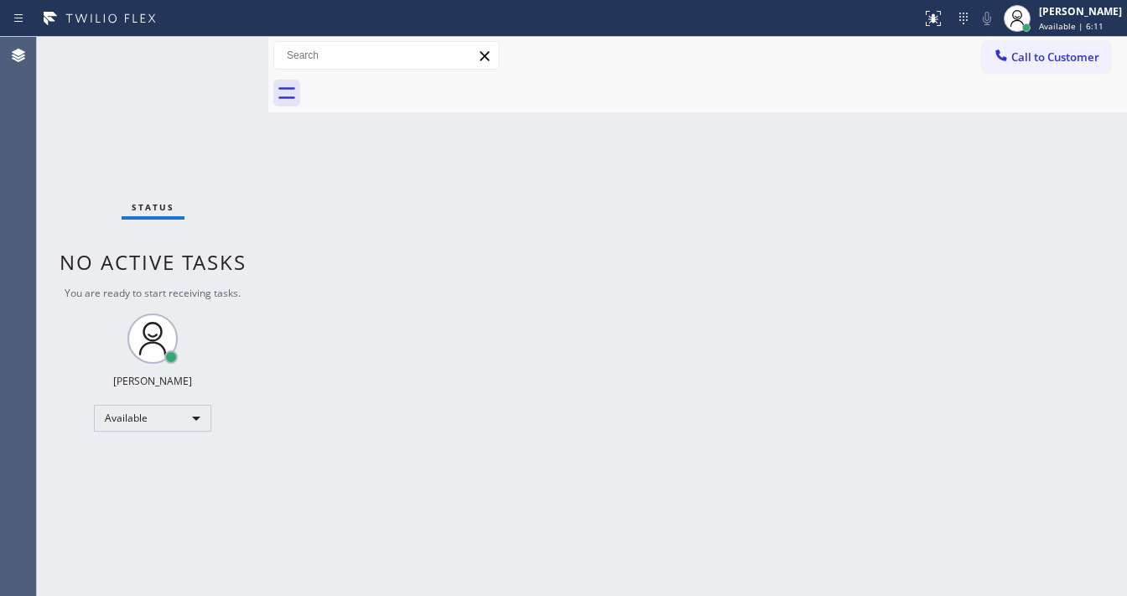
click at [372, 449] on div "Back to Dashboard Change Sender ID Customers Technicians Select a contact Outbo…" at bounding box center [697, 316] width 859 height 559
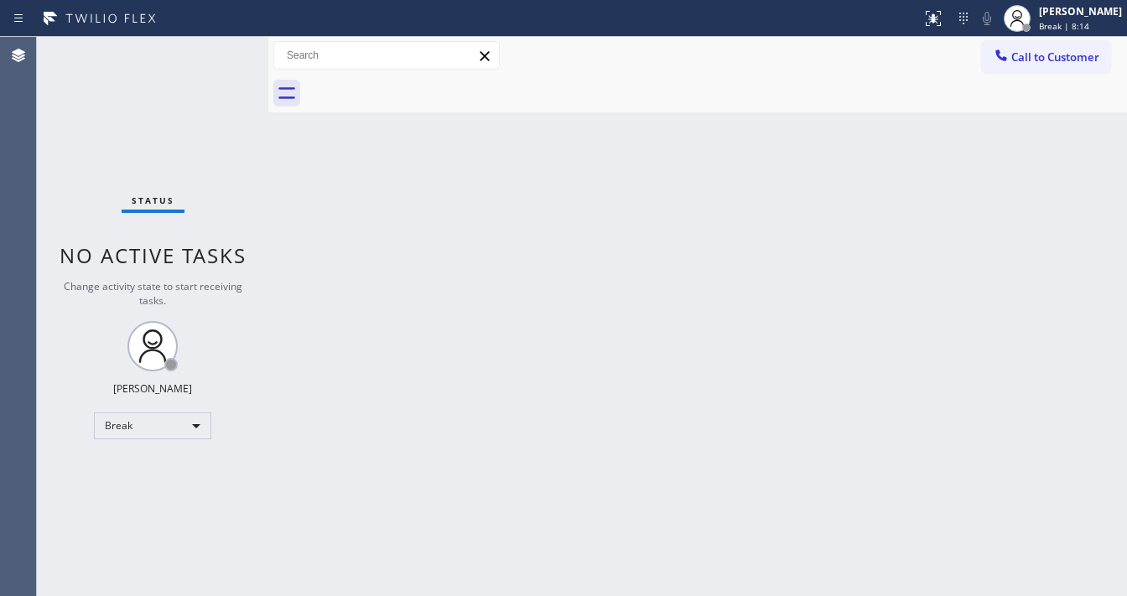
click at [629, 60] on div "Call to Customer Outbound call Location Willow [PERSON_NAME] Heating & Cooling …" at bounding box center [697, 55] width 859 height 29
drag, startPoint x: 83, startPoint y: 442, endPoint x: 91, endPoint y: 432, distance: 12.6
click at [88, 435] on div "Status No active tasks Change activity state to start receiving tasks. [PERSON_…" at bounding box center [152, 316] width 231 height 559
drag, startPoint x: 92, startPoint y: 431, endPoint x: 118, endPoint y: 426, distance: 26.5
click at [94, 431] on div "Status No active tasks Change activity state to start receiving tasks. [PERSON_…" at bounding box center [152, 316] width 231 height 559
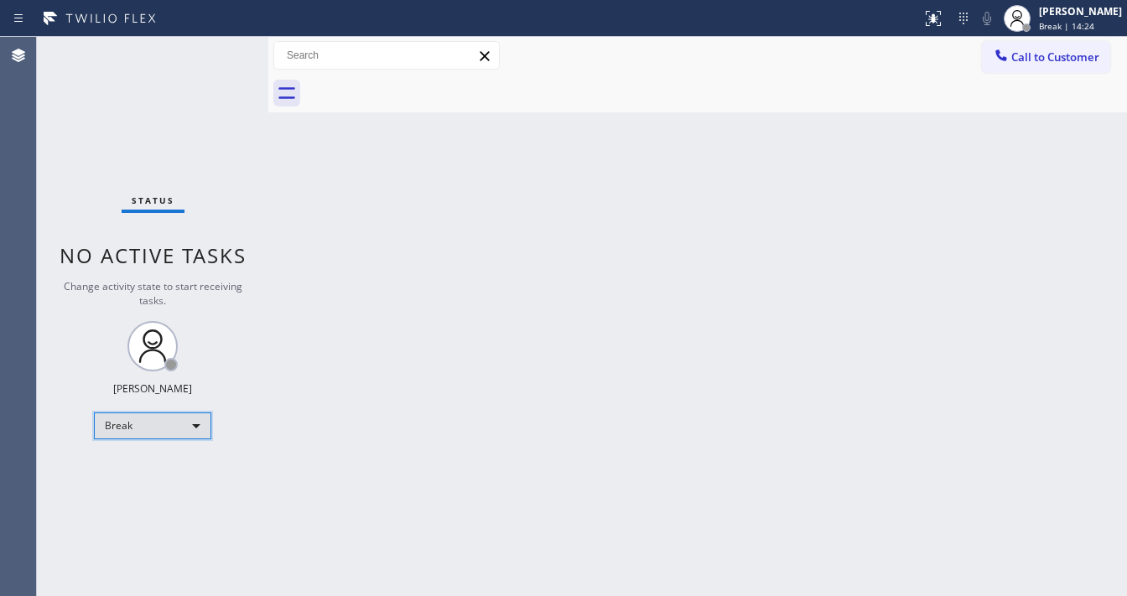
click at [137, 429] on div "Break" at bounding box center [152, 426] width 117 height 27
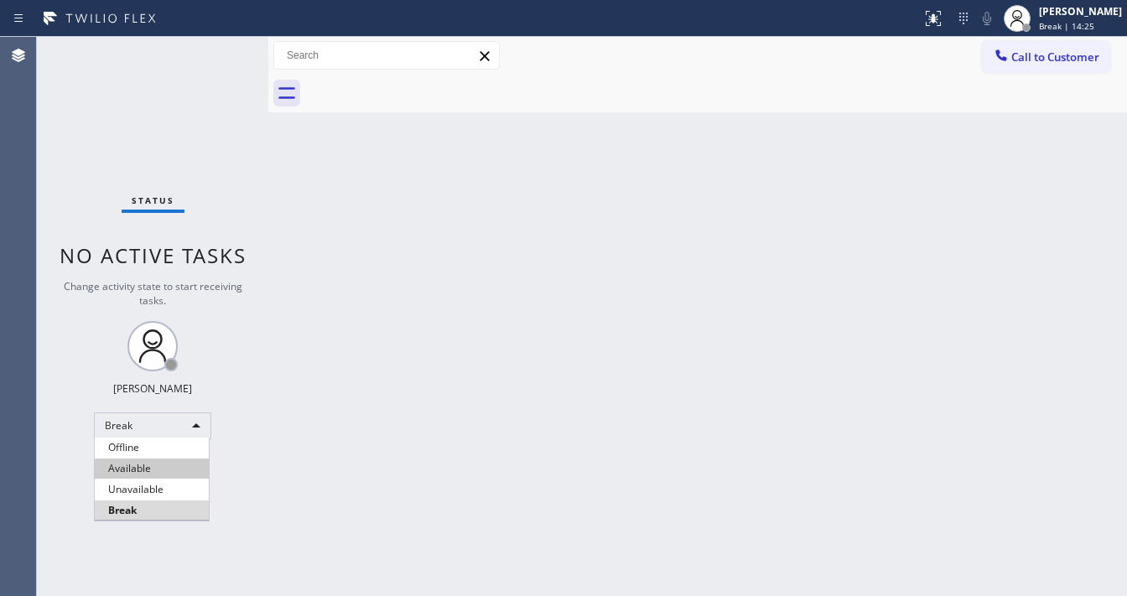
click at [152, 476] on li "Available" at bounding box center [152, 469] width 114 height 20
click at [413, 424] on div "Back to Dashboard Change Sender ID Customers Technicians Select a contact Outbo…" at bounding box center [697, 316] width 859 height 559
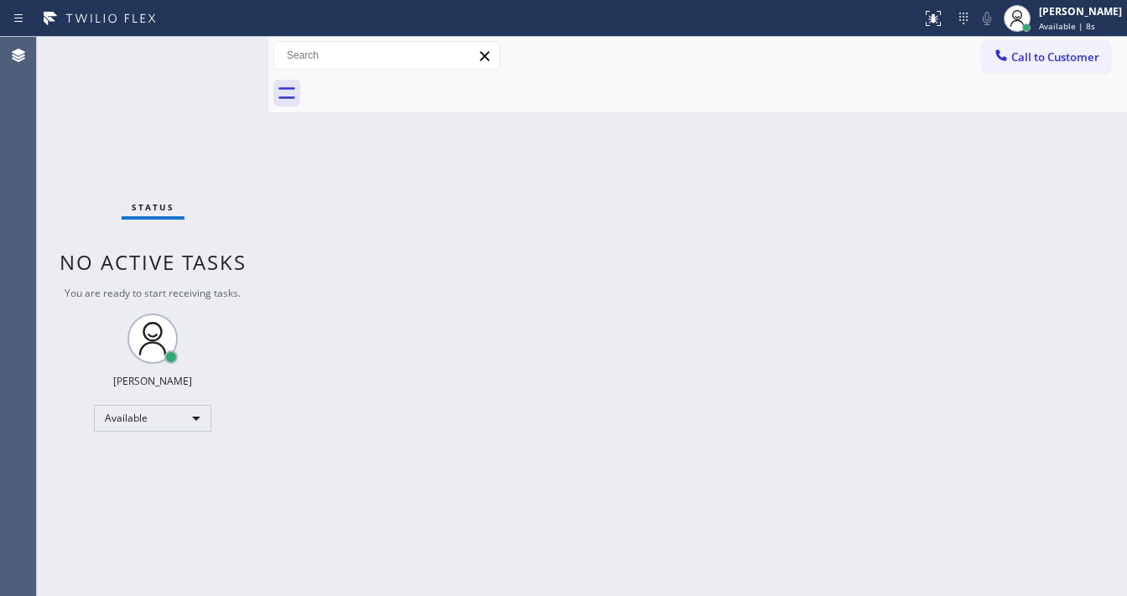
click at [69, 134] on div "Status No active tasks You are ready to start receiving tasks. [PERSON_NAME]" at bounding box center [152, 316] width 231 height 559
click at [735, 135] on div "Back to Dashboard Change Sender ID Customers Technicians Select a contact Outbo…" at bounding box center [697, 316] width 859 height 559
click at [226, 53] on div "Status No active tasks You are ready to start receiving tasks. [PERSON_NAME]" at bounding box center [152, 316] width 231 height 559
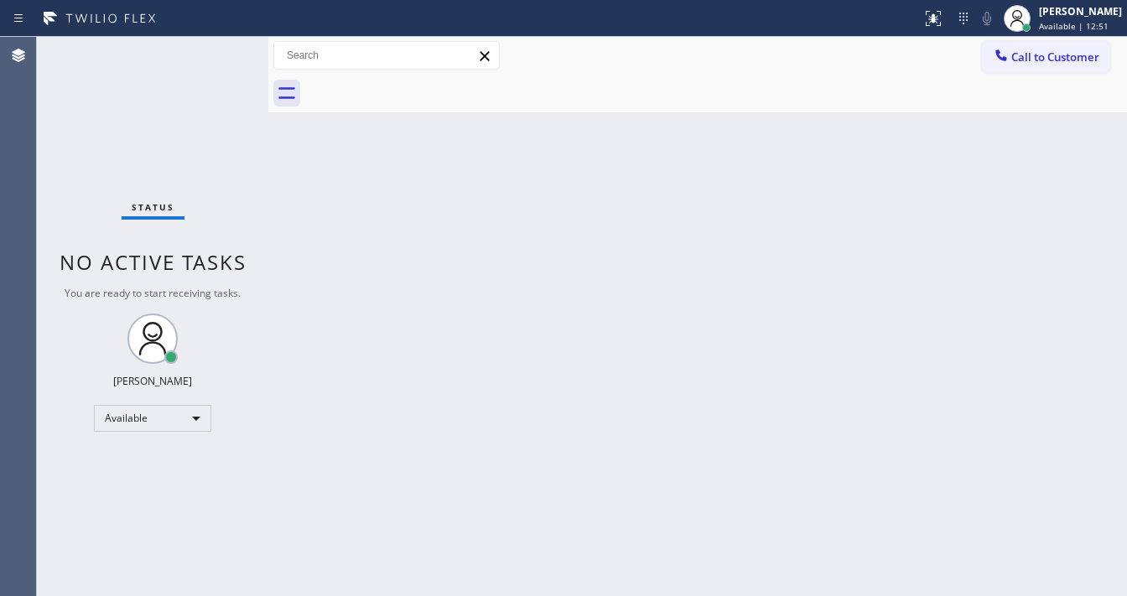
click at [221, 49] on div "Status No active tasks You are ready to start receiving tasks. [PERSON_NAME]" at bounding box center [152, 316] width 231 height 559
click at [230, 43] on div "Status No active tasks You are ready to start receiving tasks. [PERSON_NAME]" at bounding box center [152, 316] width 231 height 559
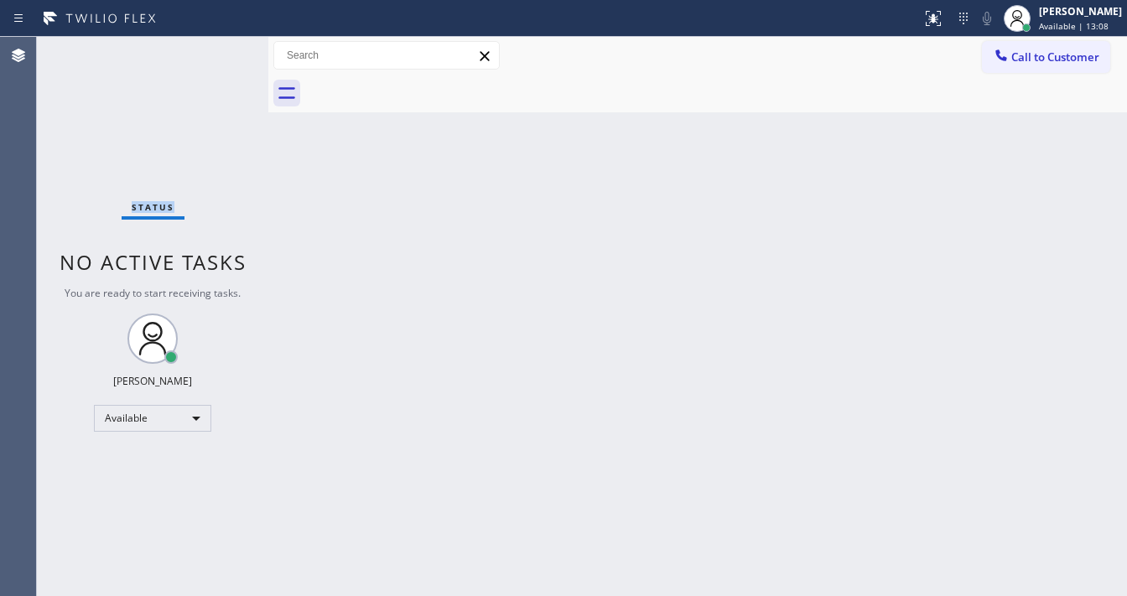
click at [230, 43] on div "Status No active tasks You are ready to start receiving tasks. [PERSON_NAME]" at bounding box center [152, 316] width 231 height 559
click at [153, 133] on div "Status No active tasks You are ready to start receiving tasks. [PERSON_NAME]" at bounding box center [152, 316] width 231 height 559
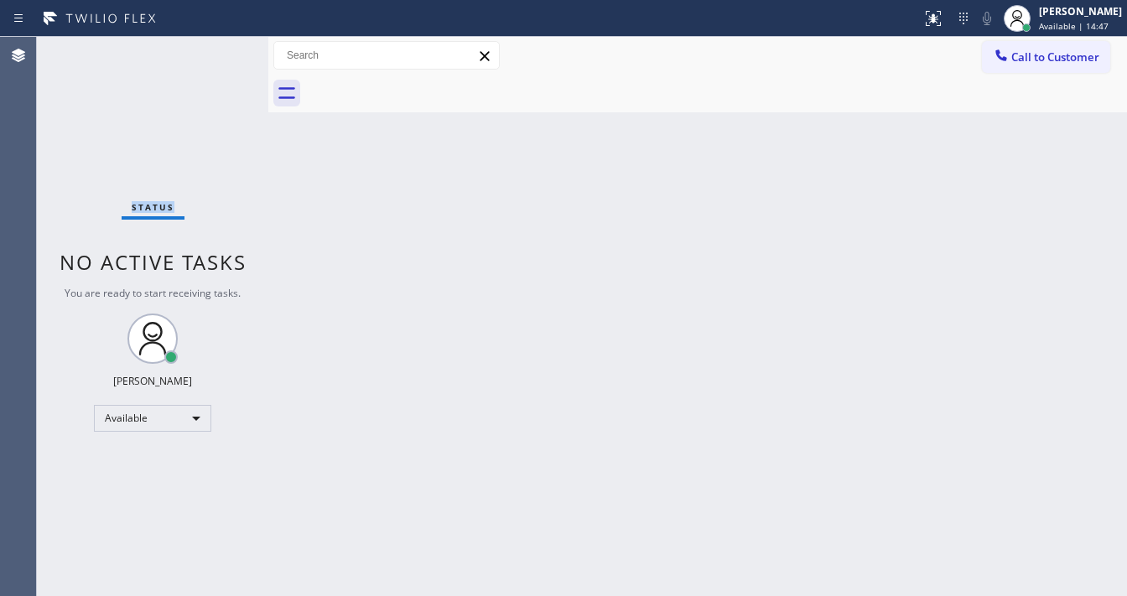
click at [153, 133] on div "Status No active tasks You are ready to start receiving tasks. [PERSON_NAME]" at bounding box center [152, 316] width 231 height 559
click at [466, 595] on html "Status report No issues detected If you experience an issue, please download th…" at bounding box center [563, 298] width 1127 height 596
click at [218, 47] on div "Status No active tasks You are ready to start receiving tasks. [PERSON_NAME]" at bounding box center [152, 316] width 231 height 559
click at [222, 47] on div "Status No active tasks You are ready to start receiving tasks. [PERSON_NAME]" at bounding box center [152, 316] width 231 height 559
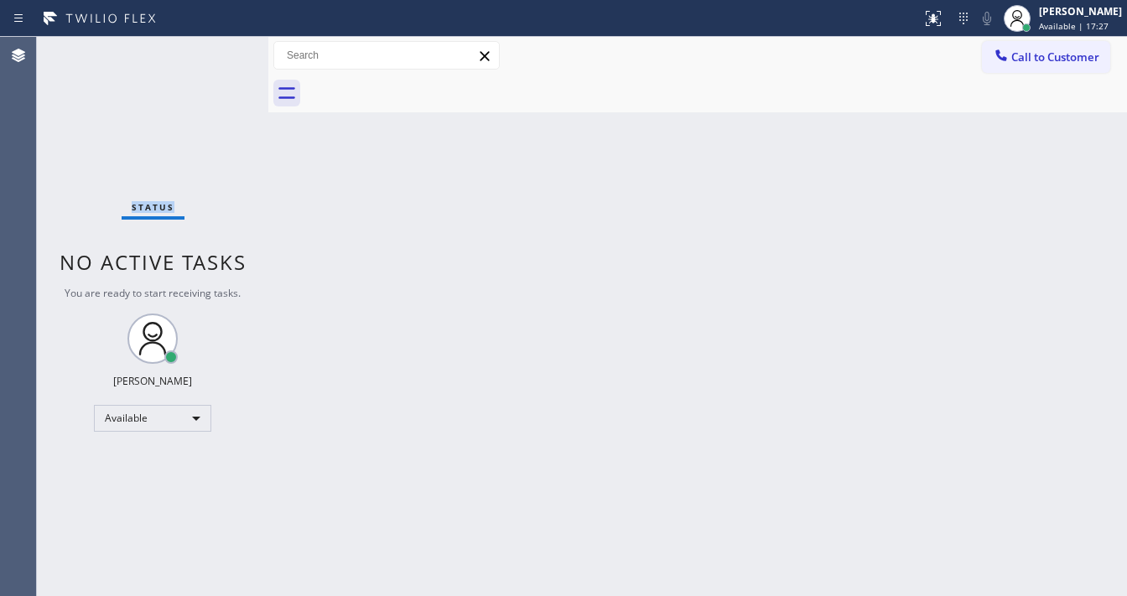
click at [222, 47] on div "Status No active tasks You are ready to start receiving tasks. [PERSON_NAME]" at bounding box center [152, 316] width 231 height 559
click at [221, 49] on div "Status No active tasks You are ready to start receiving tasks. [PERSON_NAME]" at bounding box center [152, 316] width 231 height 559
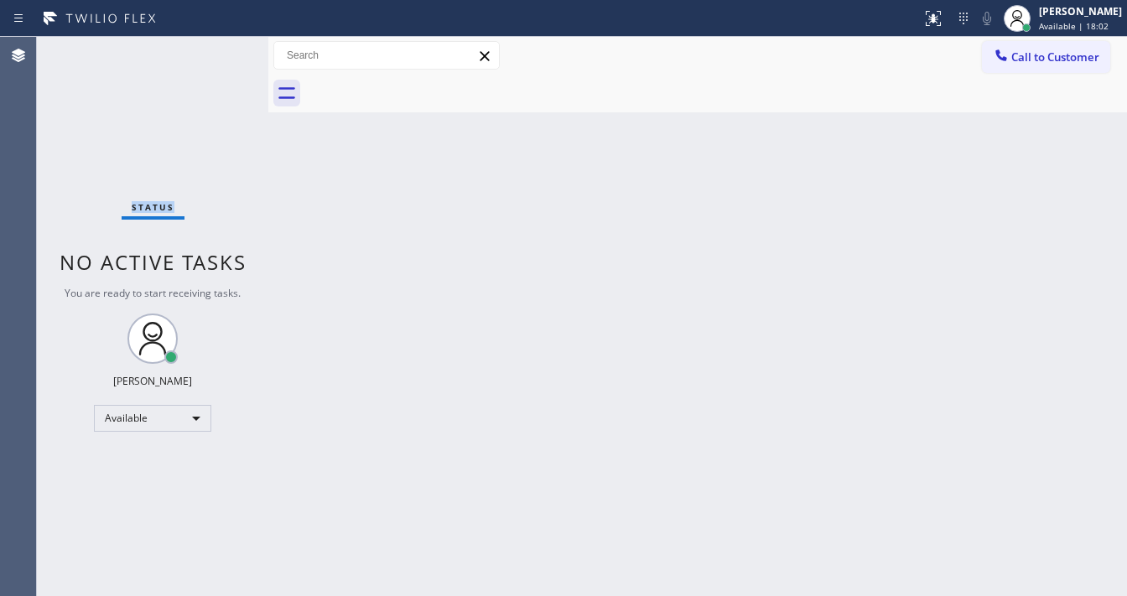
click at [221, 49] on div "Status No active tasks You are ready to start receiving tasks. [PERSON_NAME]" at bounding box center [152, 316] width 231 height 559
click at [54, 185] on div "Status No active tasks You are ready to start receiving tasks. [PERSON_NAME]" at bounding box center [152, 316] width 231 height 559
click at [205, 39] on div "Status No active tasks You are ready to start receiving tasks. [PERSON_NAME]" at bounding box center [152, 316] width 231 height 559
click at [218, 43] on div "Status No active tasks You are ready to start receiving tasks. [PERSON_NAME]" at bounding box center [152, 316] width 231 height 559
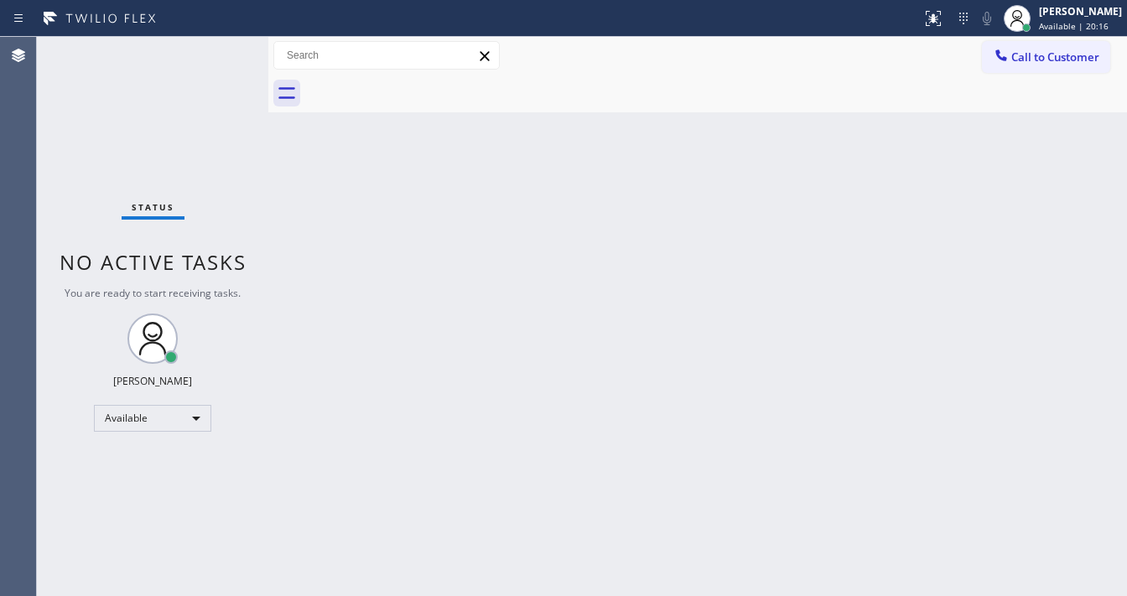
click at [215, 49] on div "Status No active tasks You are ready to start receiving tasks. [PERSON_NAME]" at bounding box center [152, 316] width 231 height 559
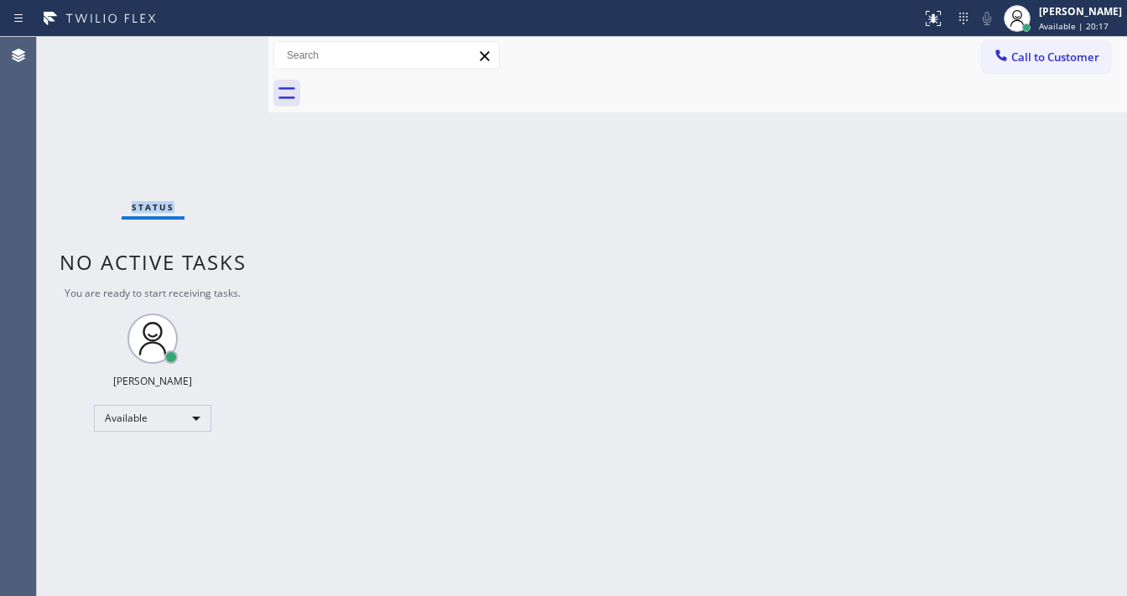
click at [215, 49] on div "Status No active tasks You are ready to start receiving tasks. [PERSON_NAME]" at bounding box center [152, 316] width 231 height 559
click at [897, 161] on div "Back to Dashboard Change Sender ID Customers Technicians Select a contact Outbo…" at bounding box center [697, 316] width 859 height 559
click at [161, 416] on div "Available" at bounding box center [152, 418] width 117 height 27
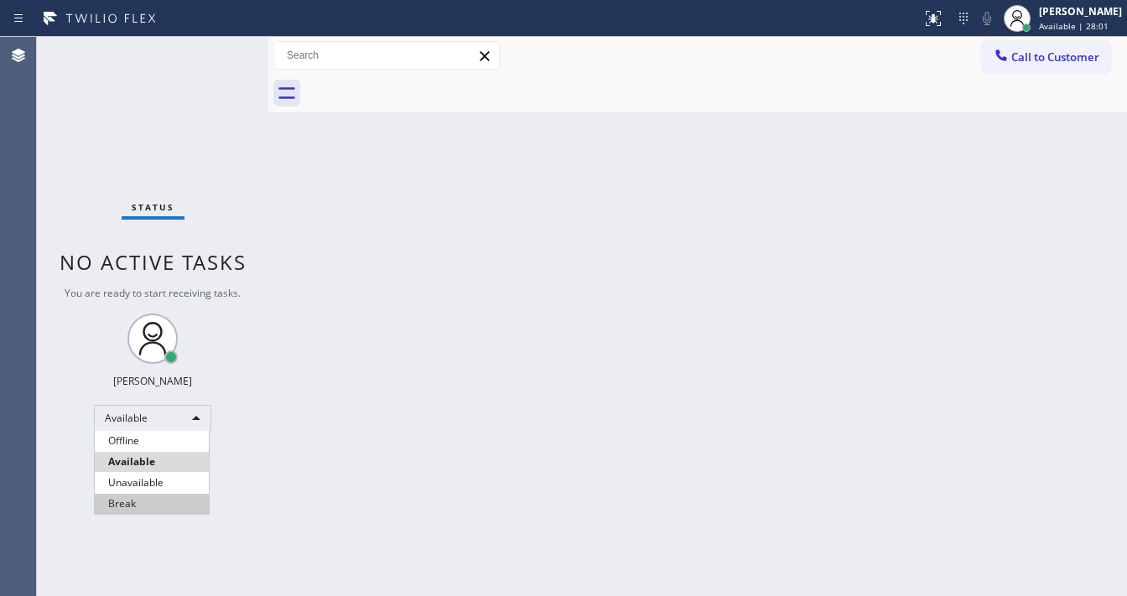
click at [134, 511] on li "Break" at bounding box center [152, 504] width 114 height 20
click at [392, 432] on div "Back to Dashboard Change Sender ID Customers Technicians Select a contact Outbo…" at bounding box center [697, 316] width 859 height 559
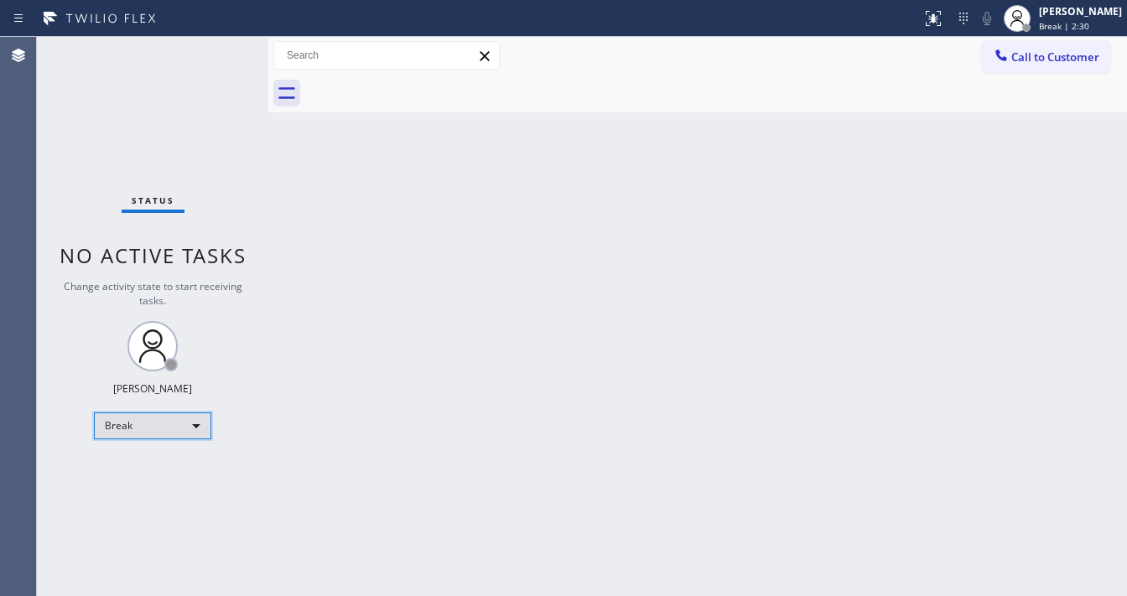
click at [143, 419] on div "Break" at bounding box center [152, 426] width 117 height 27
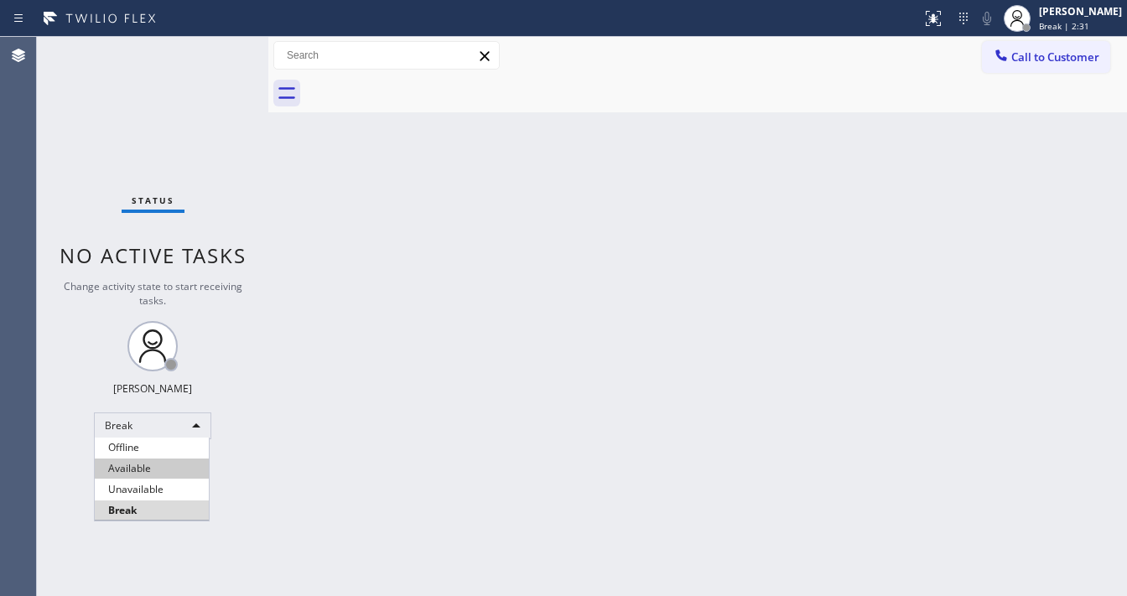
click at [140, 463] on li "Available" at bounding box center [152, 469] width 114 height 20
click at [298, 447] on div "Back to Dashboard Change Sender ID Customers Technicians Select a contact Outbo…" at bounding box center [697, 316] width 859 height 559
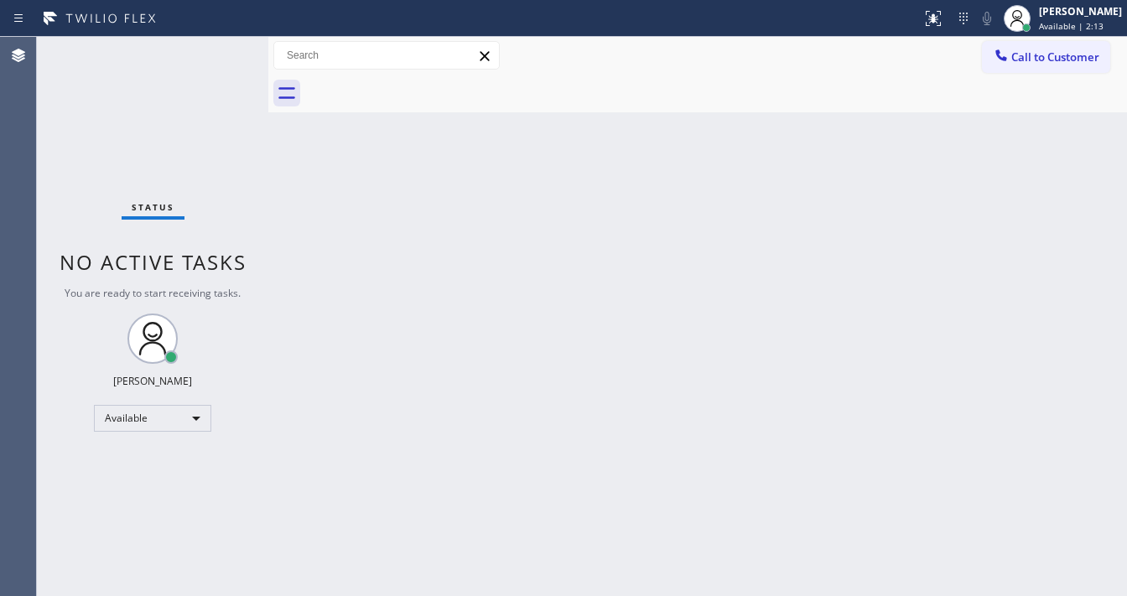
click at [55, 227] on div "Status No active tasks You are ready to start receiving tasks. [PERSON_NAME]" at bounding box center [152, 316] width 231 height 559
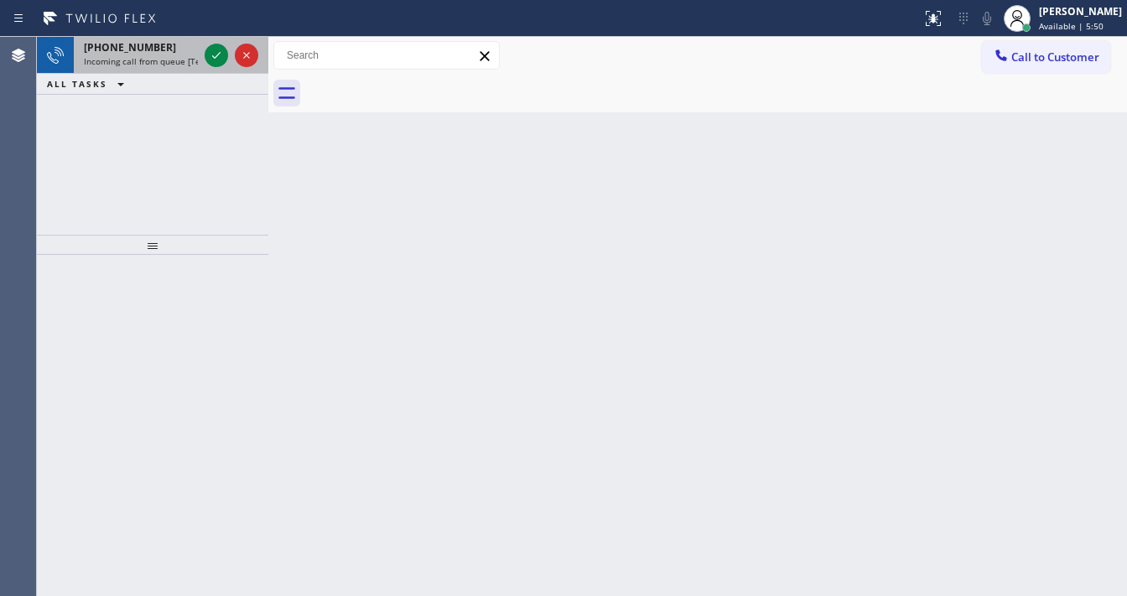
click at [151, 64] on span "Incoming call from queue [Test] All" at bounding box center [153, 61] width 139 height 12
drag, startPoint x: 145, startPoint y: 57, endPoint x: 191, endPoint y: 64, distance: 46.6
click at [146, 57] on span "Incoming call from queue [Test] All" at bounding box center [153, 61] width 139 height 12
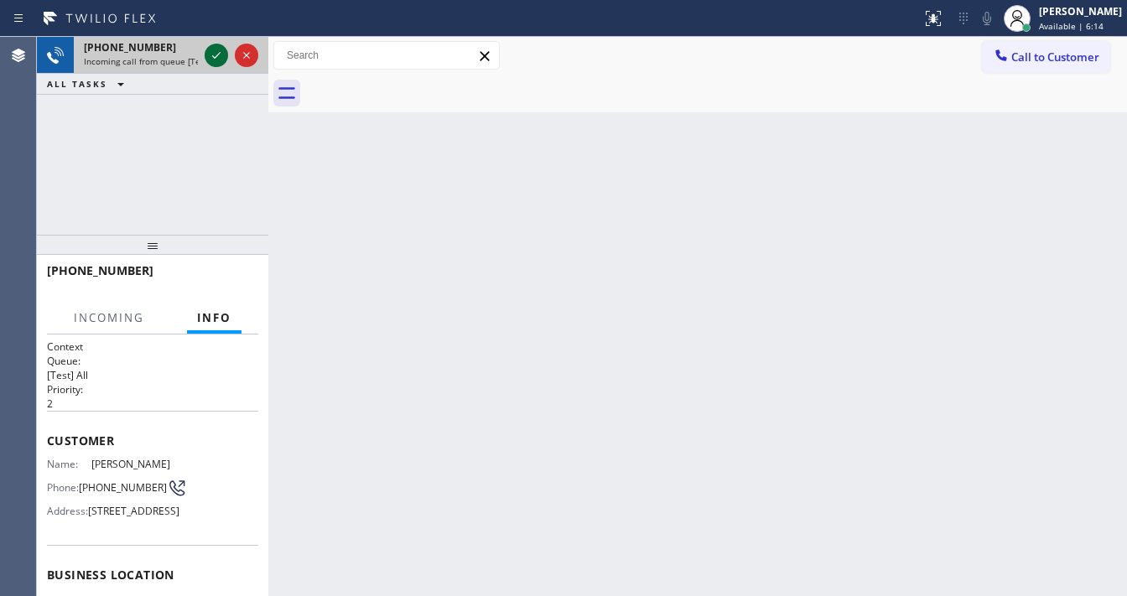
click at [215, 55] on icon at bounding box center [216, 55] width 20 height 20
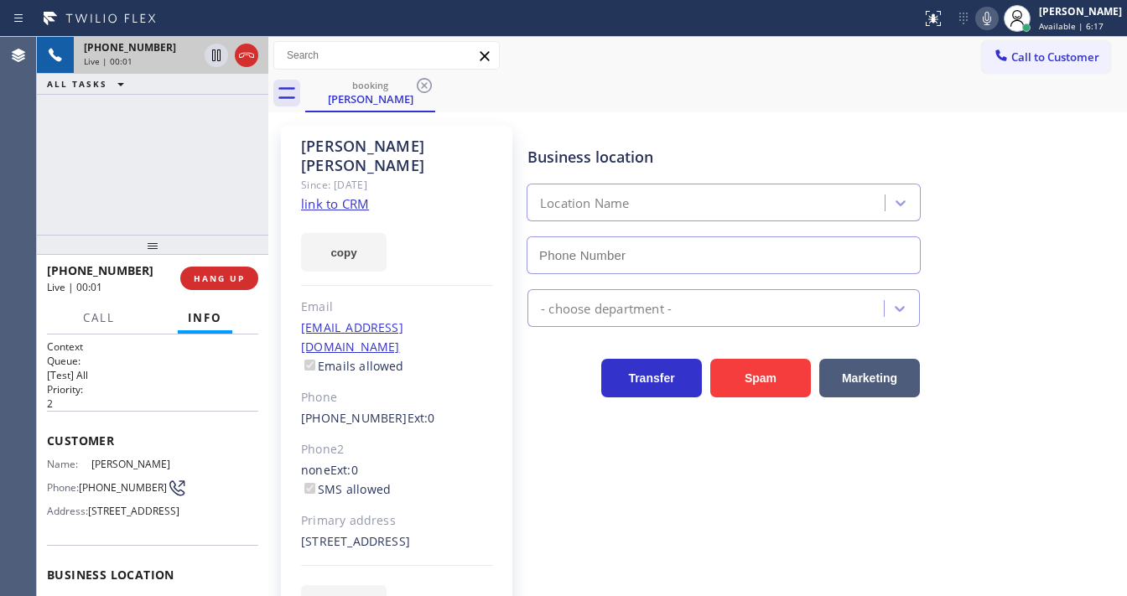
type input "[PHONE_NUMBER]"
click at [346, 195] on link "link to CRM" at bounding box center [335, 203] width 68 height 17
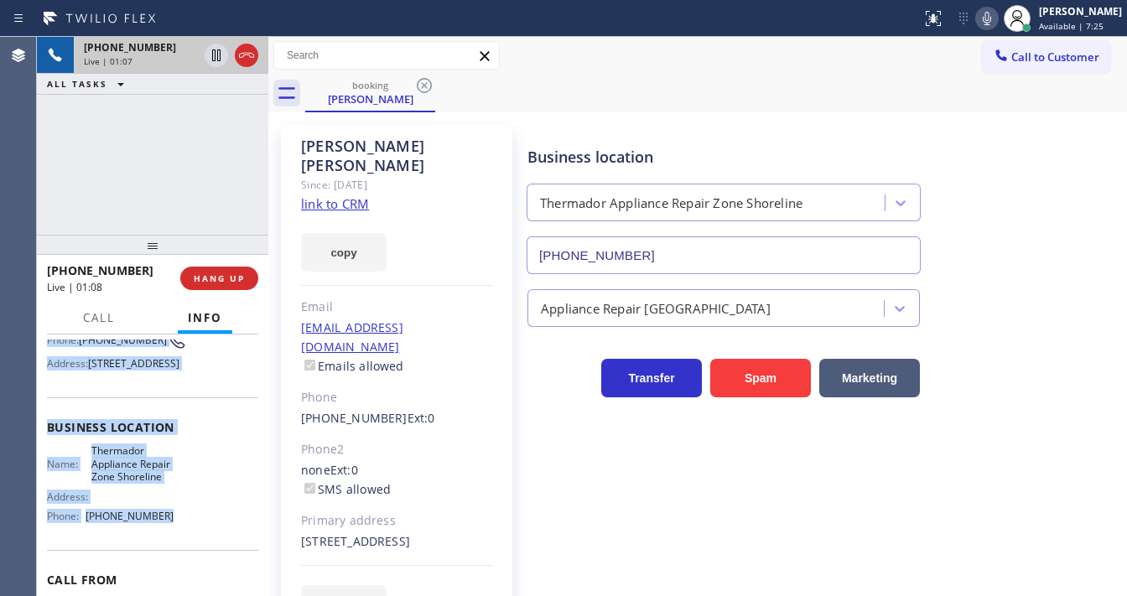
scroll to position [268, 0]
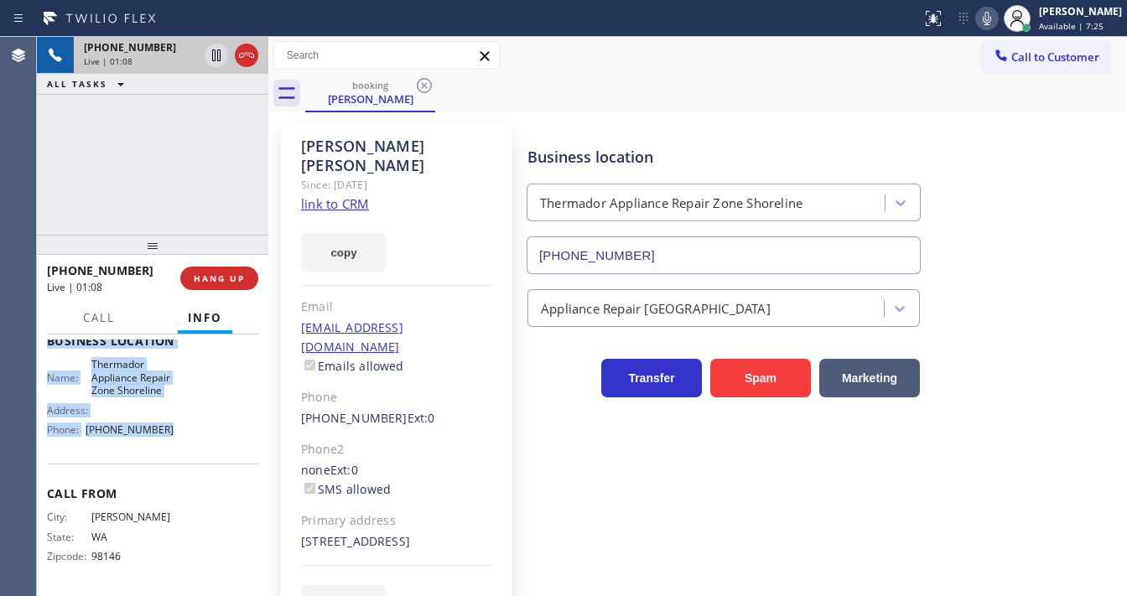
drag, startPoint x: 50, startPoint y: 434, endPoint x: 179, endPoint y: 455, distance: 130.0
click at [179, 455] on div "Context Queue: [Test] All Priority: 2 Customer Name: [PERSON_NAME] Phone: [PHON…" at bounding box center [152, 349] width 211 height 486
copy div "ustomer Name: [PERSON_NAME] Phone: [PHONE_NUMBER] Address: [STREET_ADDRESS] Bus…"
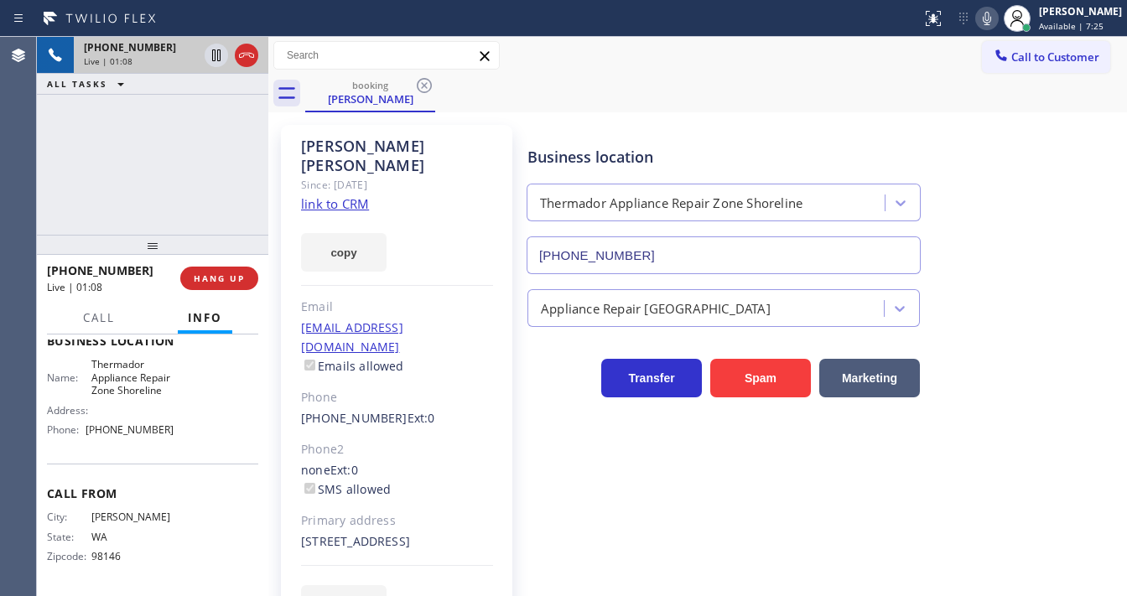
click at [72, 98] on div "[PHONE_NUMBER] Live | 01:08 ALL TASKS ALL TASKS ACTIVE TASKS TASKS IN WRAP UP" at bounding box center [152, 136] width 231 height 198
click at [90, 145] on div "[PHONE_NUMBER] Live | 01:15 ALL TASKS ALL TASKS ACTIVE TASKS TASKS IN WRAP UP" at bounding box center [152, 136] width 231 height 198
click at [997, 20] on icon at bounding box center [987, 18] width 20 height 20
click at [991, 19] on icon at bounding box center [987, 18] width 8 height 13
click at [221, 173] on div "[PHONE_NUMBER] Live | 01:53 ALL TASKS ALL TASKS ACTIVE TASKS TASKS IN WRAP UP" at bounding box center [152, 136] width 231 height 198
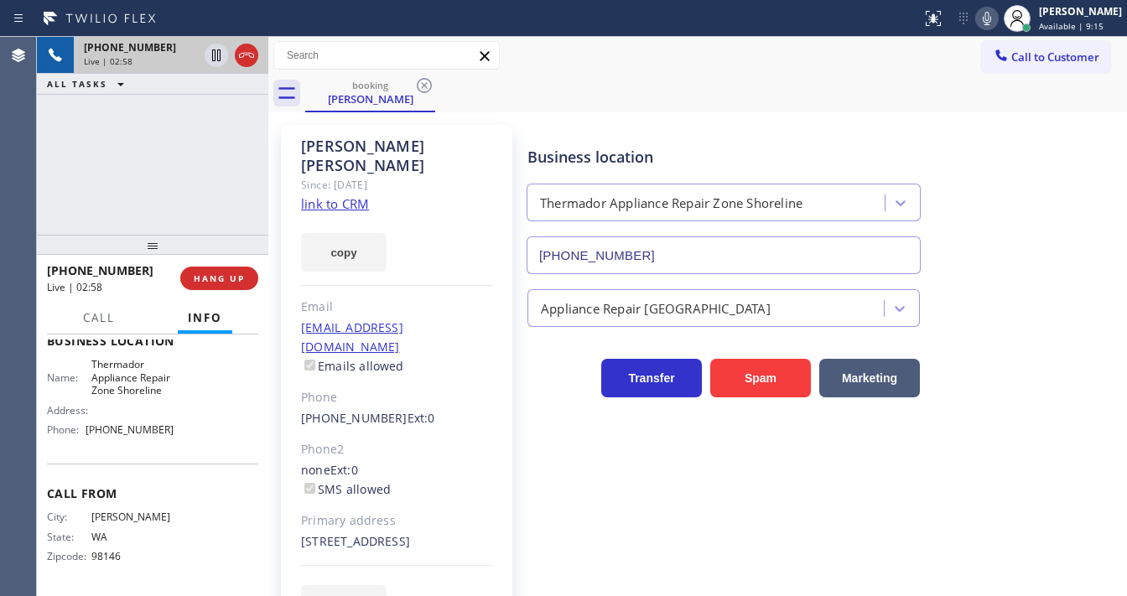
click at [101, 174] on div "[PHONE_NUMBER] Live | 02:58 ALL TASKS ALL TASKS ACTIVE TASKS TASKS IN WRAP UP" at bounding box center [152, 136] width 231 height 198
click at [100, 163] on div "[PHONE_NUMBER] Live | 07:30 ALL TASKS ALL TASKS ACTIVE TASKS TASKS IN WRAP UP" at bounding box center [152, 136] width 231 height 198
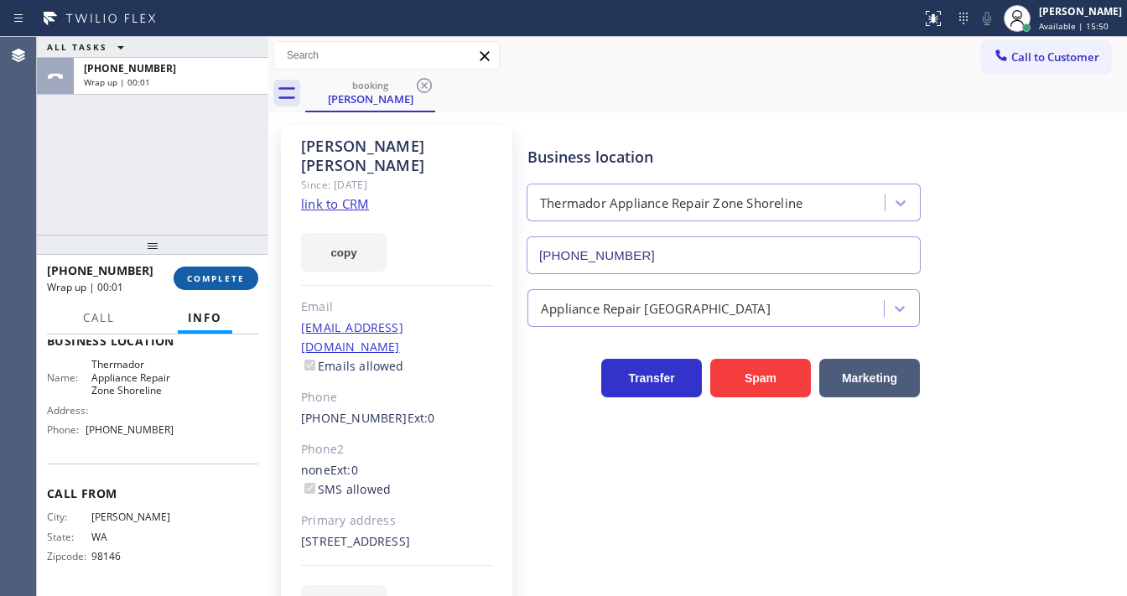
click at [208, 278] on span "COMPLETE" at bounding box center [216, 279] width 58 height 12
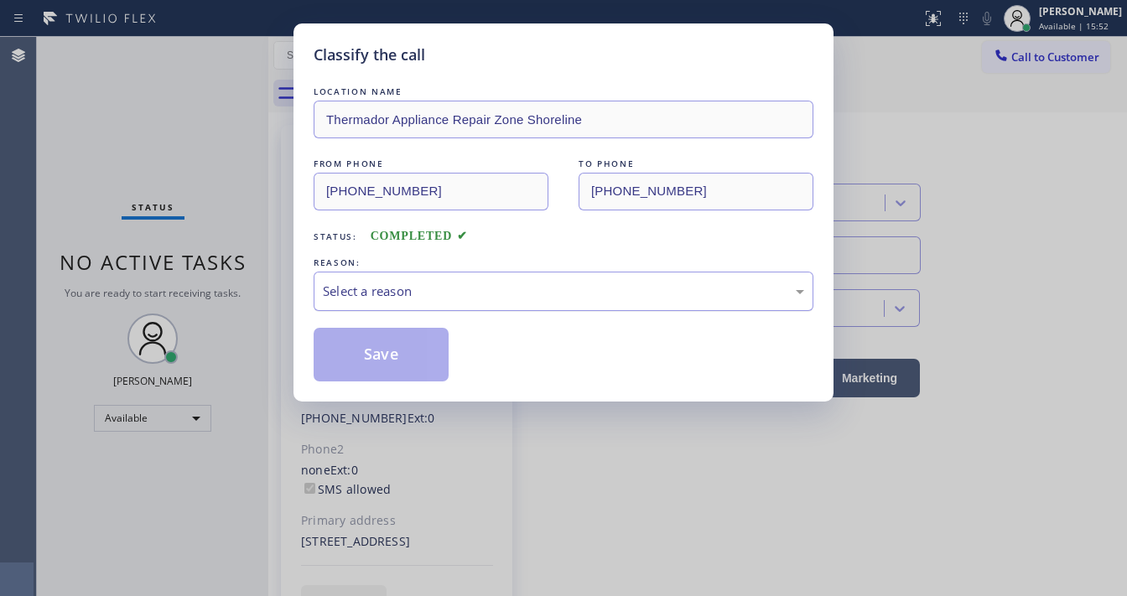
click at [366, 289] on div "Select a reason" at bounding box center [563, 291] width 481 height 19
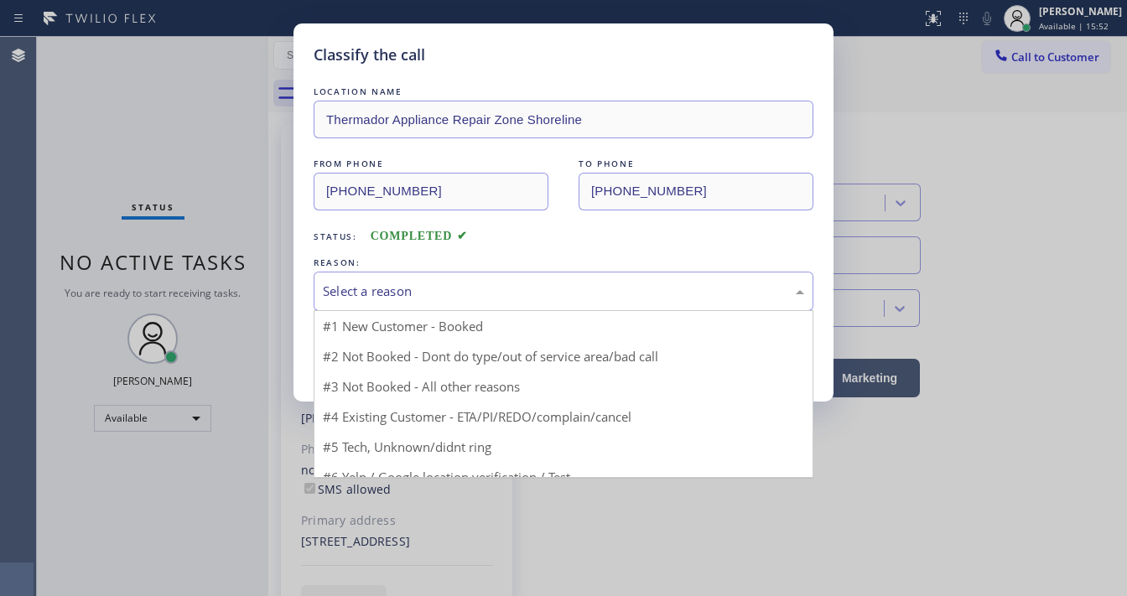
drag, startPoint x: 371, startPoint y: 325, endPoint x: 378, endPoint y: 356, distance: 31.9
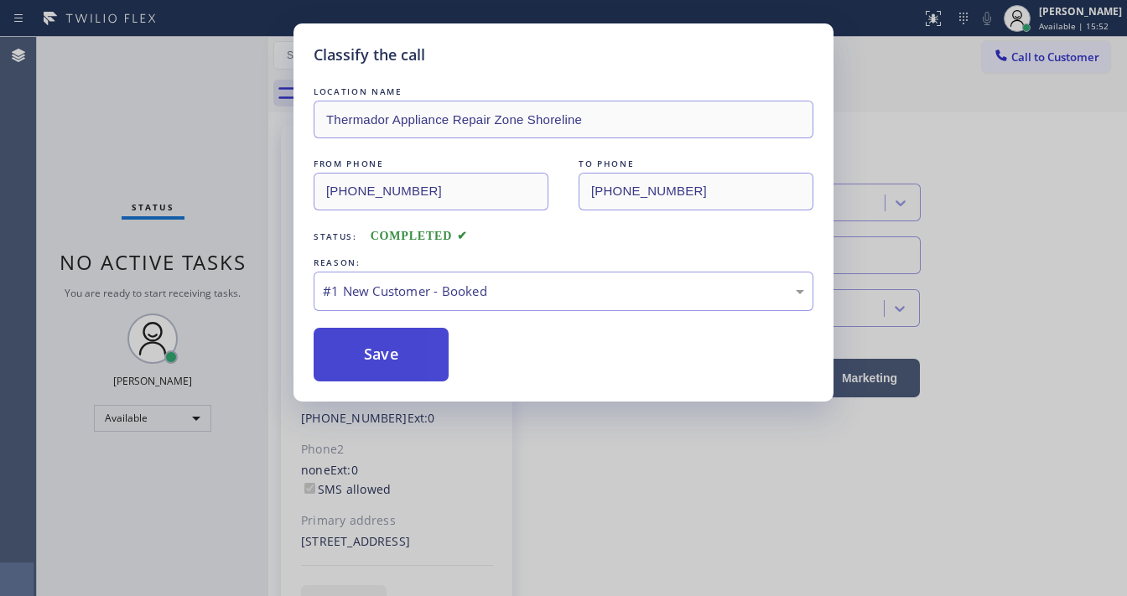
click at [378, 356] on button "Save" at bounding box center [381, 355] width 135 height 54
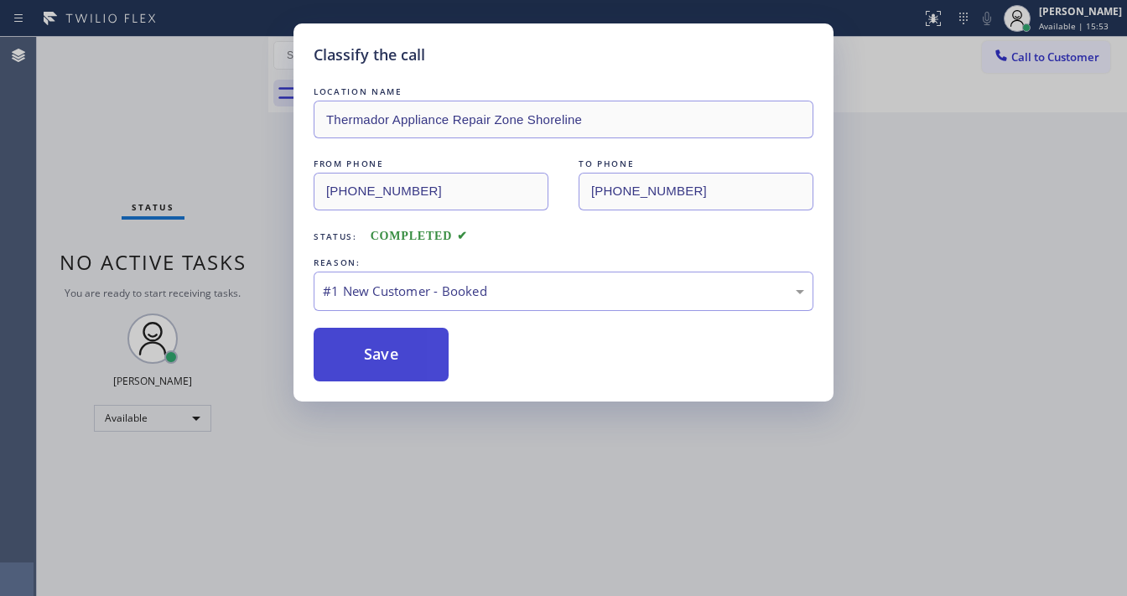
click at [379, 357] on button "Save" at bounding box center [381, 355] width 135 height 54
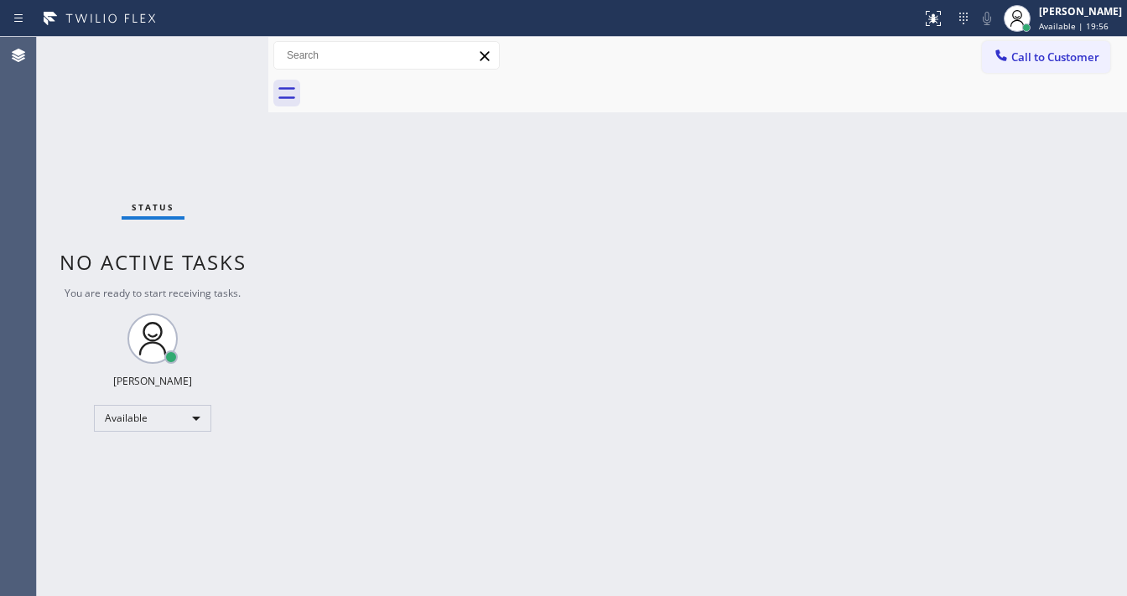
click at [215, 44] on div "Status No active tasks You are ready to start receiving tasks. [PERSON_NAME]" at bounding box center [152, 316] width 231 height 559
click at [217, 40] on div "Status No active tasks You are ready to start receiving tasks. [PERSON_NAME]" at bounding box center [152, 316] width 231 height 559
click at [218, 41] on div "Status No active tasks You are ready to start receiving tasks. [PERSON_NAME]" at bounding box center [152, 316] width 231 height 559
click at [203, 57] on div "Status No active tasks You are ready to start receiving tasks. [PERSON_NAME]" at bounding box center [152, 316] width 231 height 559
click at [216, 57] on div "Status No active tasks You are ready to start receiving tasks. [PERSON_NAME]" at bounding box center [152, 316] width 231 height 559
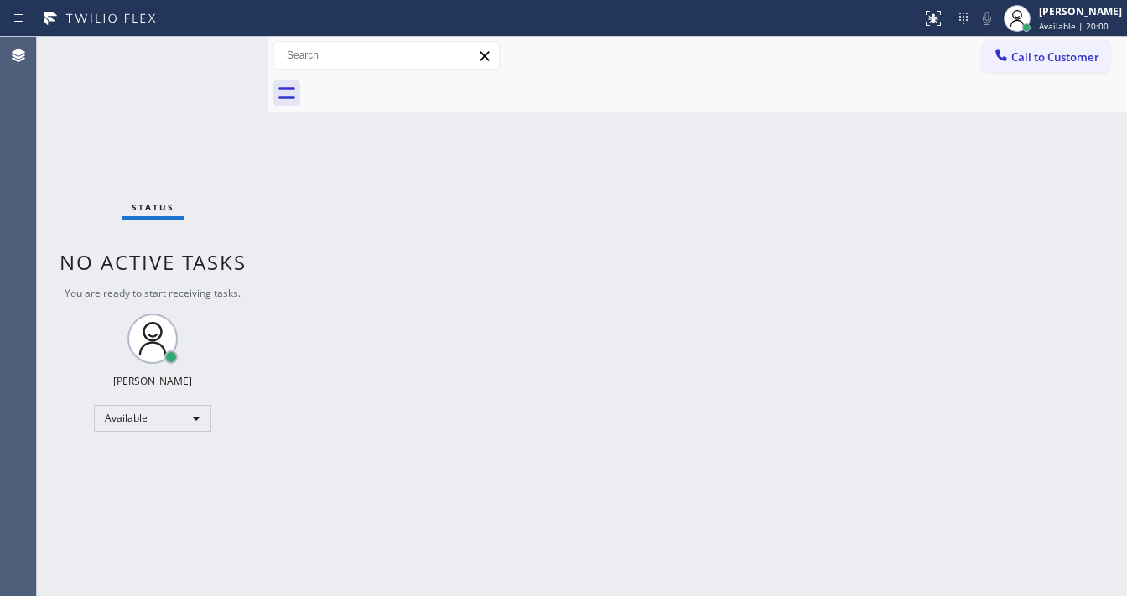
click at [216, 57] on div "Status No active tasks You are ready to start receiving tasks. [PERSON_NAME]" at bounding box center [152, 316] width 231 height 559
click at [91, 230] on div "Status No active tasks You are ready to start receiving tasks. [PERSON_NAME]" at bounding box center [152, 316] width 231 height 559
click at [220, 49] on div "Status No active tasks You are ready to start receiving tasks. [PERSON_NAME]" at bounding box center [152, 316] width 231 height 559
click at [219, 48] on div "Status No active tasks You are ready to start receiving tasks. [PERSON_NAME]" at bounding box center [152, 316] width 231 height 559
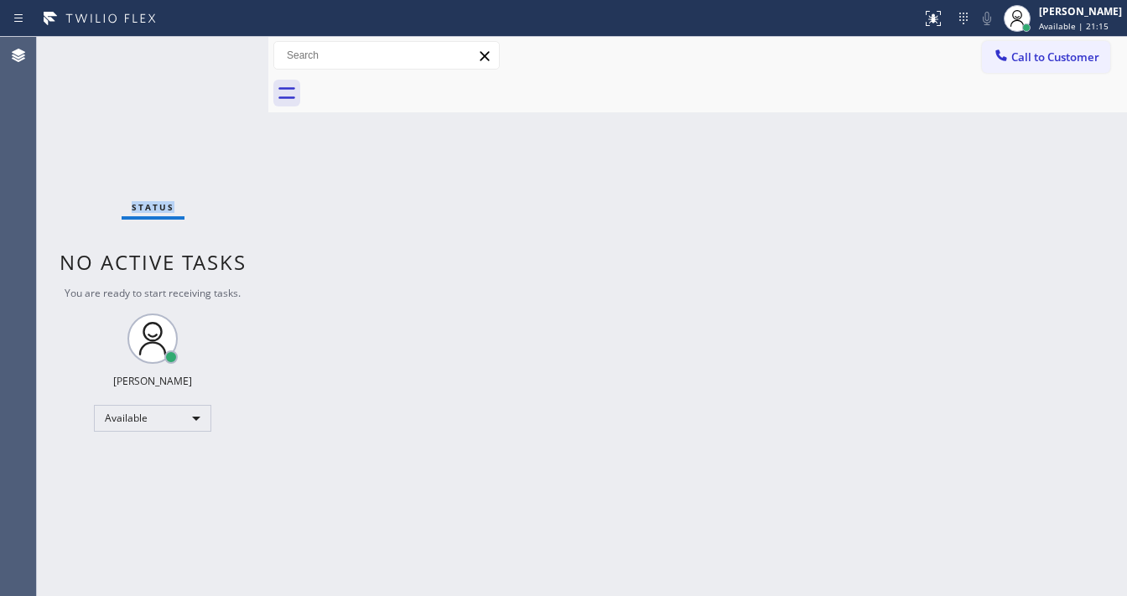
click at [219, 48] on div "Status No active tasks You are ready to start receiving tasks. [PERSON_NAME]" at bounding box center [152, 316] width 231 height 559
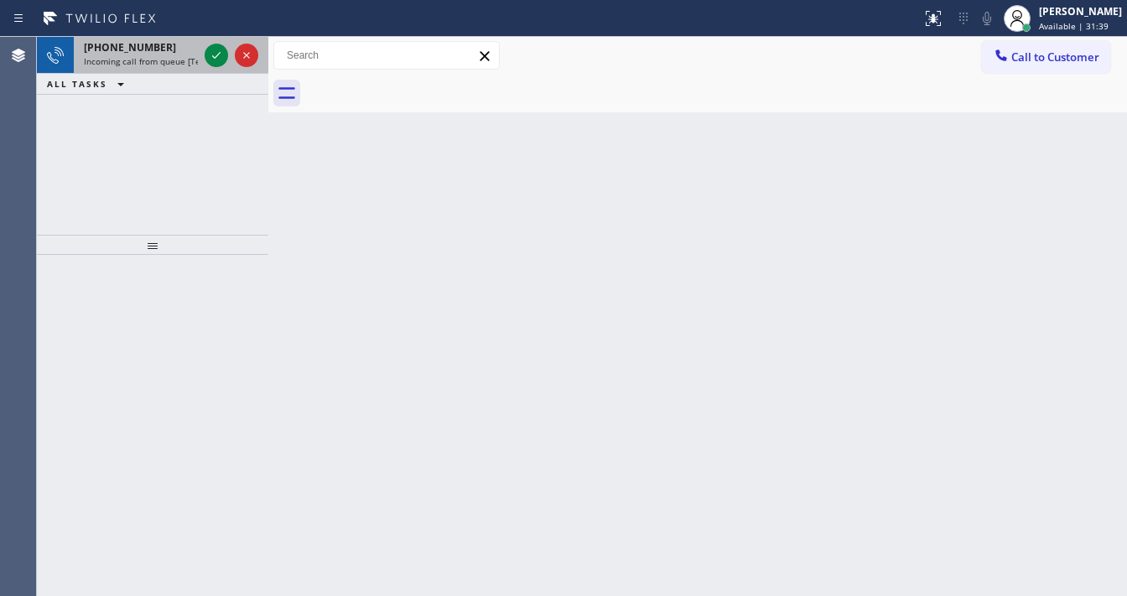
click at [174, 50] on div "[PHONE_NUMBER]" at bounding box center [141, 47] width 114 height 14
click at [144, 65] on span "Incoming call from queue [Test] All" at bounding box center [153, 61] width 139 height 12
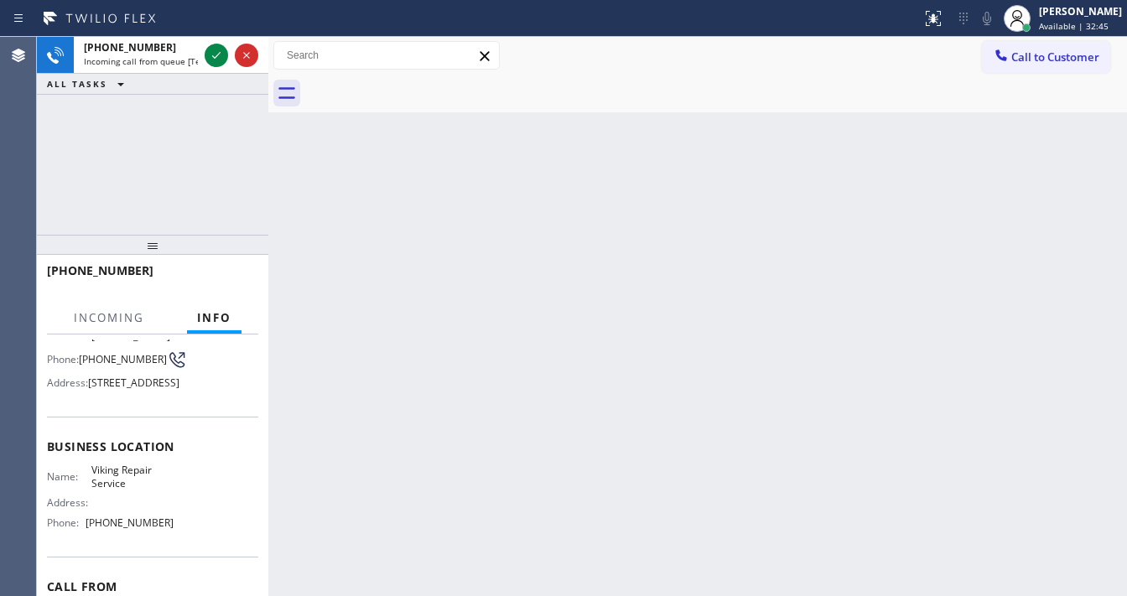
scroll to position [134, 0]
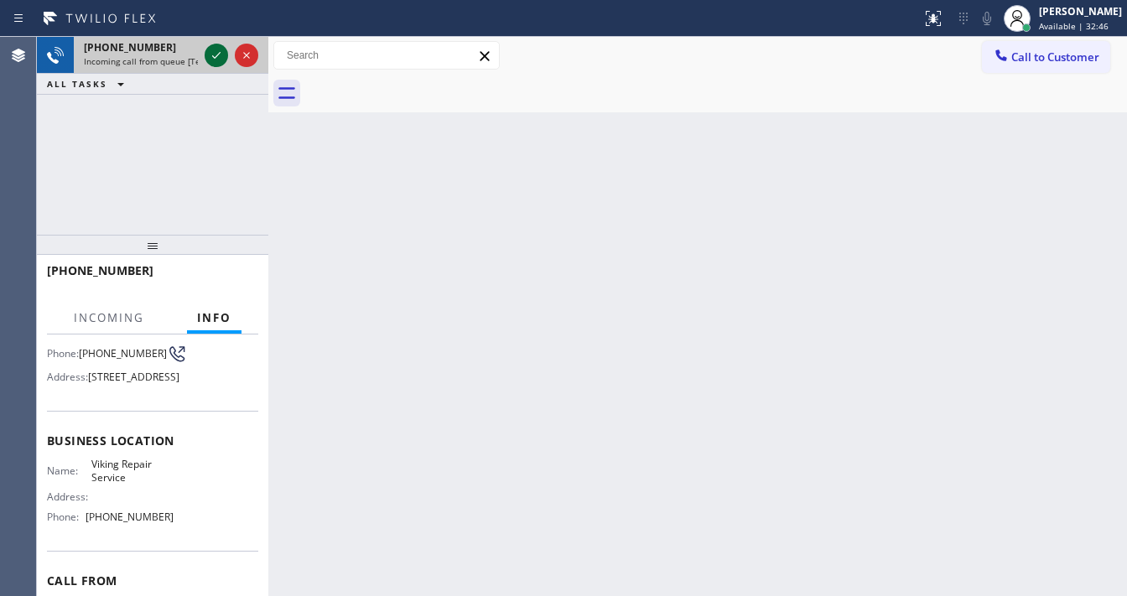
click at [215, 50] on icon at bounding box center [216, 55] width 20 height 20
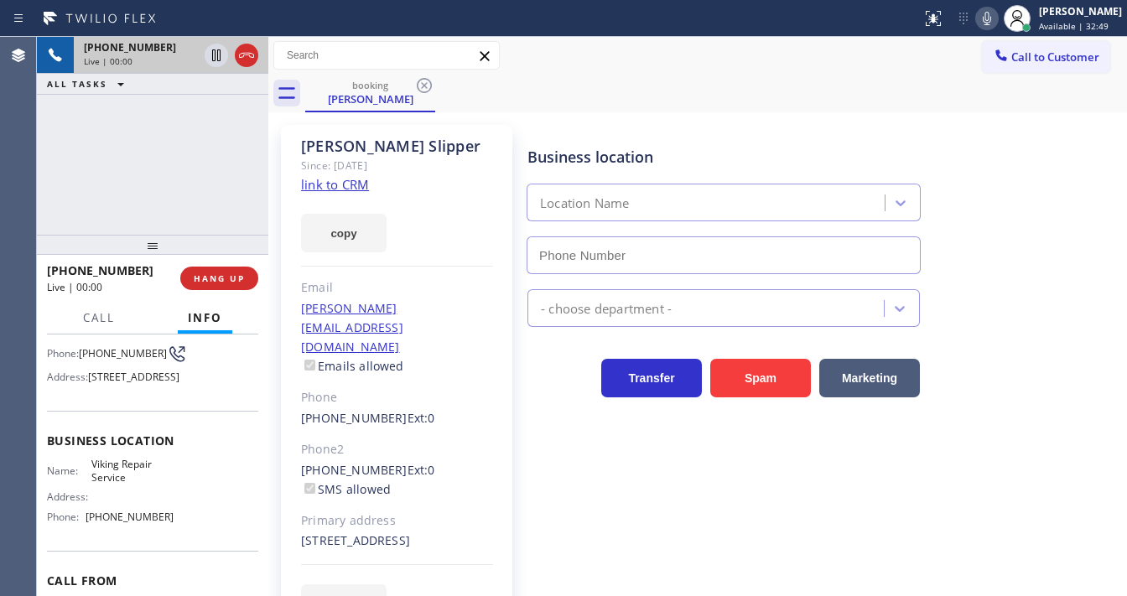
type input "[PHONE_NUMBER]"
click at [344, 182] on link "link to CRM" at bounding box center [335, 184] width 68 height 17
drag, startPoint x: 55, startPoint y: 218, endPoint x: 162, endPoint y: 198, distance: 108.4
click at [55, 218] on div "[PHONE_NUMBER] Live | 01:40 ALL TASKS ALL TASKS ACTIVE TASKS TASKS IN WRAP UP" at bounding box center [152, 136] width 231 height 198
click at [993, 23] on icon at bounding box center [987, 18] width 20 height 20
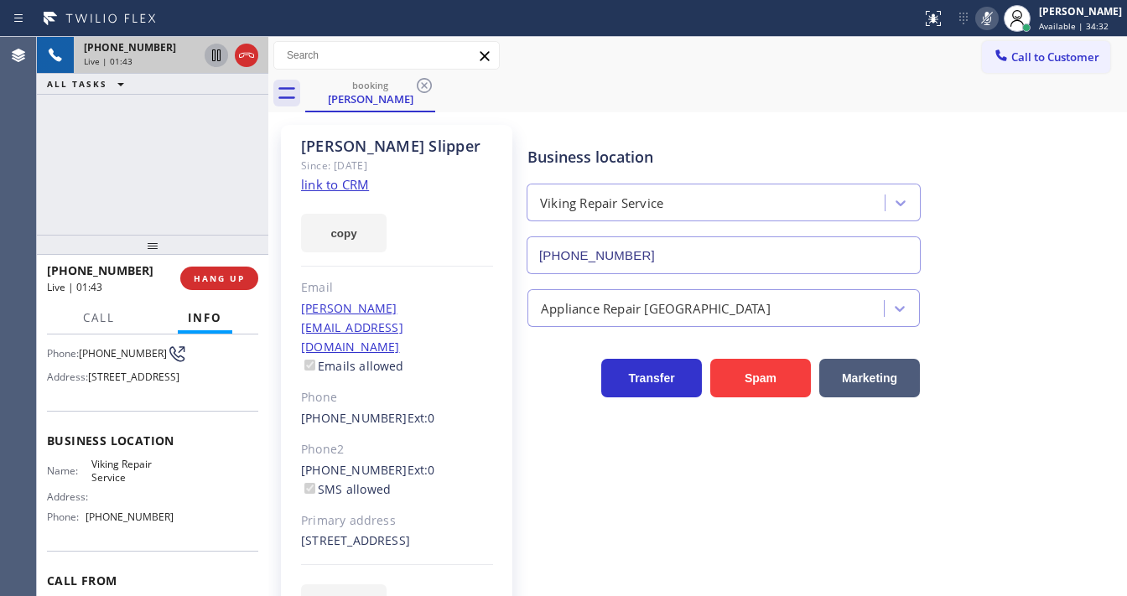
click at [222, 55] on icon at bounding box center [216, 55] width 20 height 20
click at [991, 20] on icon at bounding box center [987, 18] width 20 height 20
click at [216, 55] on icon at bounding box center [216, 55] width 12 height 12
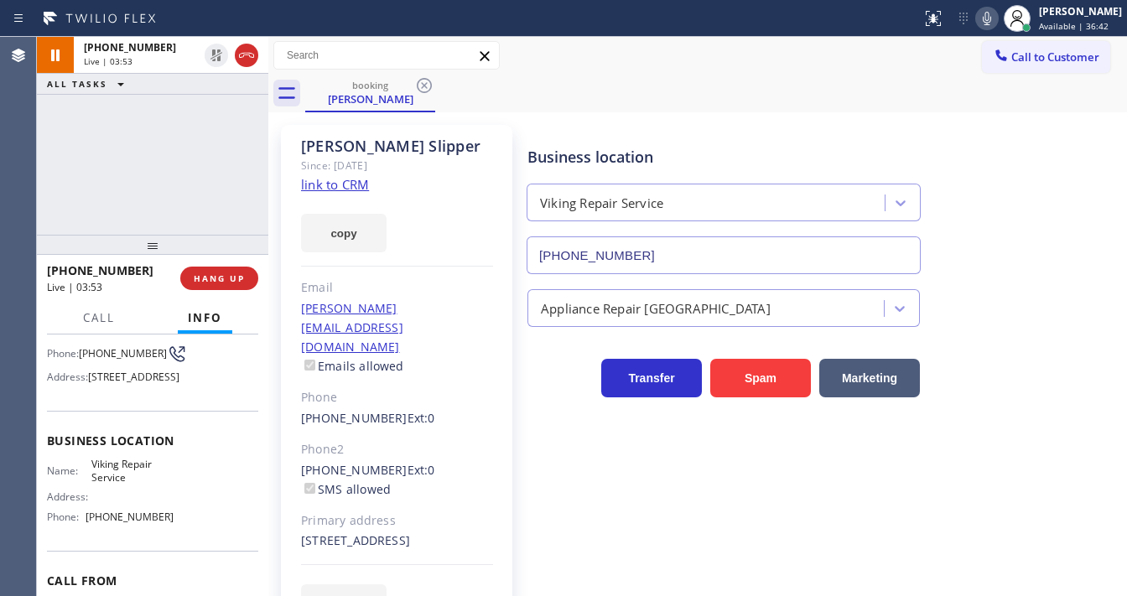
click at [168, 200] on div "[PHONE_NUMBER] Live | 03:53 ALL TASKS ALL TASKS ACTIVE TASKS TASKS IN WRAP UP" at bounding box center [152, 136] width 231 height 198
click at [179, 160] on div "[PHONE_NUMBER] Live | 03:55 ALL TASKS ALL TASKS ACTIVE TASKS TASKS IN WRAP UP" at bounding box center [152, 136] width 231 height 198
click at [590, 51] on div "Call to Customer Outbound call Location Willow [PERSON_NAME] Heating & Cooling …" at bounding box center [697, 55] width 859 height 29
click at [590, 84] on div "booking [PERSON_NAME]" at bounding box center [716, 94] width 822 height 38
click at [227, 278] on span "HANG UP" at bounding box center [219, 279] width 51 height 12
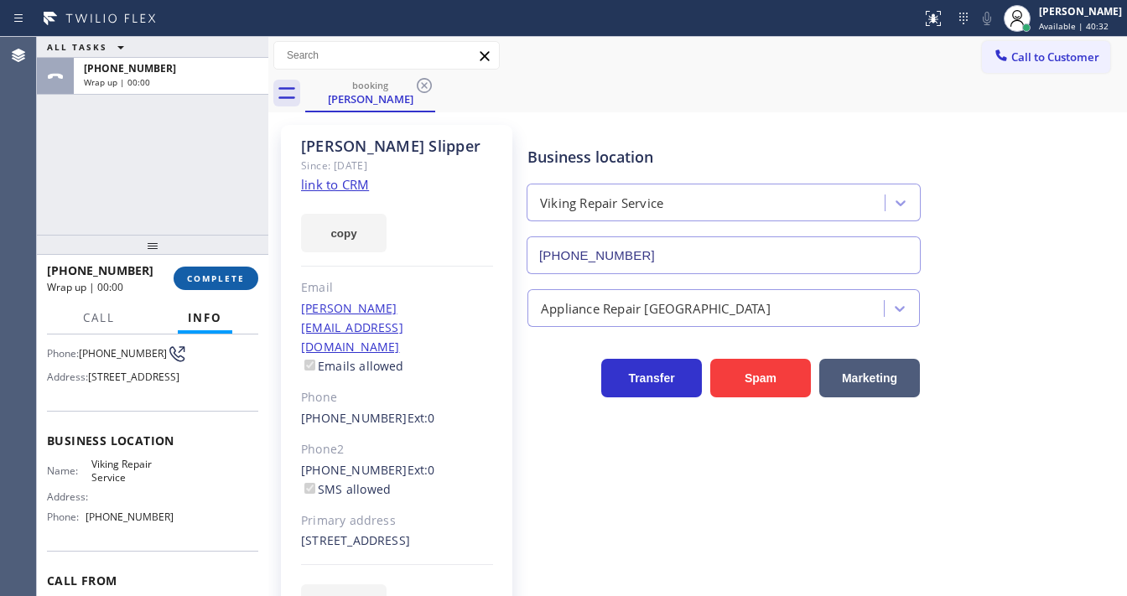
click at [227, 278] on span "COMPLETE" at bounding box center [216, 279] width 58 height 12
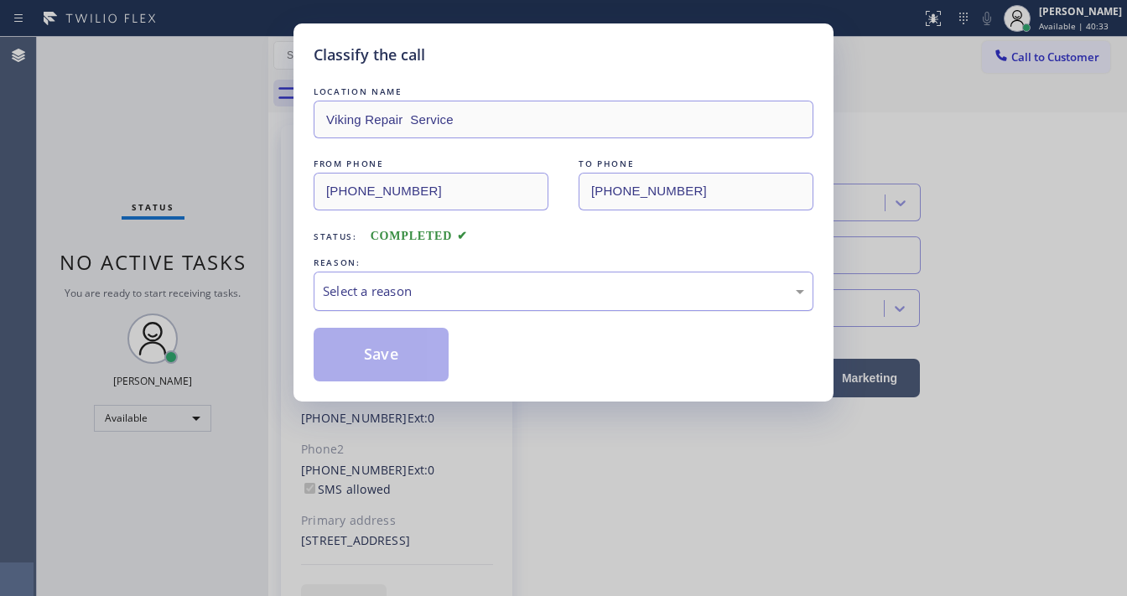
drag, startPoint x: 375, startPoint y: 290, endPoint x: 466, endPoint y: 306, distance: 92.8
click at [406, 294] on div "Select a reason" at bounding box center [563, 291] width 481 height 19
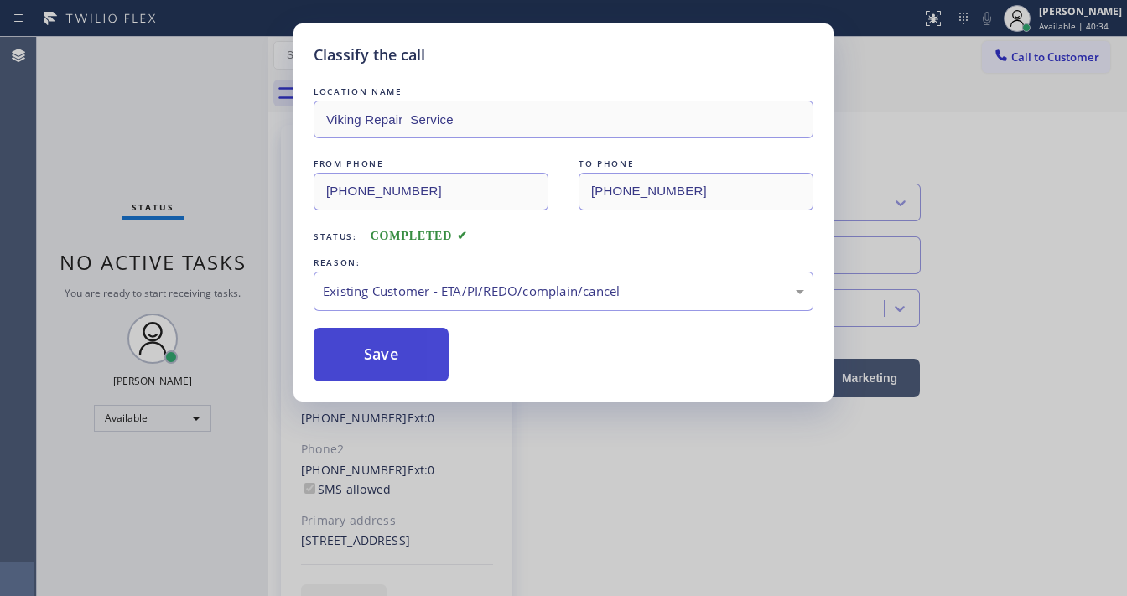
click at [387, 345] on button "Save" at bounding box center [381, 355] width 135 height 54
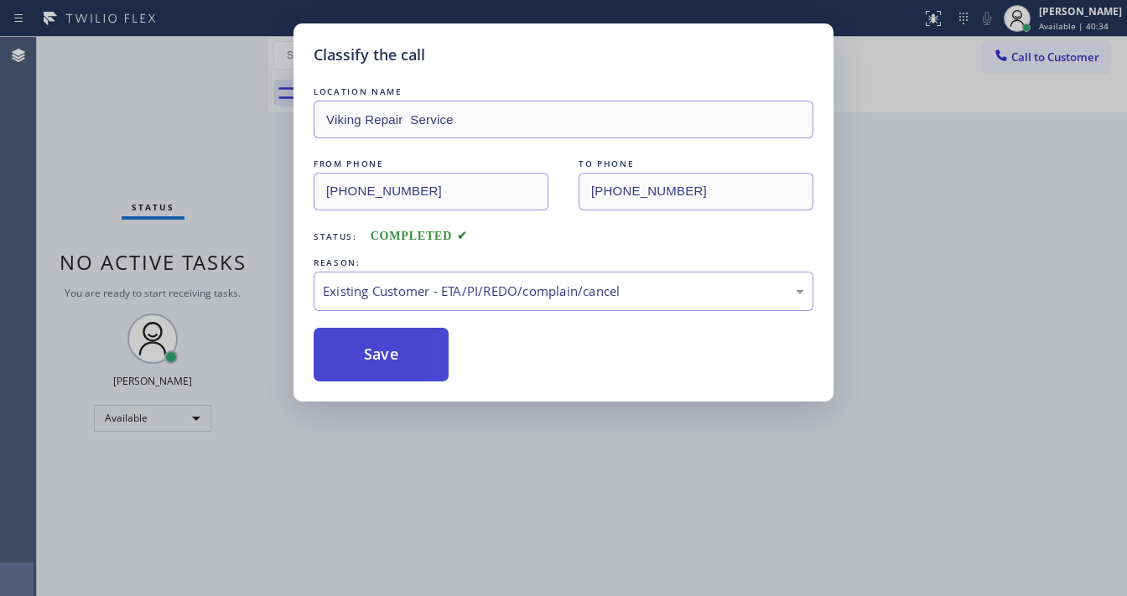
click at [387, 345] on button "Save" at bounding box center [381, 355] width 135 height 54
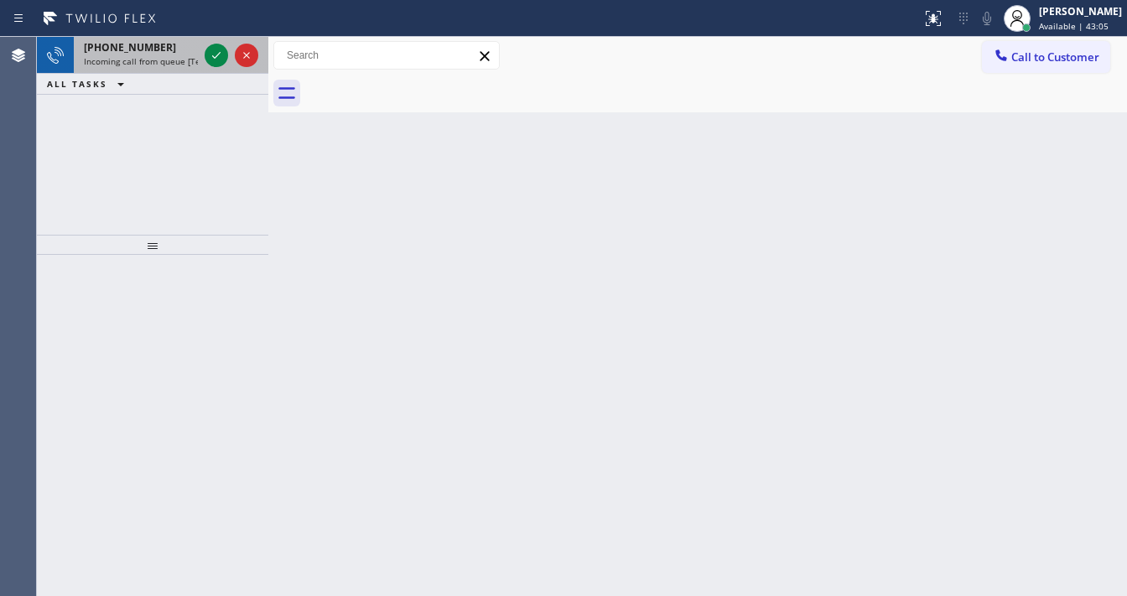
click at [158, 61] on span "Incoming call from queue [Test] All" at bounding box center [153, 61] width 139 height 12
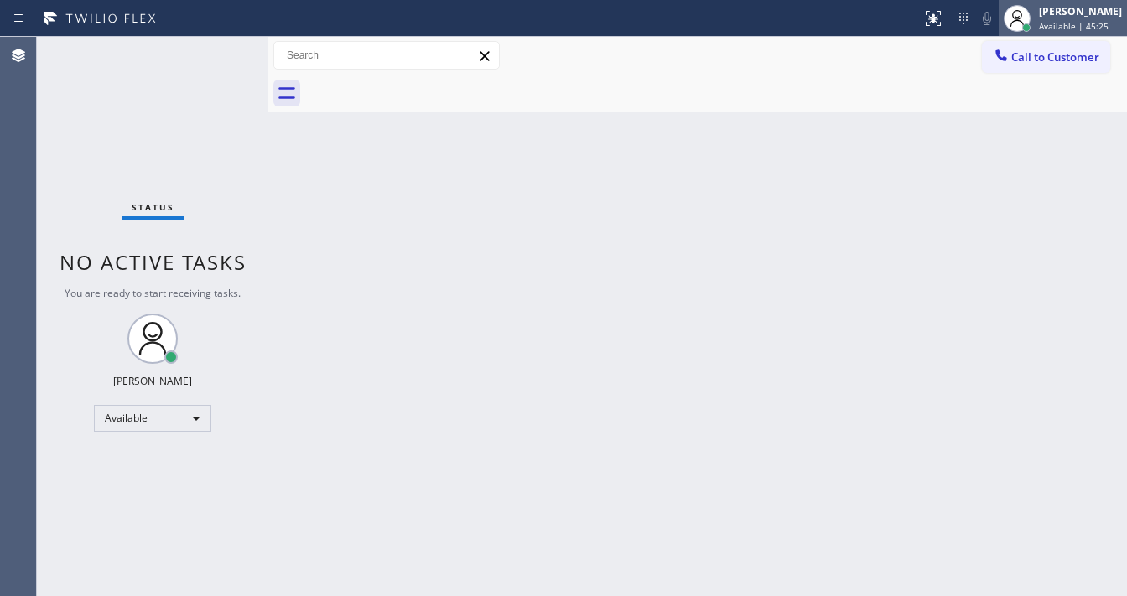
click at [1092, 23] on span "Available | 45:25" at bounding box center [1074, 26] width 70 height 12
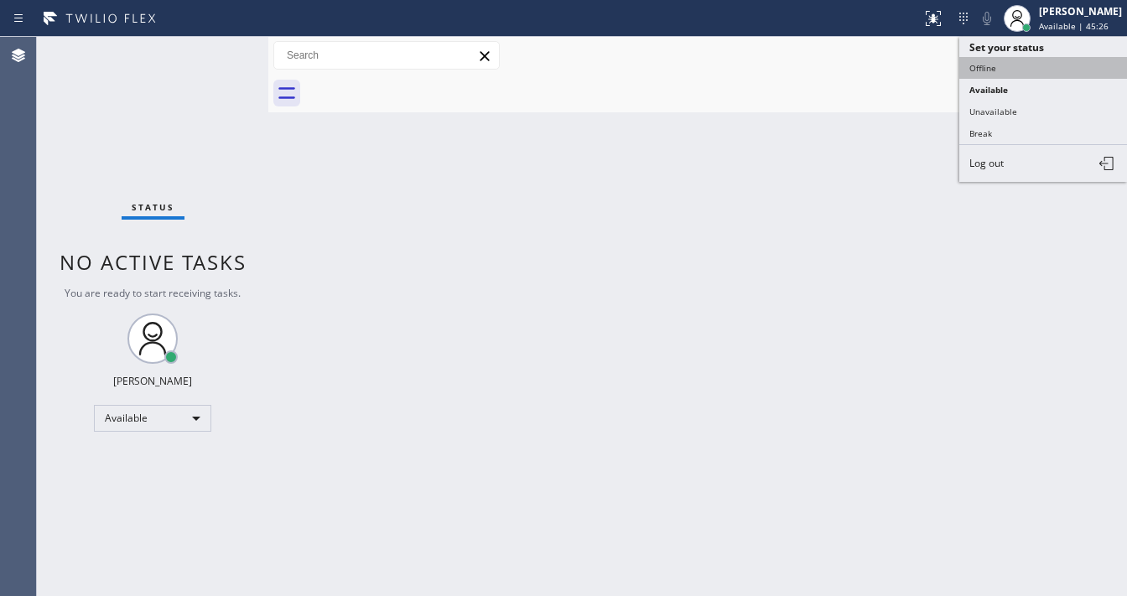
drag, startPoint x: 1020, startPoint y: 62, endPoint x: 1077, endPoint y: 39, distance: 61.7
click at [1021, 62] on button "Offline" at bounding box center [1043, 68] width 168 height 22
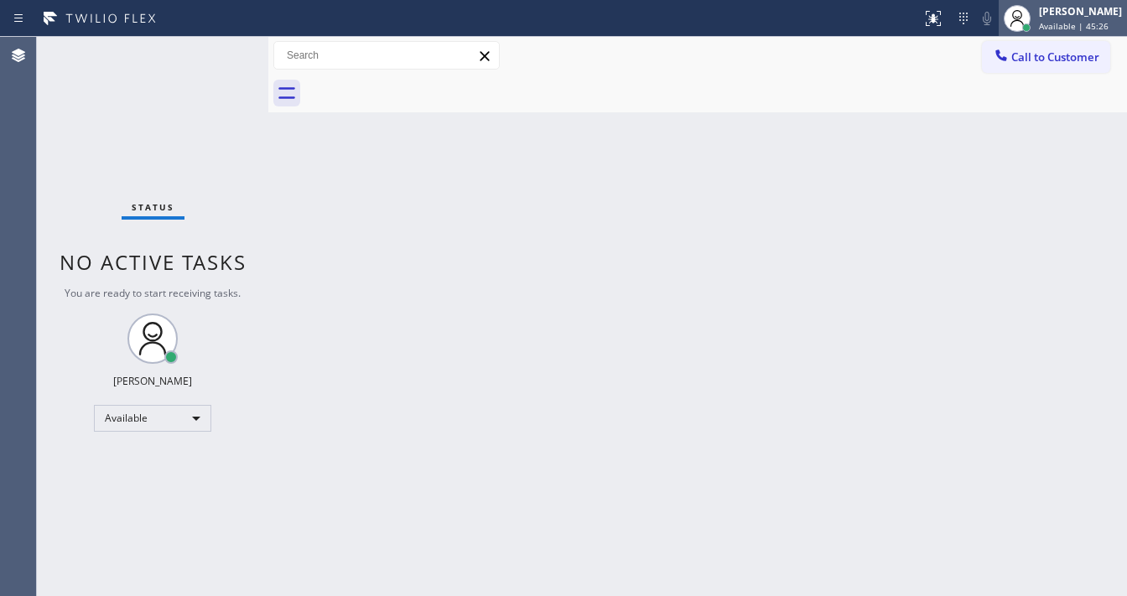
click at [1092, 18] on div "[PERSON_NAME] Available | 45:26" at bounding box center [1081, 17] width 91 height 29
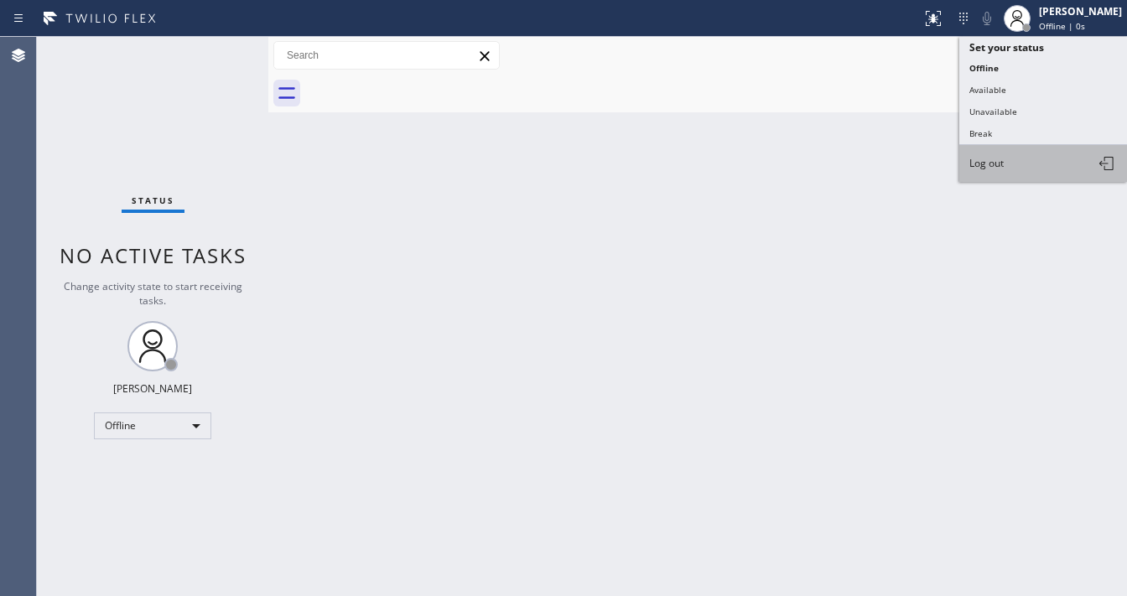
click at [1000, 161] on span "Log out" at bounding box center [986, 163] width 34 height 14
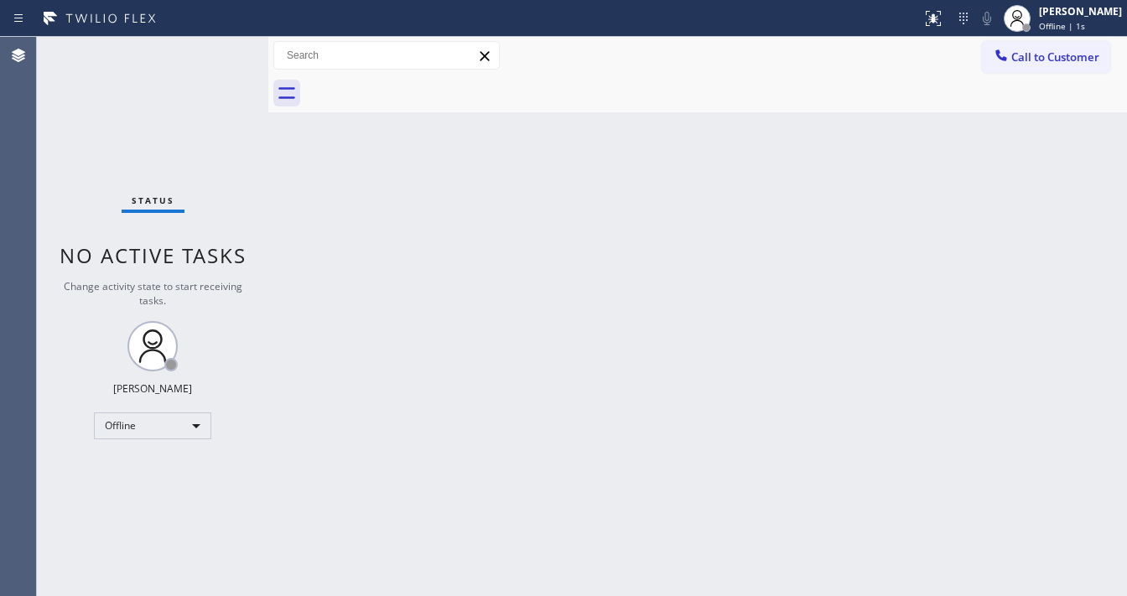
click at [372, 305] on div "Back to Dashboard Change Sender ID Customers Technicians Select a contact Outbo…" at bounding box center [697, 316] width 859 height 559
